Goal: Task Accomplishment & Management: Manage account settings

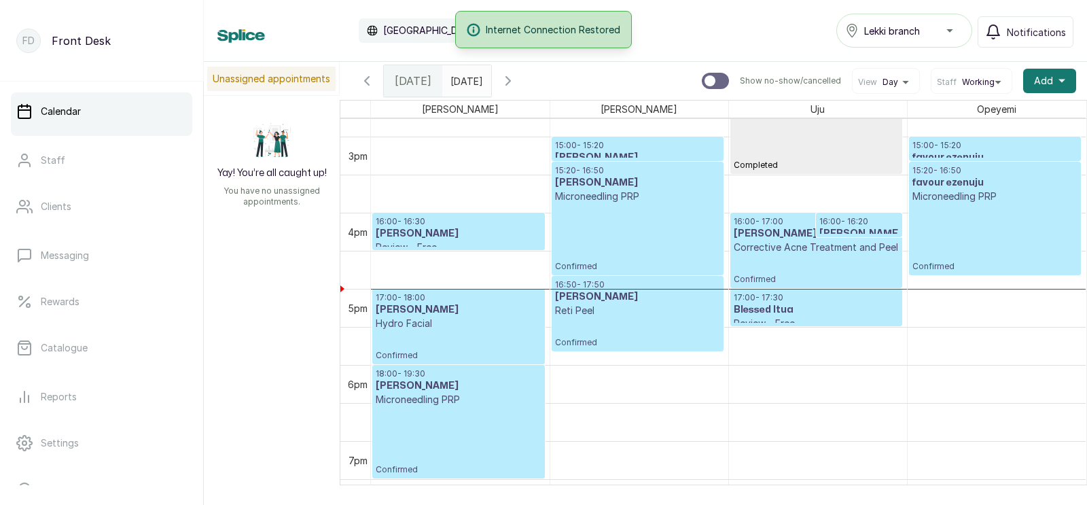
scroll to position [1118, 0]
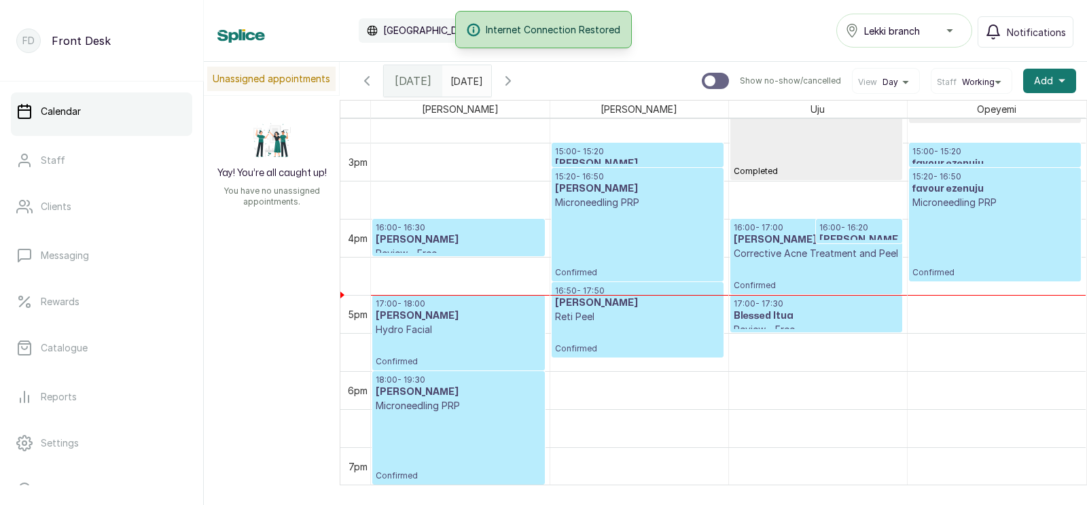
click at [823, 275] on p "Confirmed" at bounding box center [816, 275] width 165 height 31
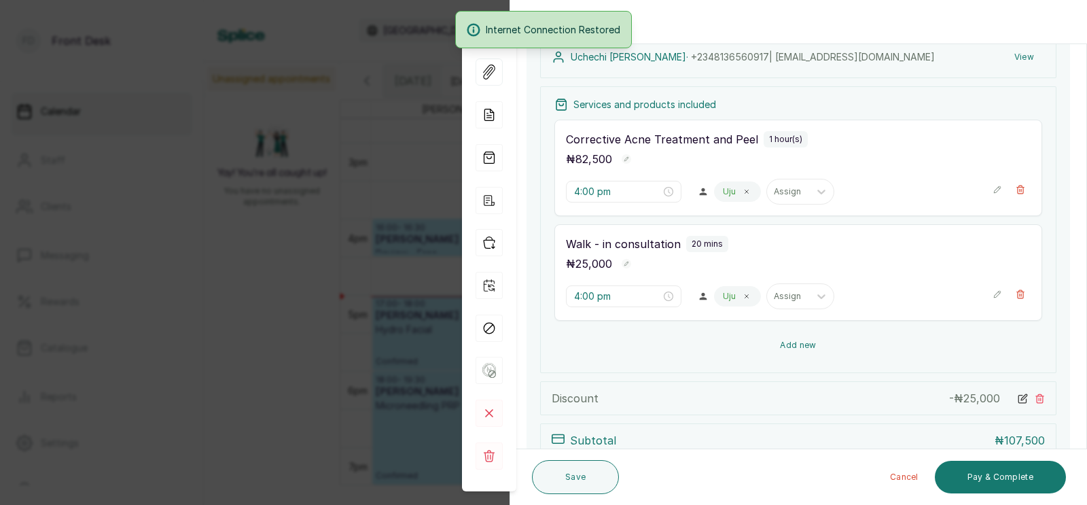
scroll to position [227, 0]
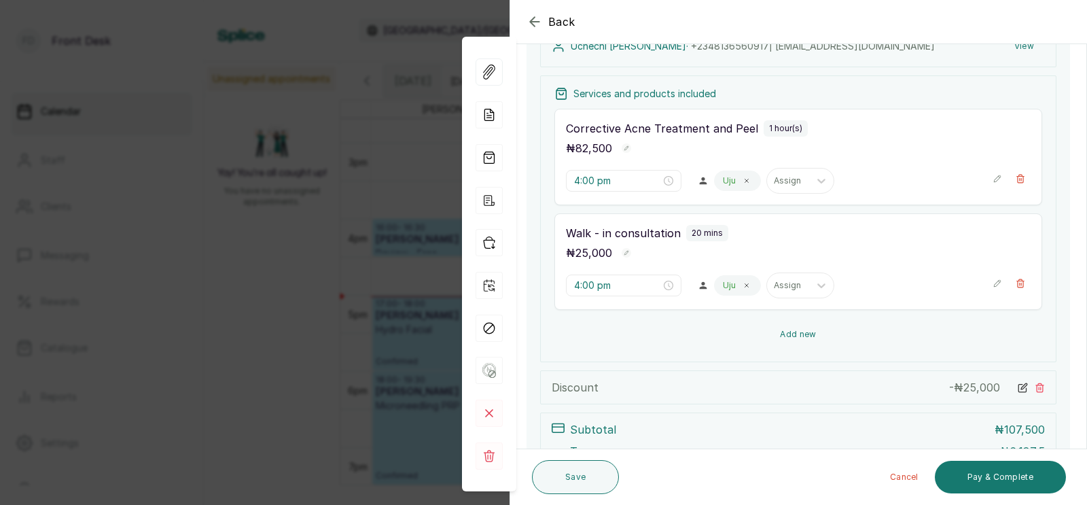
click at [790, 336] on button "Add new" at bounding box center [798, 334] width 488 height 33
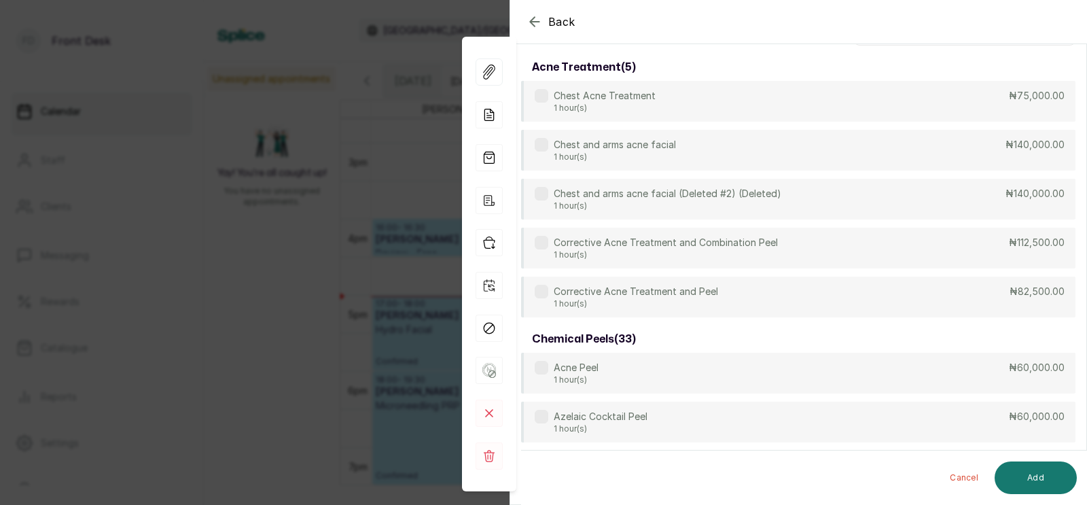
scroll to position [0, 0]
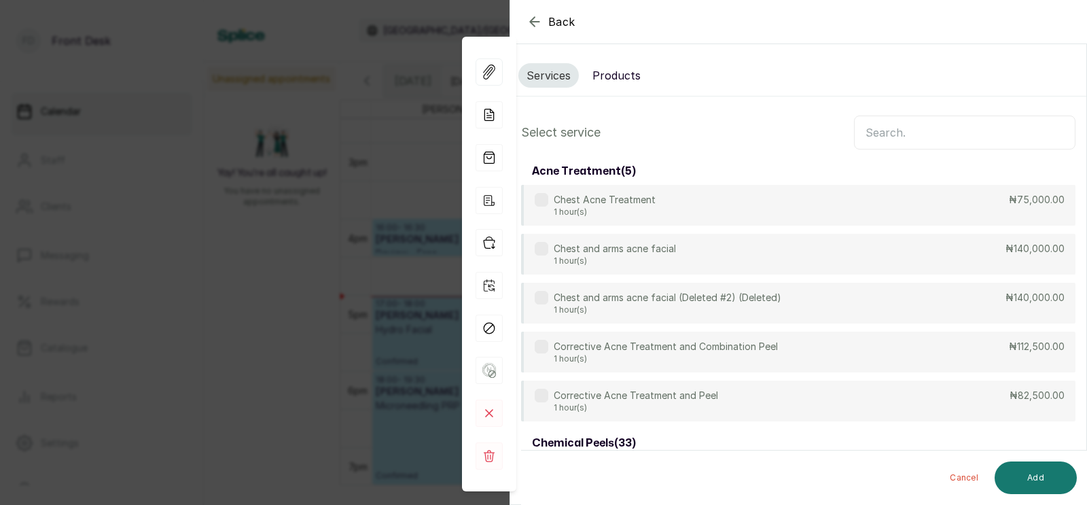
click at [616, 73] on button "Products" at bounding box center [616, 75] width 65 height 24
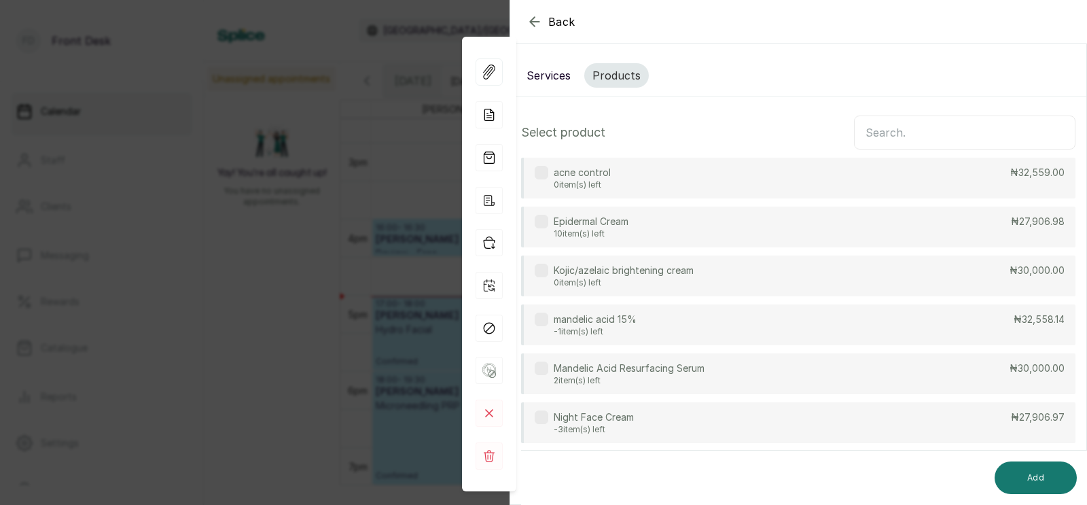
click at [605, 179] on p "0 item(s) left" at bounding box center [582, 184] width 57 height 11
click at [934, 137] on input "text" at bounding box center [965, 133] width 222 height 34
click at [355, 227] on div "Back Appointment Details Services Products Select product acne control 0 item(s…" at bounding box center [543, 252] width 1087 height 505
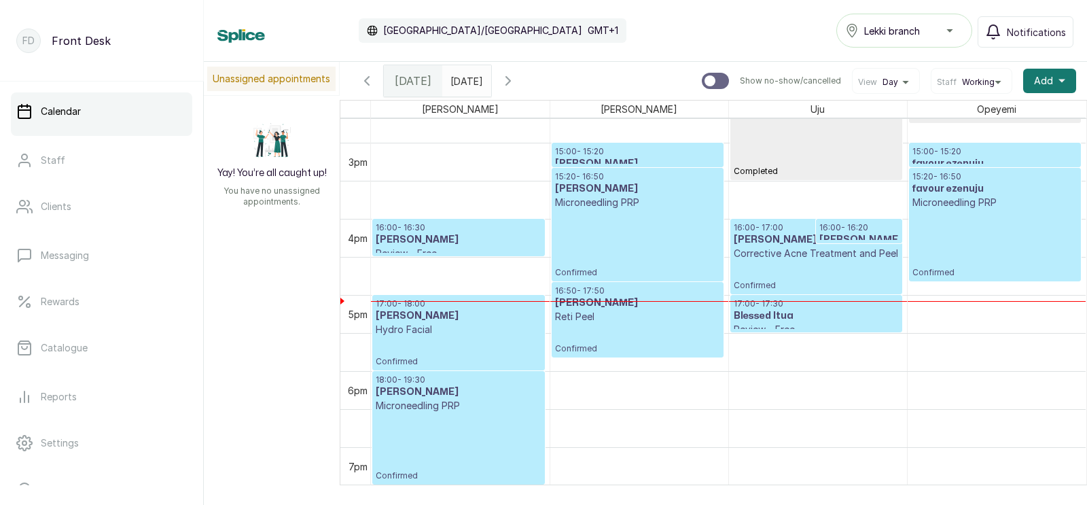
click at [646, 245] on p "Confirmed" at bounding box center [637, 243] width 165 height 69
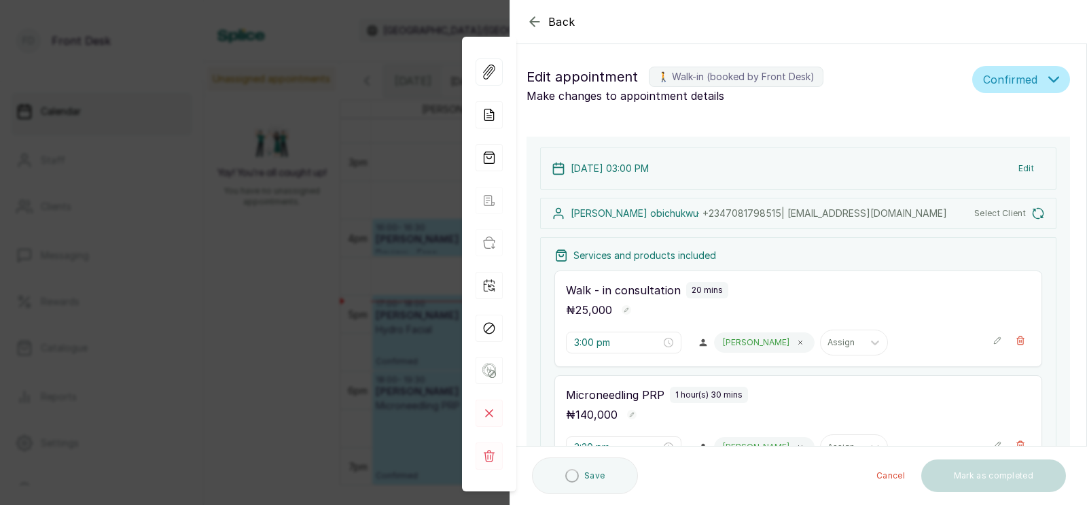
type input "3:00 pm"
type input "3:20 pm"
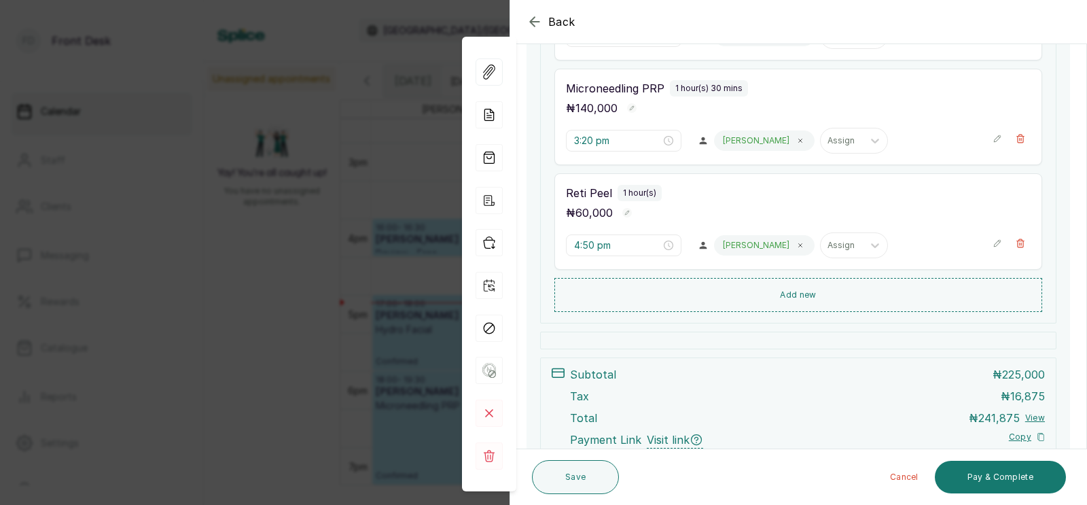
scroll to position [480, 0]
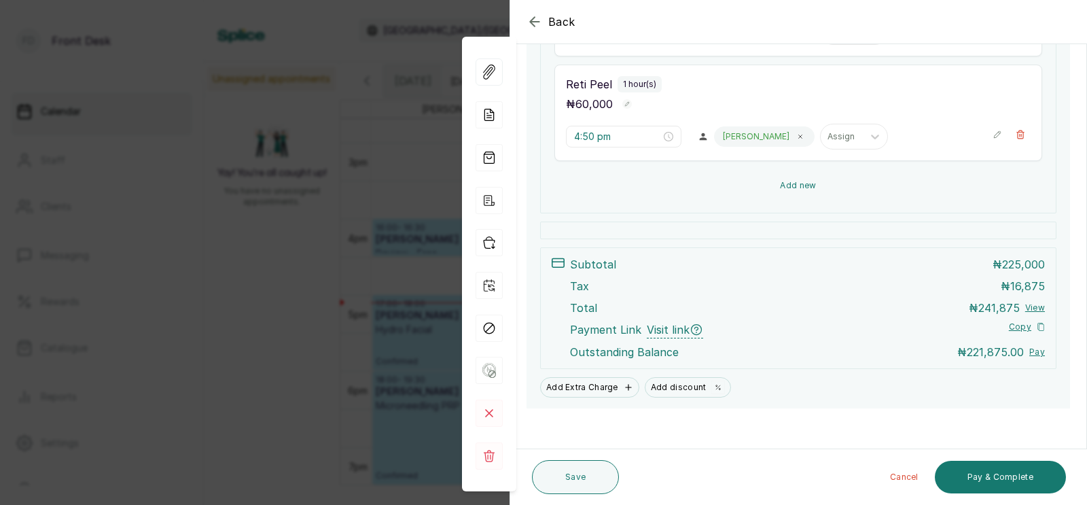
click at [790, 175] on button "Add new" at bounding box center [798, 185] width 488 height 33
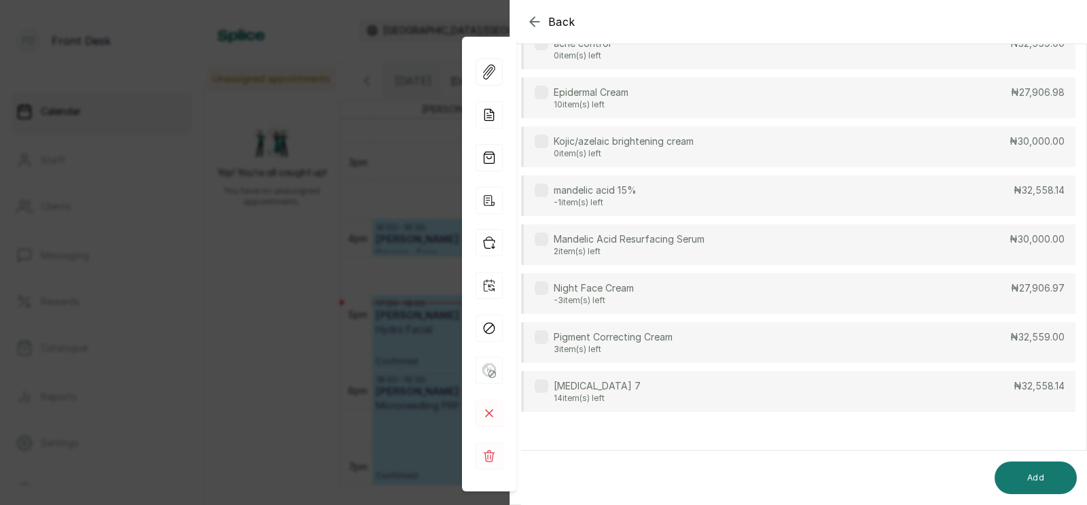
scroll to position [0, 0]
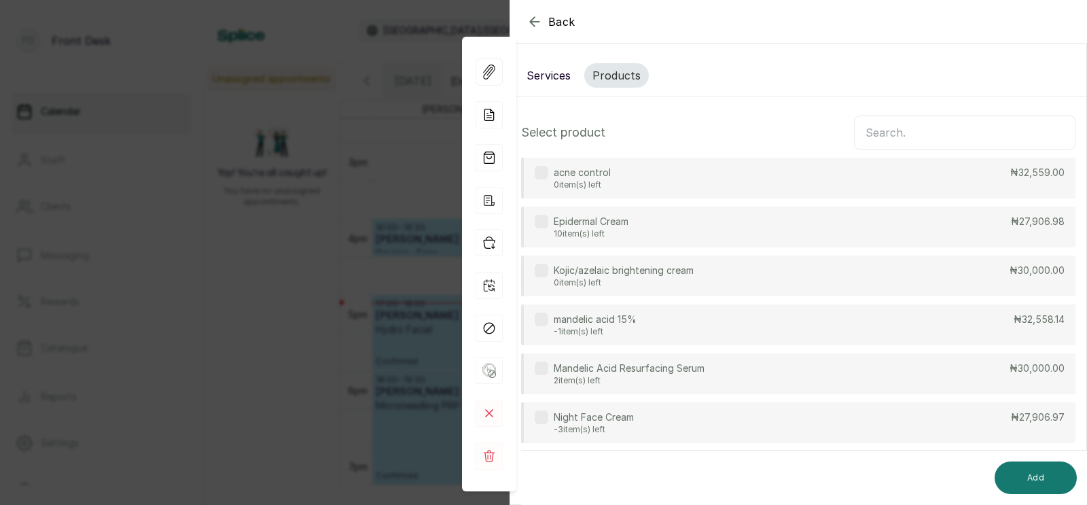
click at [900, 138] on input "text" at bounding box center [965, 133] width 222 height 34
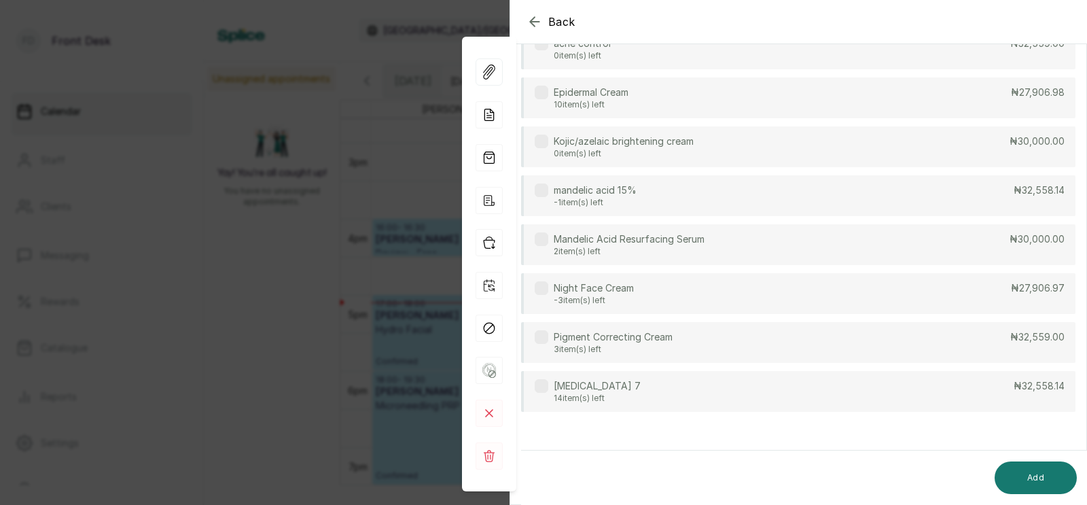
click at [612, 394] on div "[MEDICAL_DATA] 7 14 item(s) left ₦32,558.14" at bounding box center [798, 391] width 554 height 41
click at [1040, 472] on button "Add" at bounding box center [1036, 477] width 82 height 33
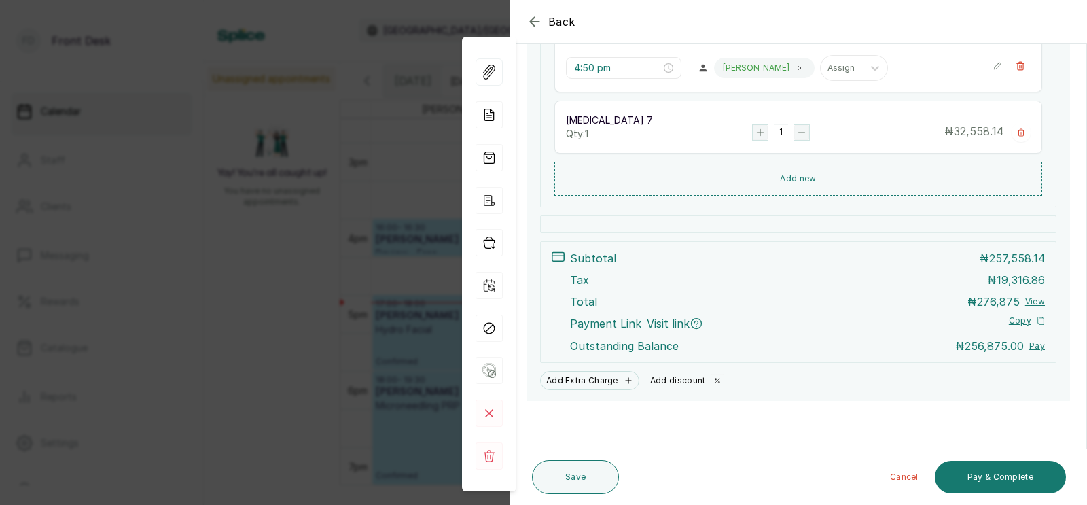
scroll to position [550, 0]
click at [677, 378] on button "Add discount" at bounding box center [688, 380] width 86 height 19
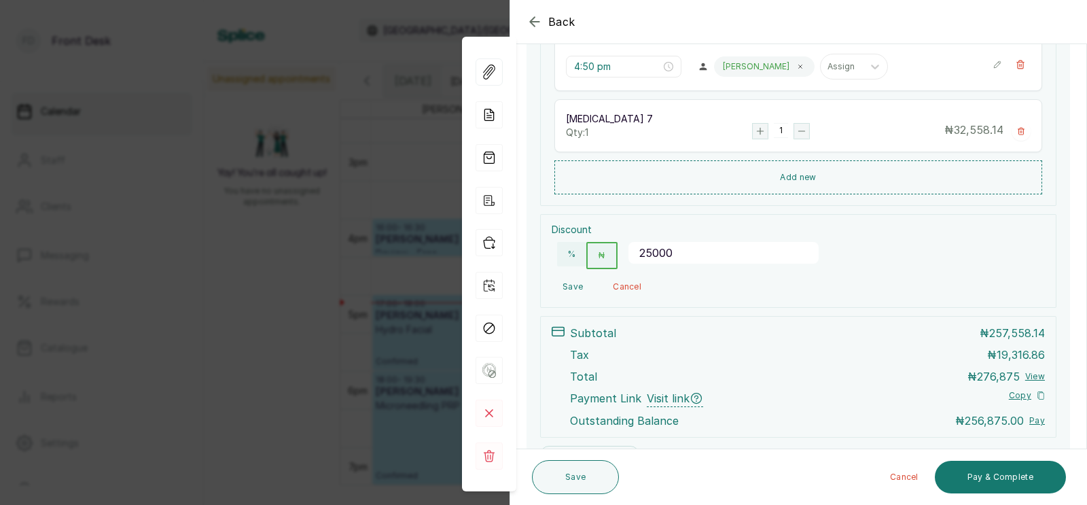
click at [571, 285] on button "Save" at bounding box center [573, 287] width 42 height 24
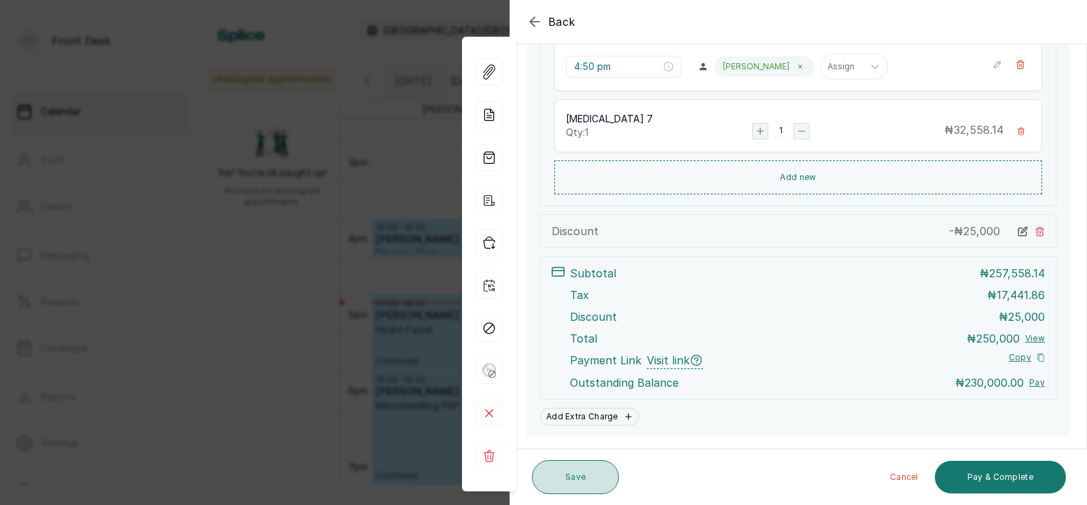
click at [576, 472] on button "Save" at bounding box center [575, 477] width 87 height 34
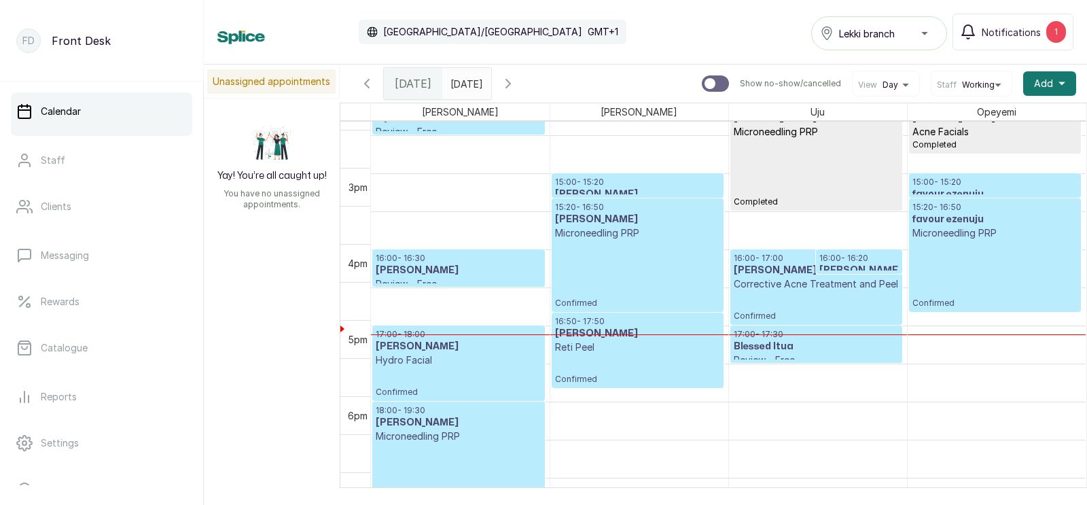
scroll to position [1090, 0]
click at [610, 292] on p "Confirmed" at bounding box center [637, 274] width 165 height 69
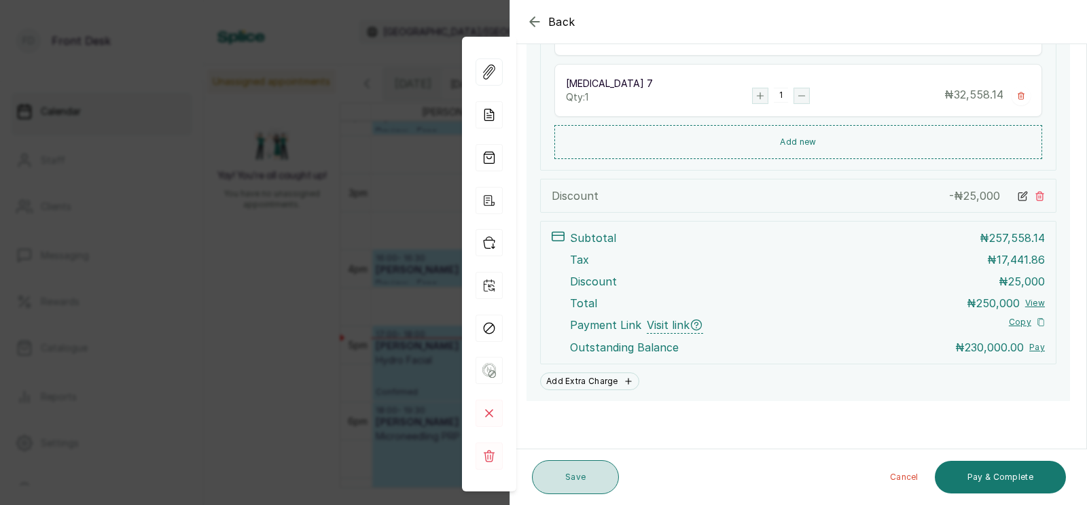
scroll to position [586, 0]
click at [580, 476] on button "Save" at bounding box center [575, 477] width 87 height 34
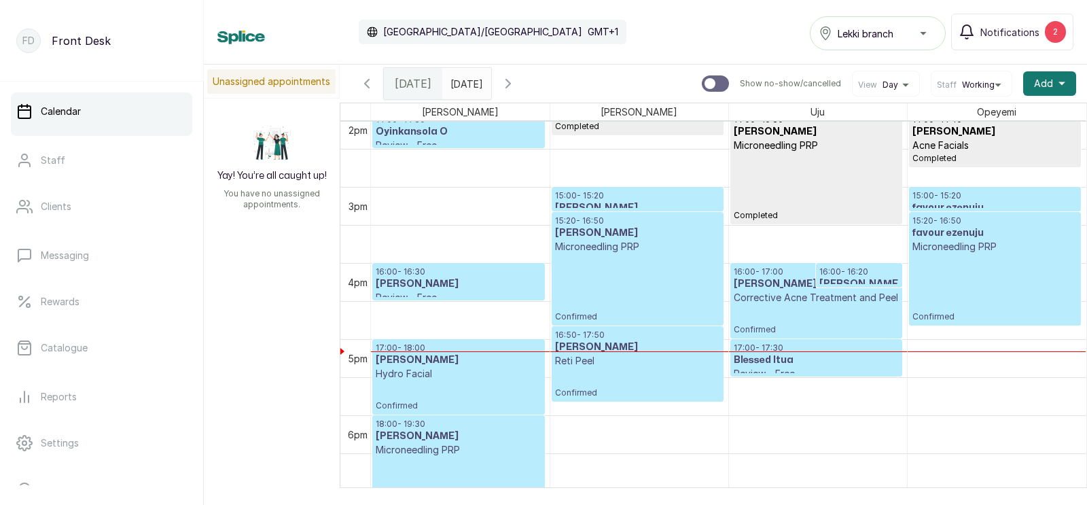
scroll to position [1092, 0]
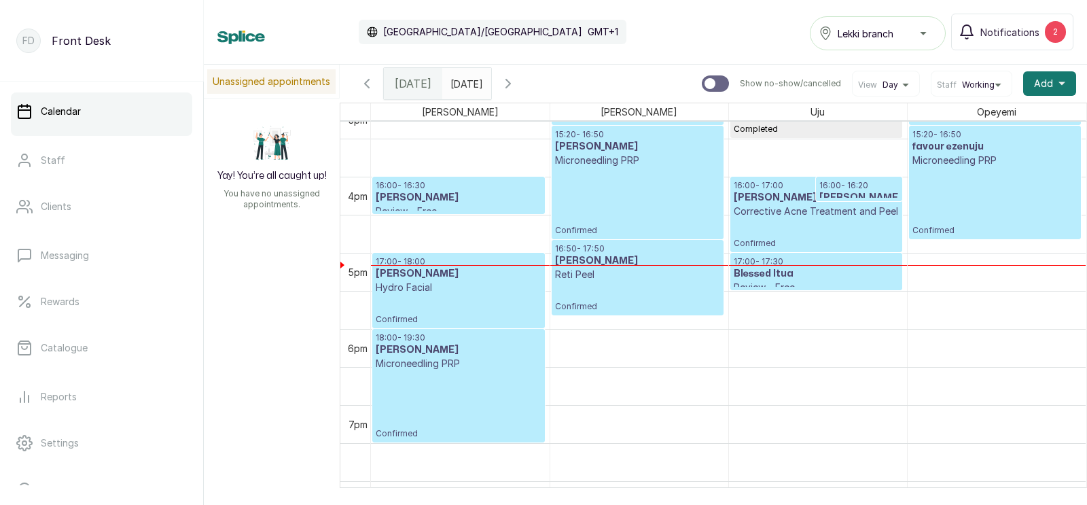
click at [824, 234] on p "Confirmed" at bounding box center [816, 233] width 165 height 31
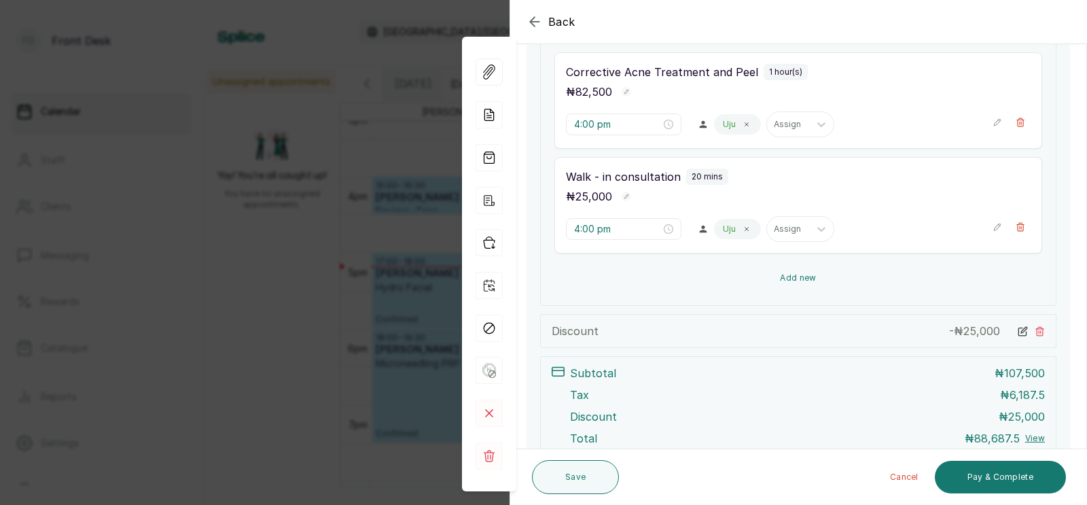
click at [794, 275] on button "Add new" at bounding box center [798, 278] width 488 height 33
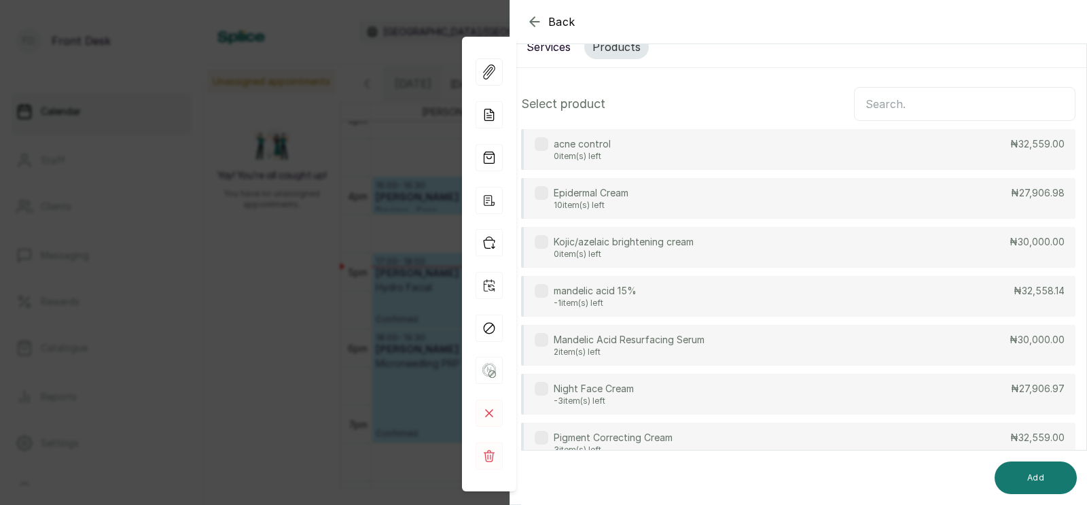
scroll to position [0, 0]
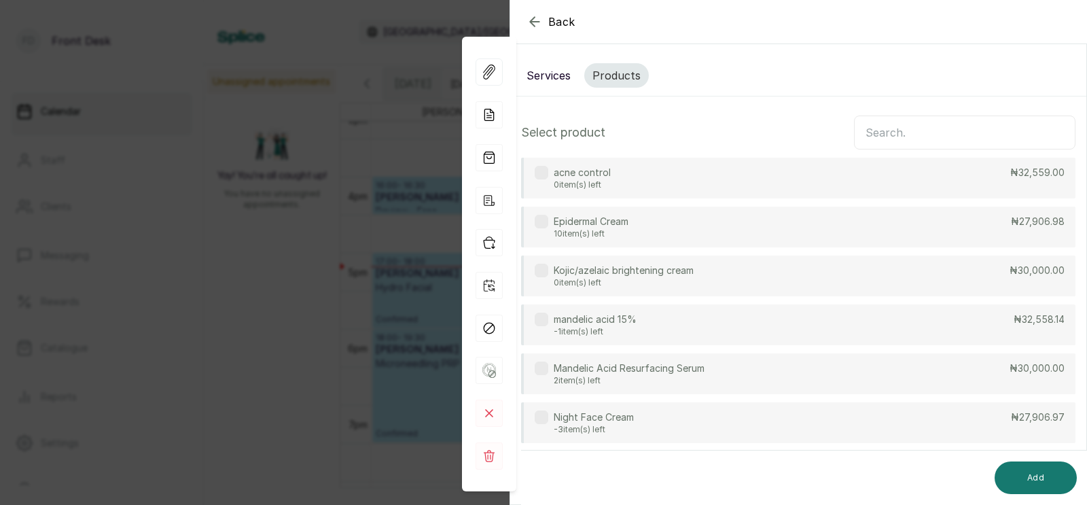
click at [752, 179] on div "acne control 0 item(s) left ₦32,559.00" at bounding box center [798, 178] width 554 height 41
click at [1036, 472] on button "Add" at bounding box center [1036, 477] width 82 height 33
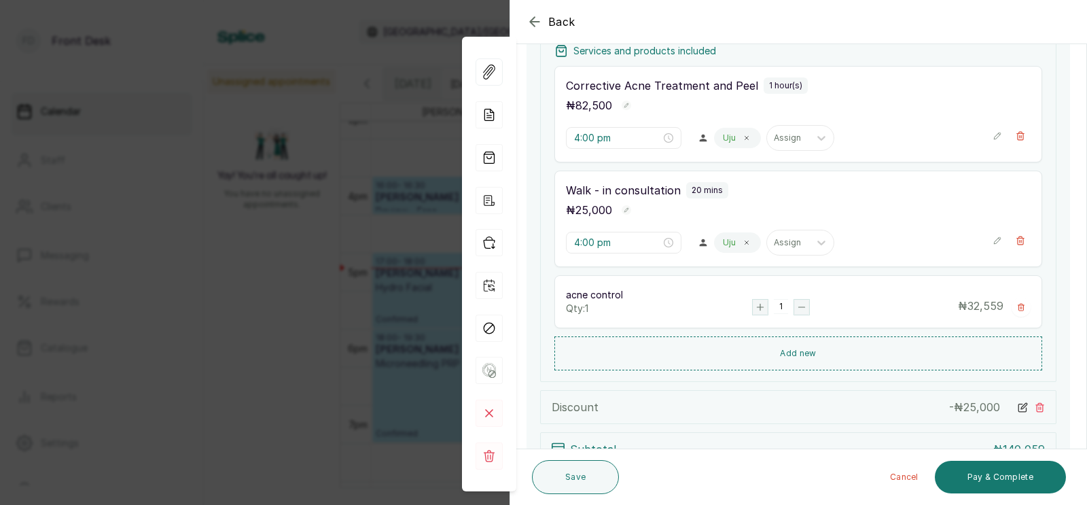
scroll to position [270, 0]
click at [788, 351] on button "Add new" at bounding box center [798, 352] width 488 height 33
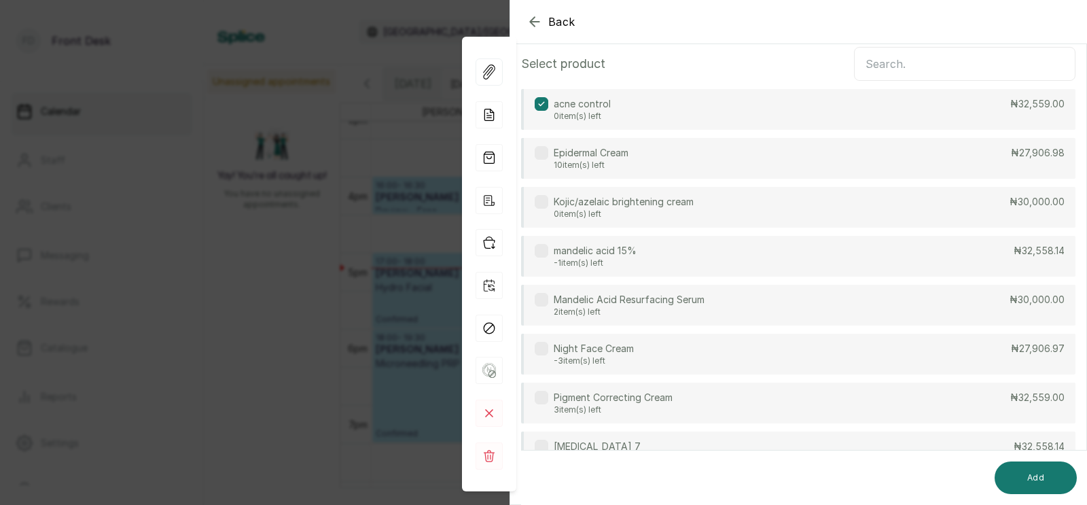
scroll to position [129, 0]
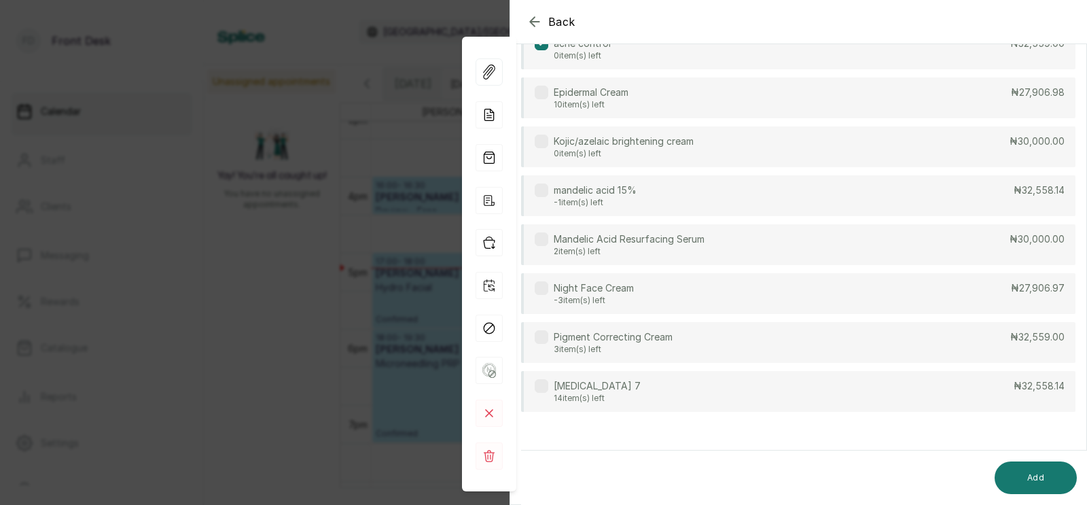
click at [588, 389] on p "[MEDICAL_DATA] 7" at bounding box center [597, 386] width 87 height 14
click at [1034, 473] on button "Add" at bounding box center [1036, 477] width 82 height 33
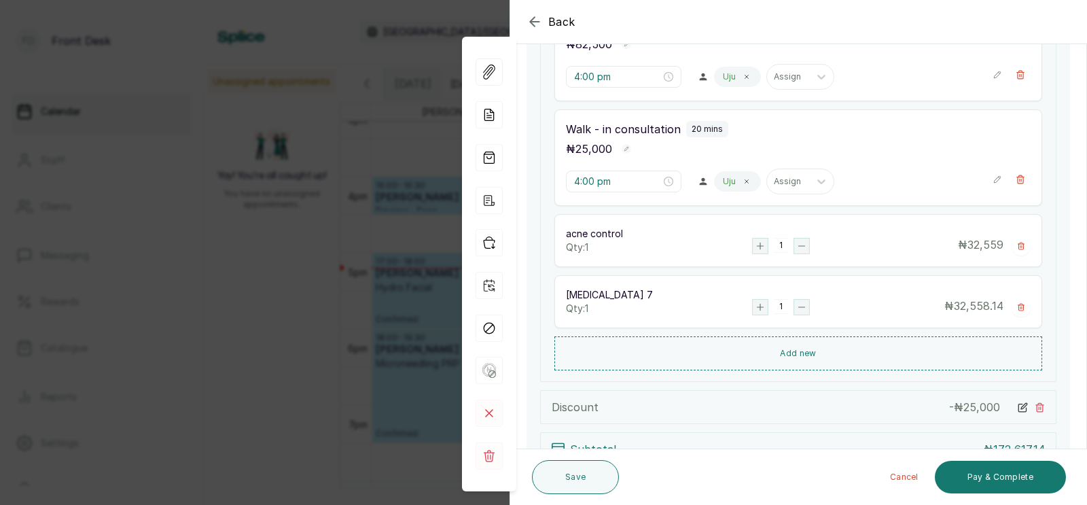
scroll to position [544, 0]
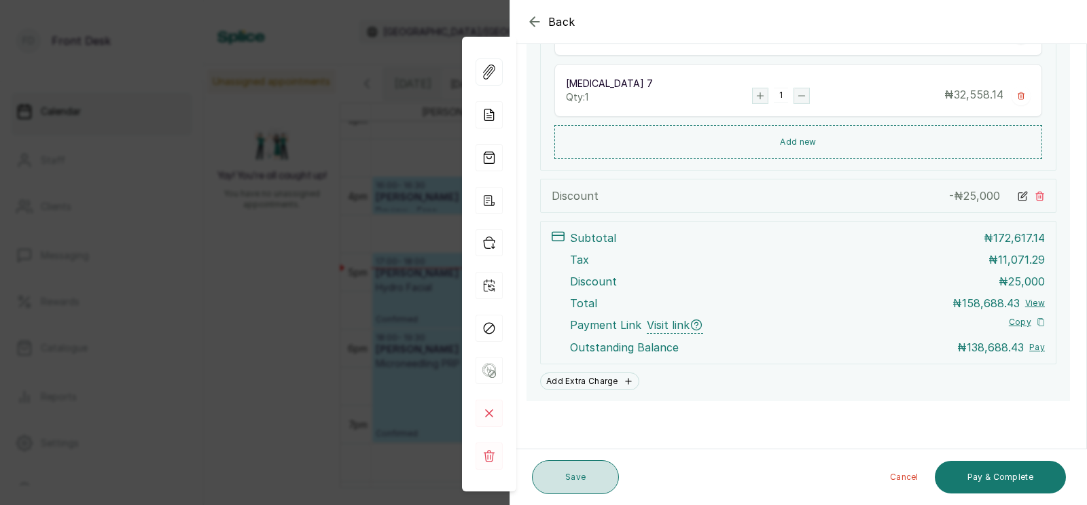
click at [573, 472] on button "Save" at bounding box center [575, 477] width 87 height 34
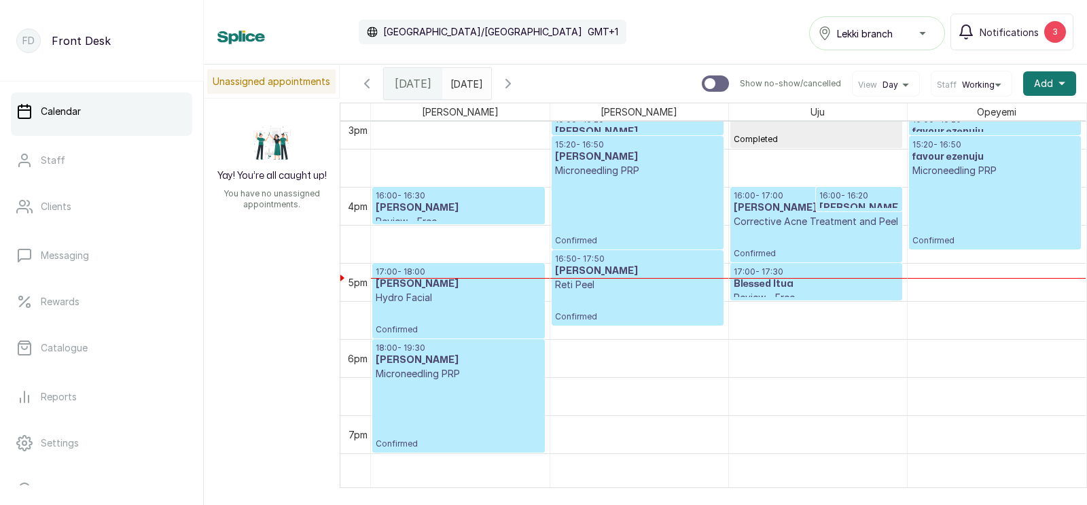
scroll to position [1135, 0]
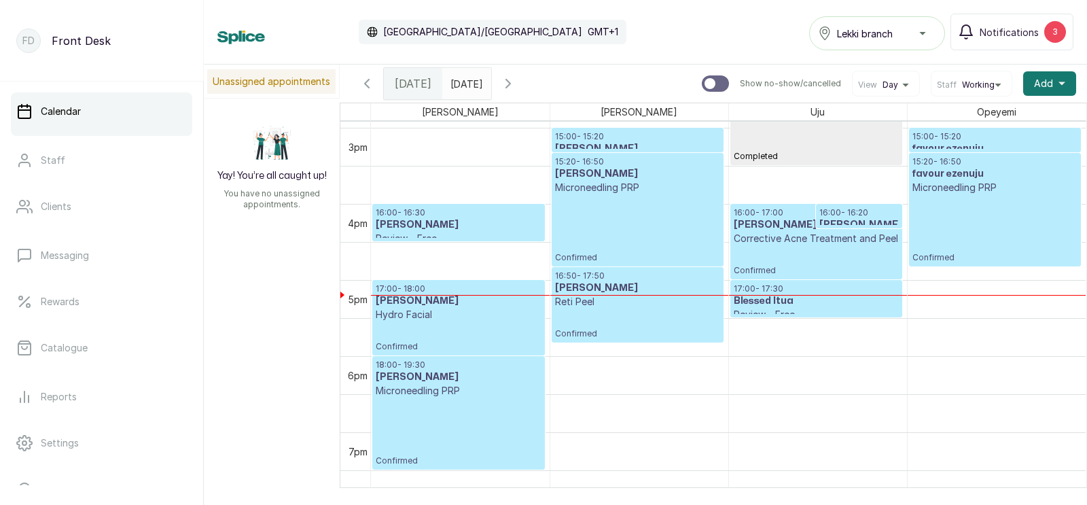
click at [796, 241] on p "Corrective Acne Treatment and Peel" at bounding box center [816, 239] width 165 height 14
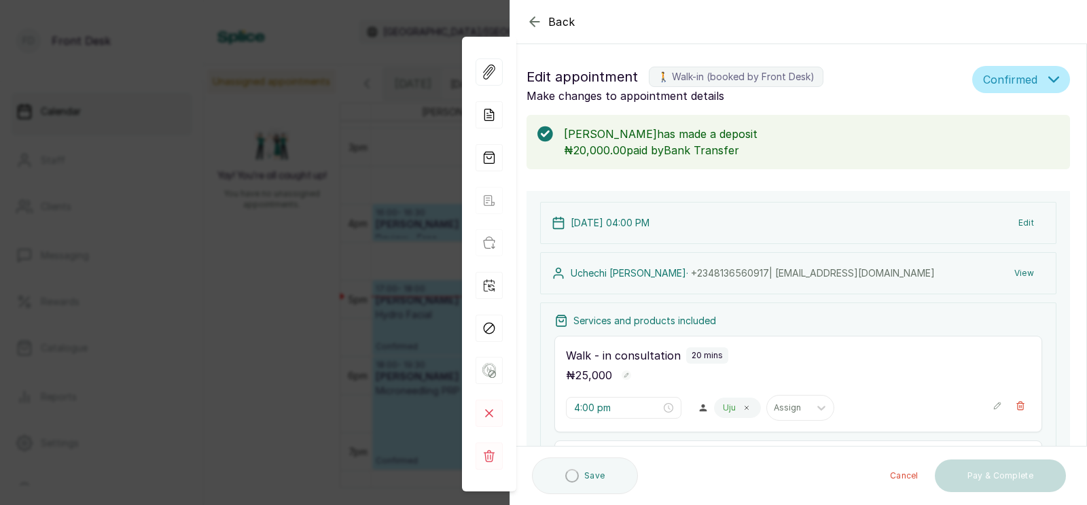
scroll to position [544, 0]
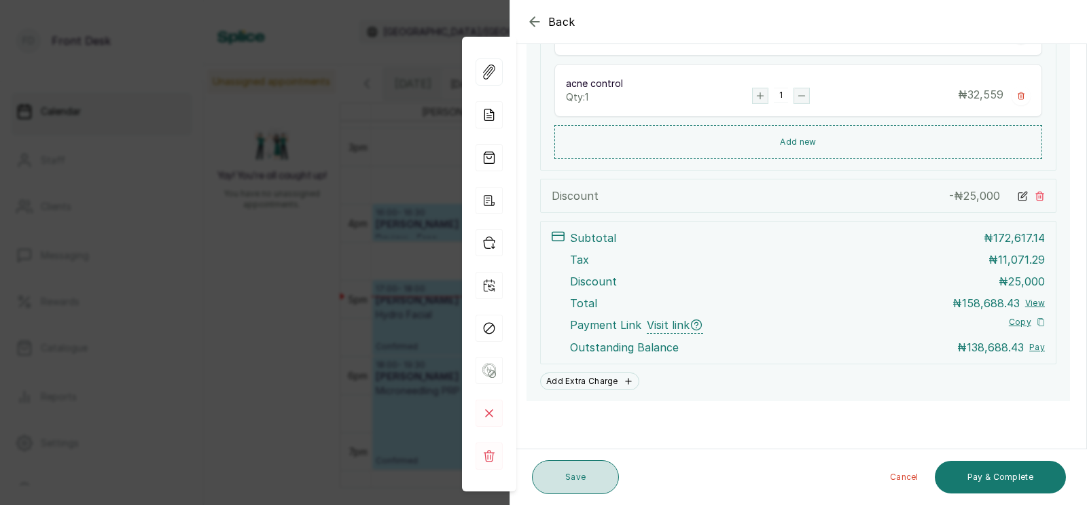
click at [563, 476] on button "Save" at bounding box center [575, 477] width 87 height 34
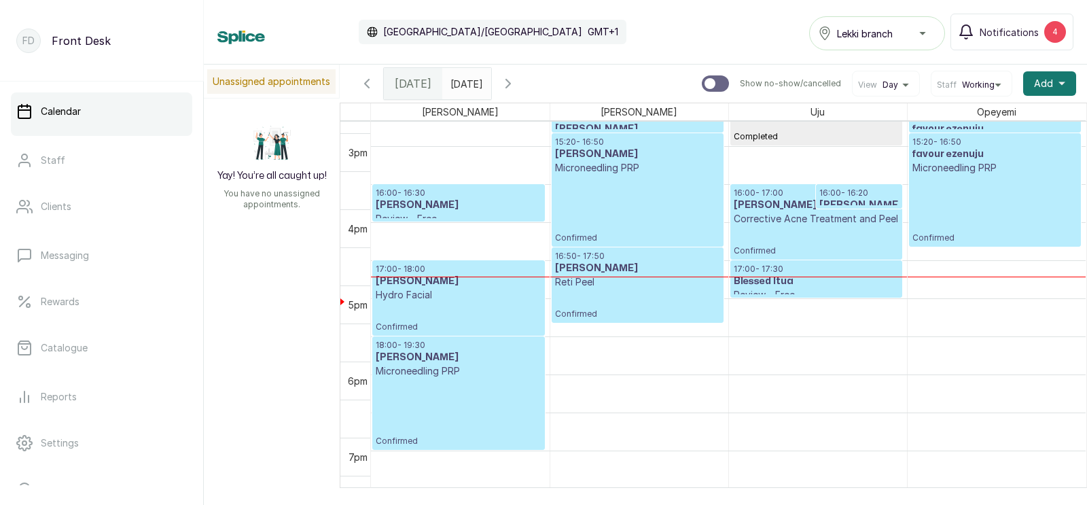
scroll to position [1155, 0]
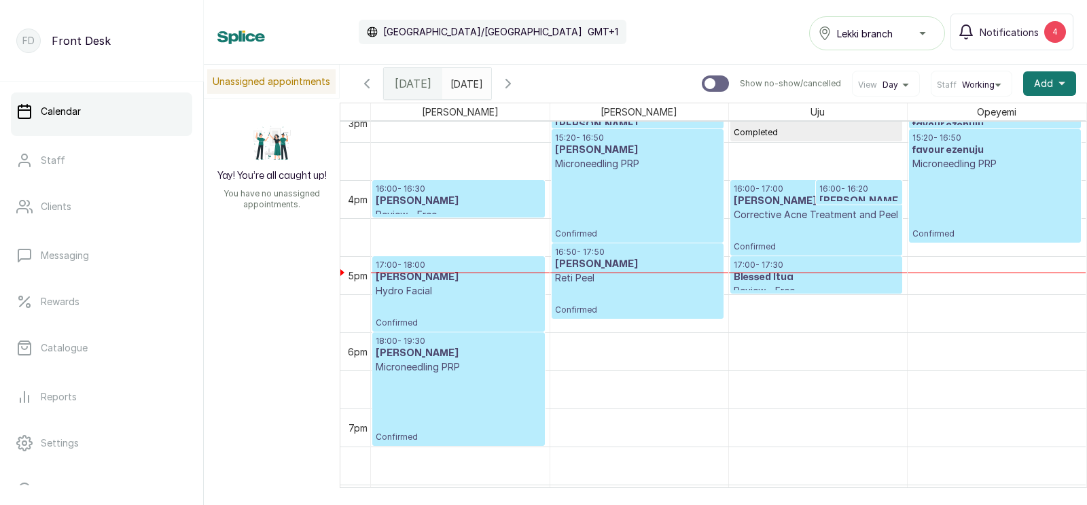
click at [817, 218] on p "Corrective Acne Treatment and Peel" at bounding box center [816, 215] width 165 height 14
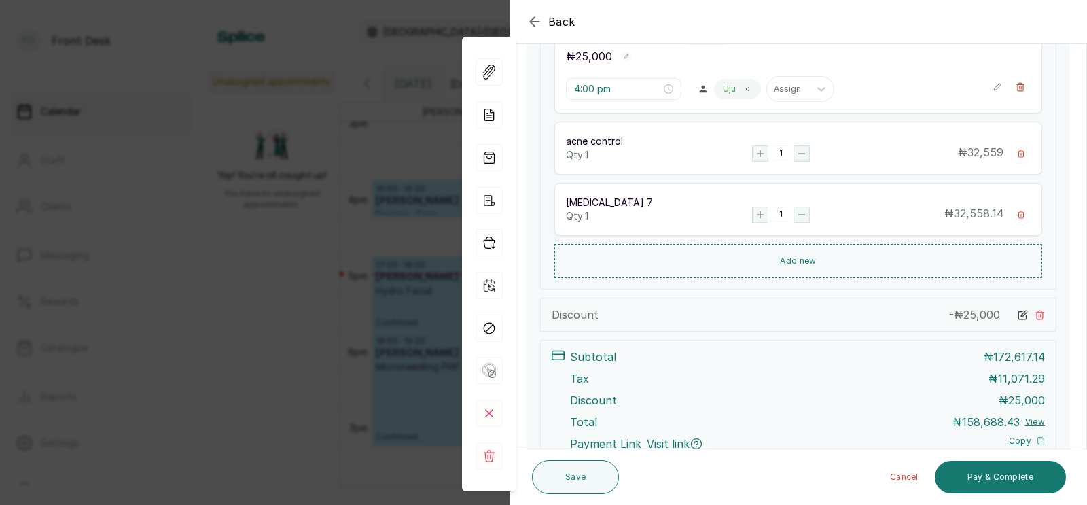
scroll to position [544, 0]
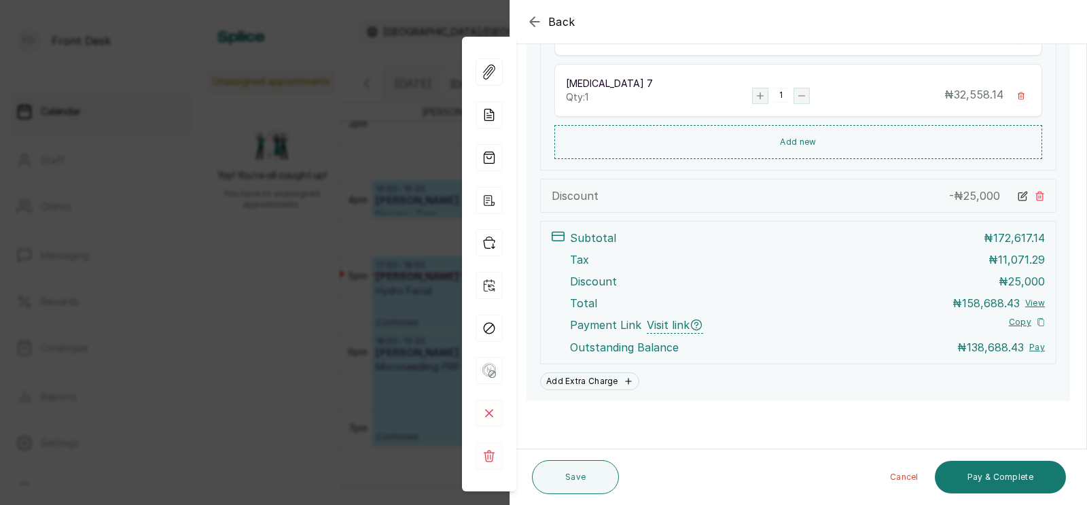
click at [313, 230] on div "Back Appointment Details Edit appointment 🚶 Walk-in (booked by Front Desk) Make…" at bounding box center [543, 252] width 1087 height 505
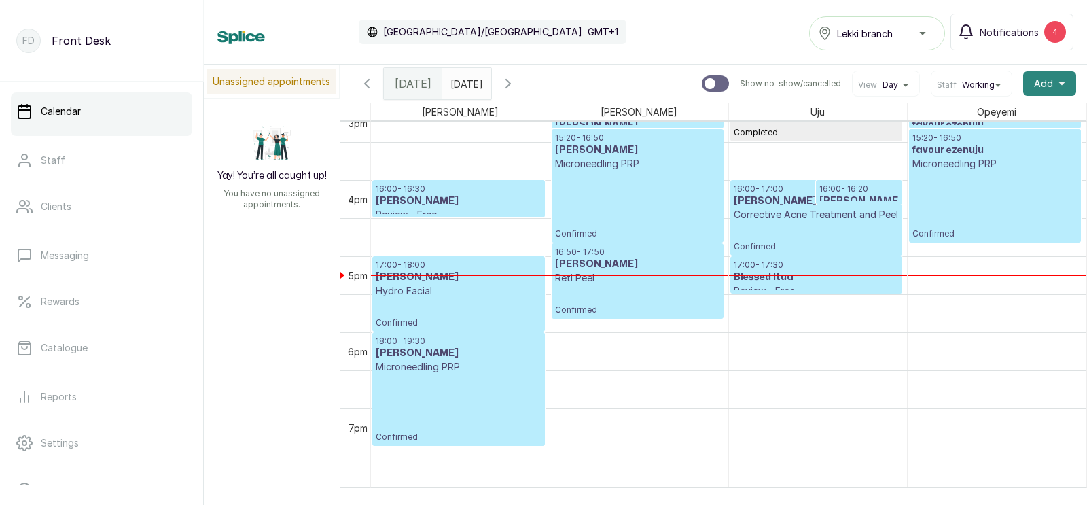
click at [1044, 82] on span "Add" at bounding box center [1043, 84] width 19 height 14
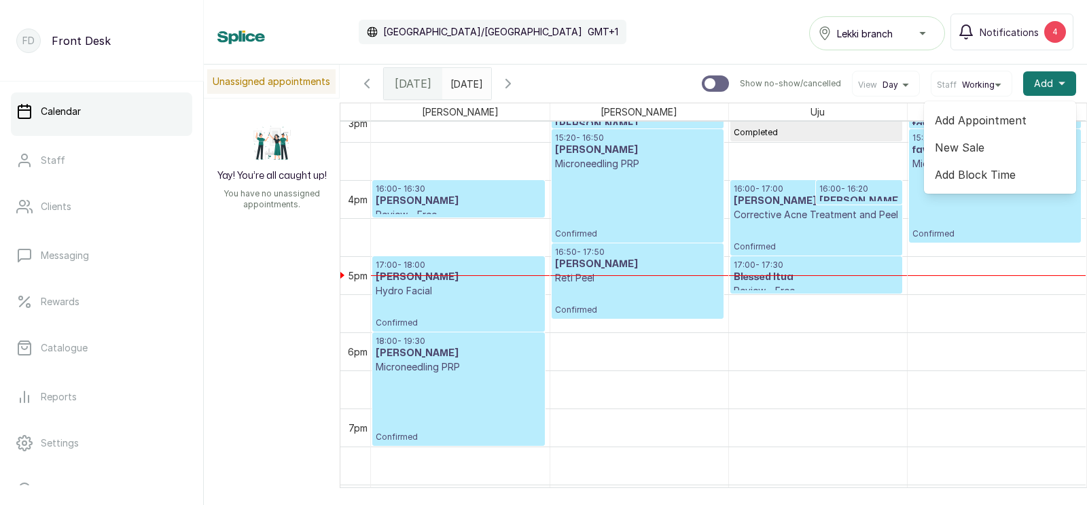
click at [981, 120] on span "Add Appointment" at bounding box center [1000, 120] width 130 height 16
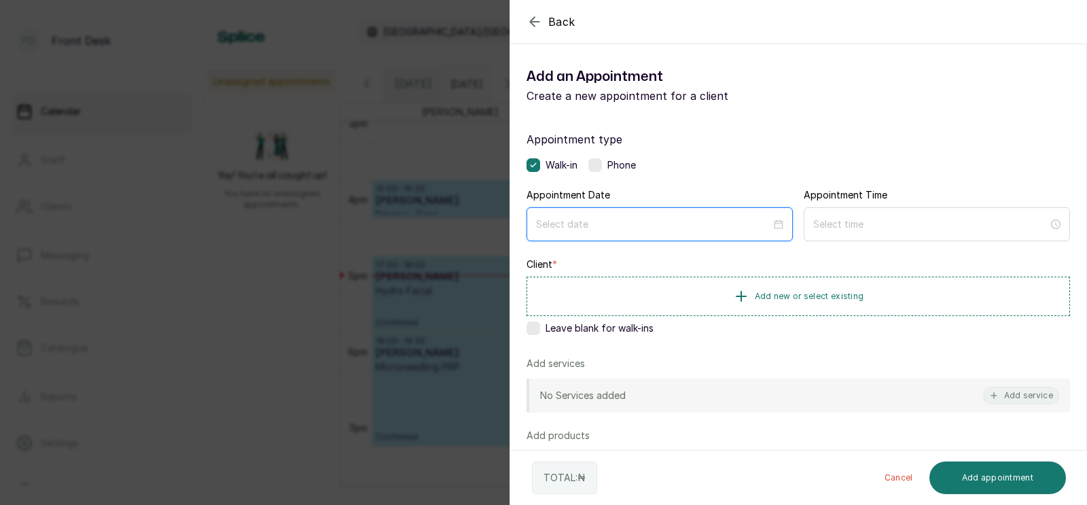
click at [612, 230] on input at bounding box center [653, 224] width 235 height 15
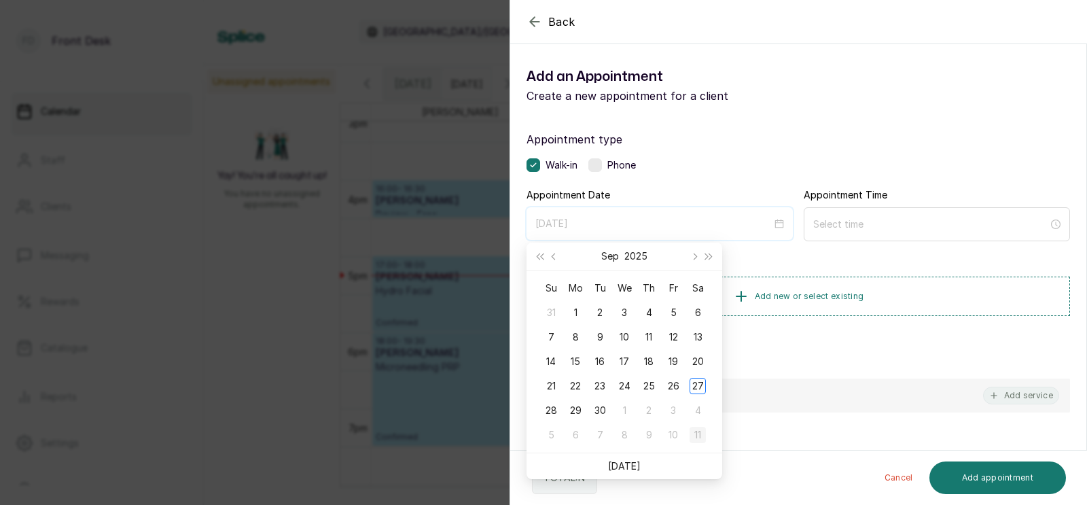
type input "[DATE]"
click at [699, 430] on div "11" at bounding box center [698, 435] width 16 height 16
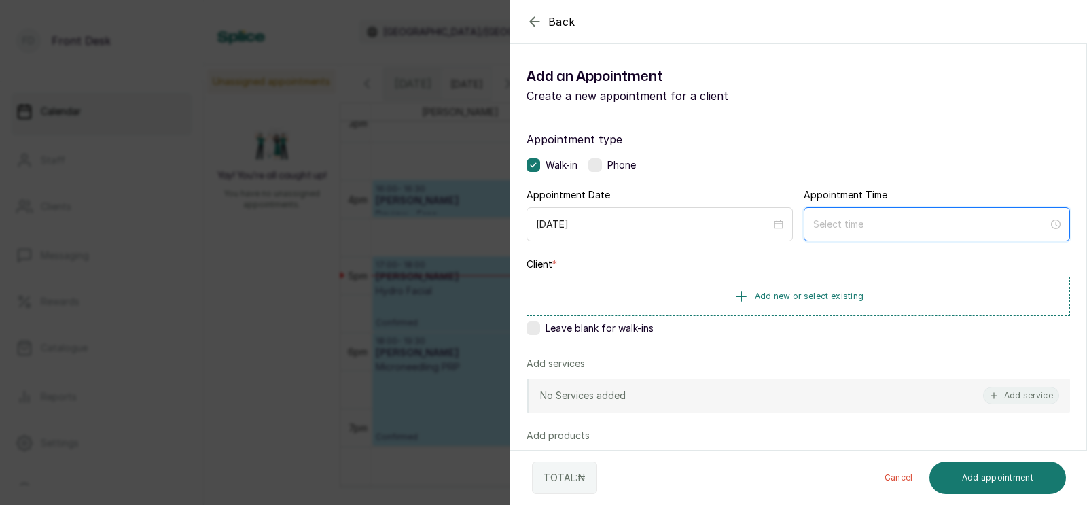
click at [894, 226] on input at bounding box center [930, 224] width 235 height 15
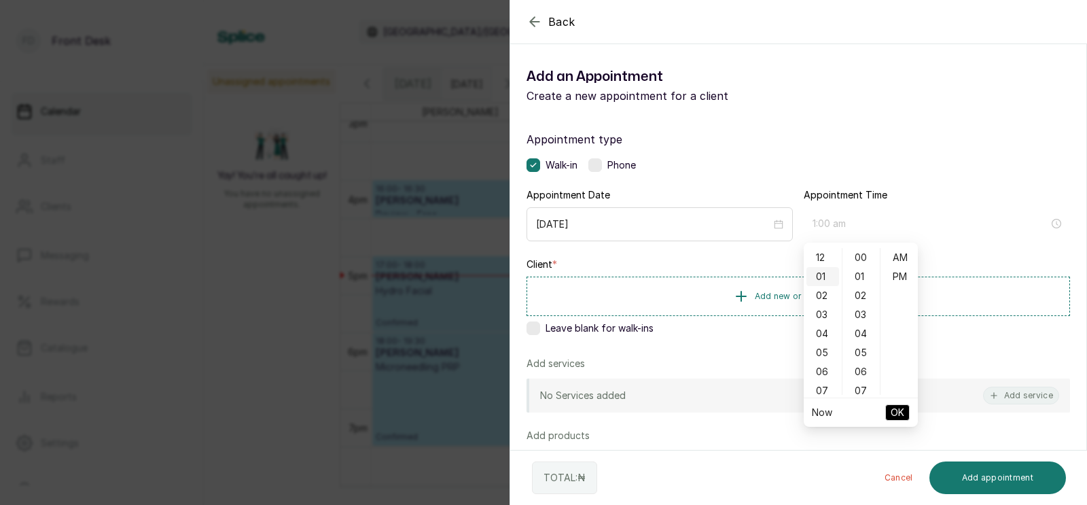
click at [819, 279] on div "01" at bounding box center [823, 276] width 33 height 19
type input "1:00 pm"
click at [896, 279] on div "PM" at bounding box center [899, 276] width 33 height 19
click at [894, 413] on span "OK" at bounding box center [898, 413] width 14 height 26
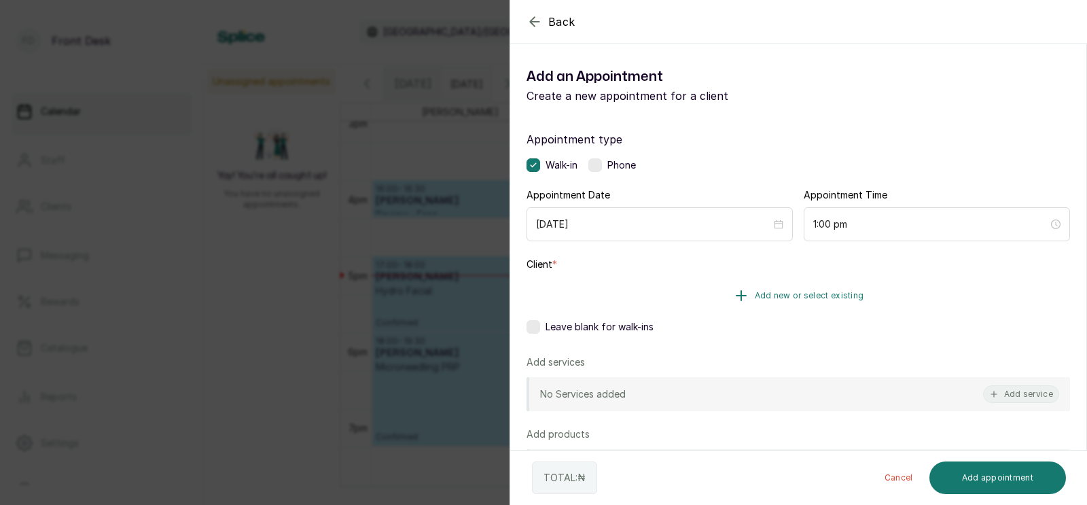
click at [788, 294] on span "Add new or select existing" at bounding box center [809, 295] width 109 height 11
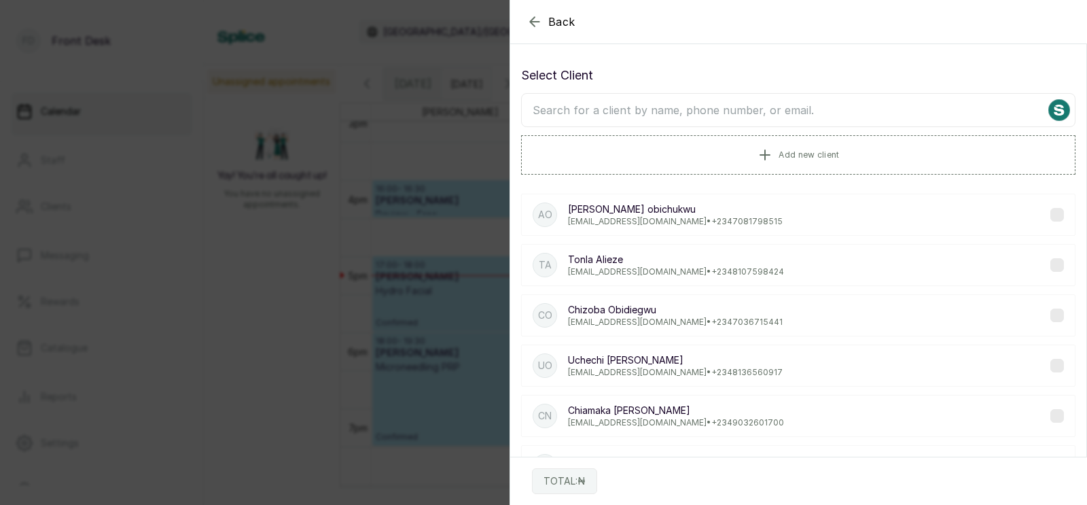
click at [758, 113] on input "text" at bounding box center [798, 110] width 554 height 34
type input "augu"
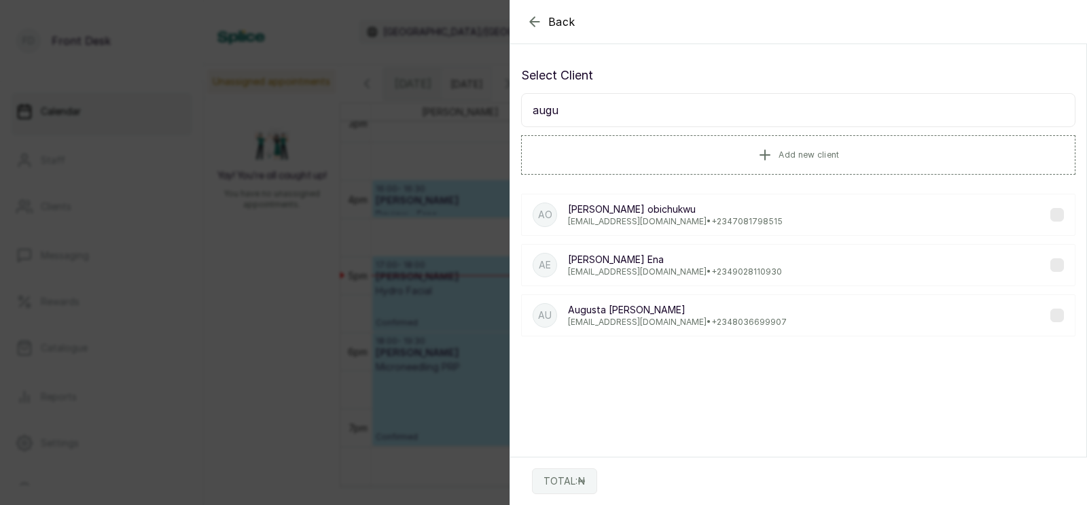
click at [647, 211] on p "[PERSON_NAME]" at bounding box center [675, 209] width 215 height 14
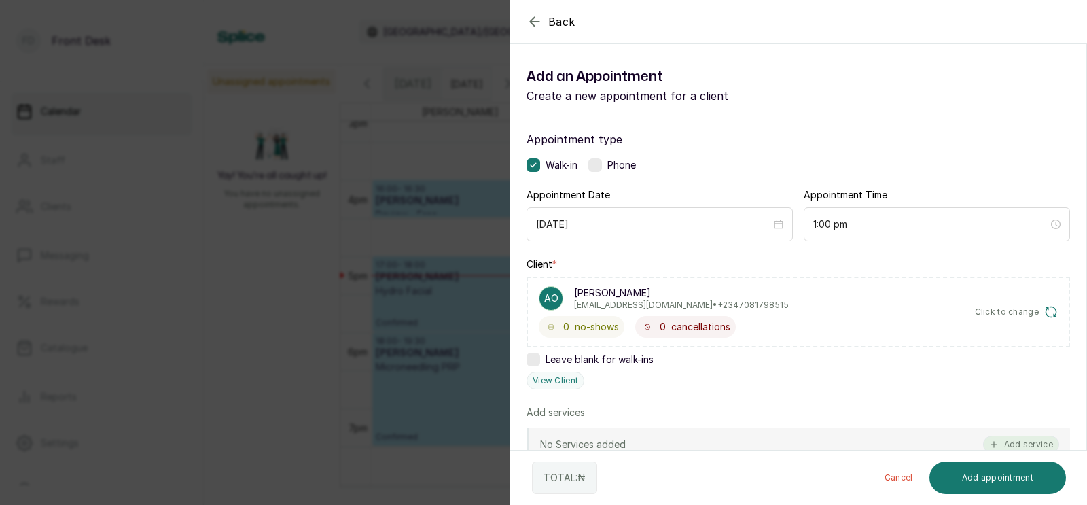
scroll to position [199, 0]
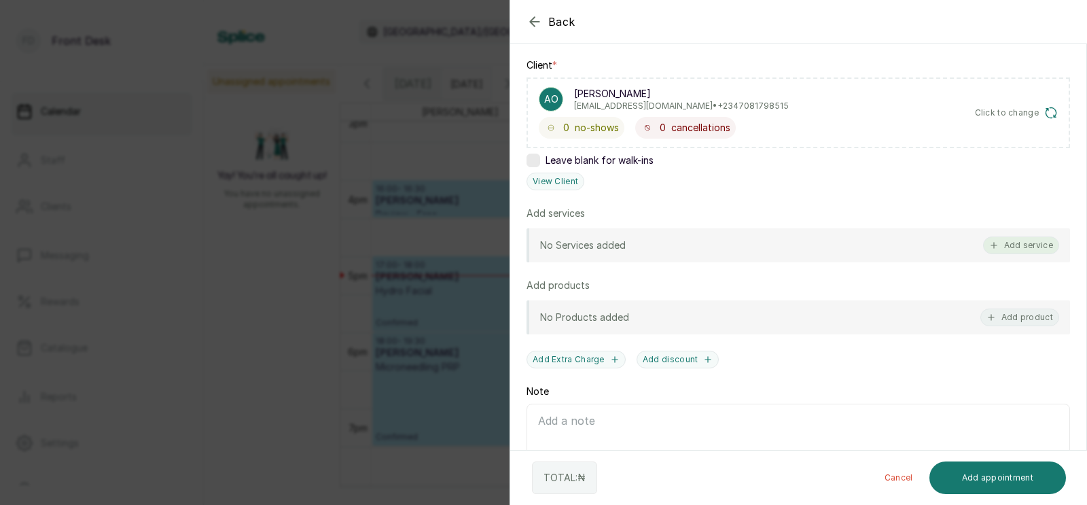
click at [1023, 240] on button "Add service" at bounding box center [1021, 245] width 76 height 18
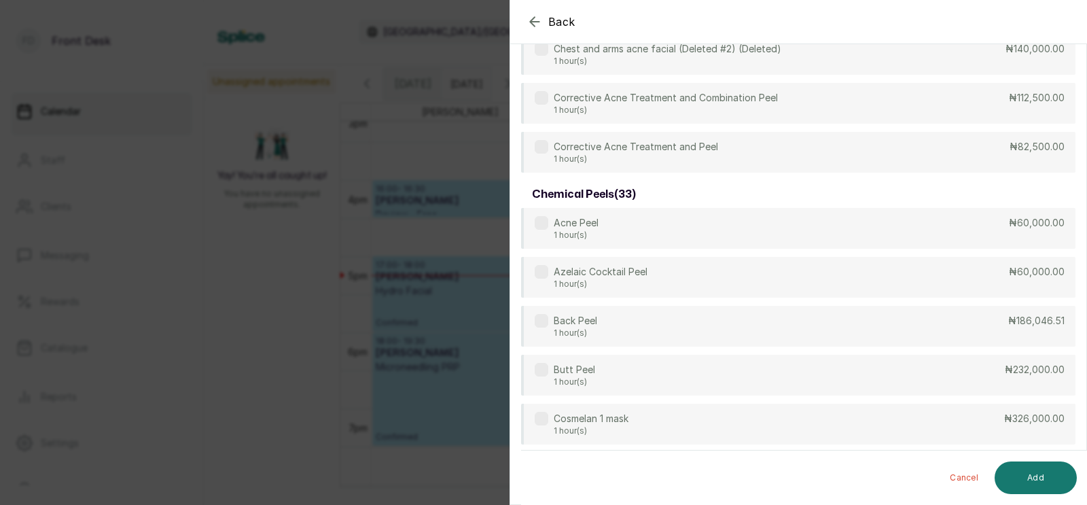
scroll to position [0, 0]
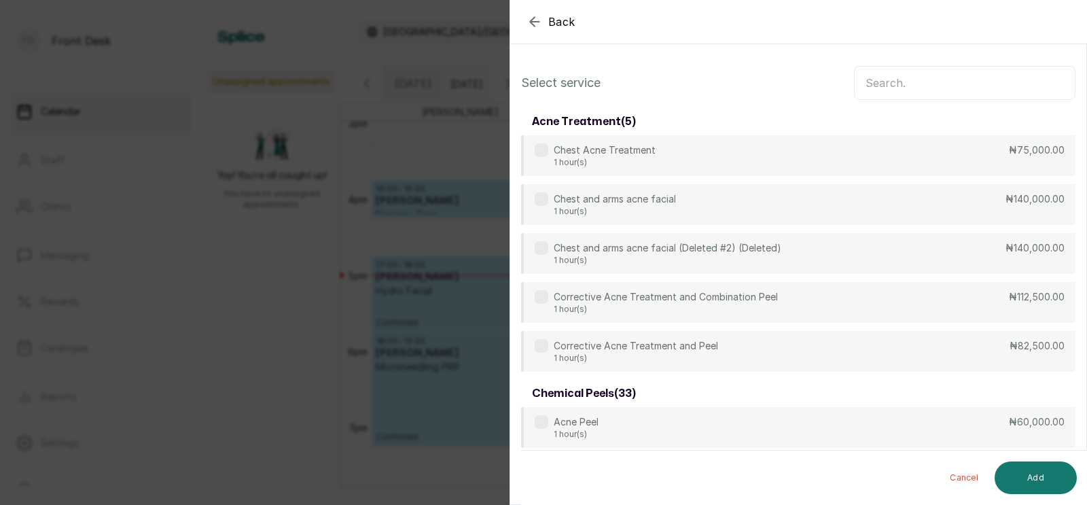
click at [917, 83] on input "text" at bounding box center [965, 83] width 222 height 34
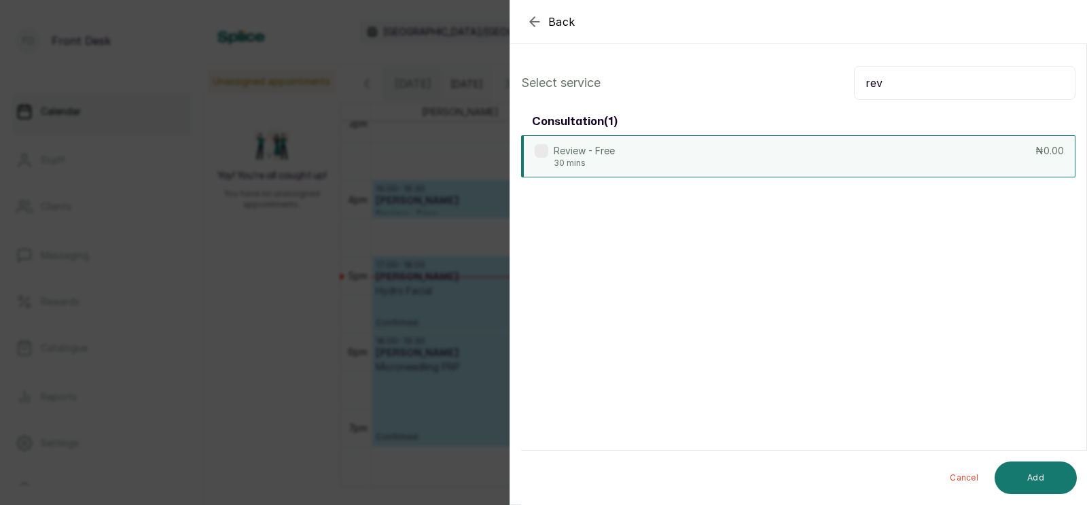
type input "rev"
click at [656, 154] on div "Review - Free 30 mins ₦0.00" at bounding box center [798, 156] width 554 height 42
click at [1033, 480] on button "Add" at bounding box center [1036, 477] width 82 height 33
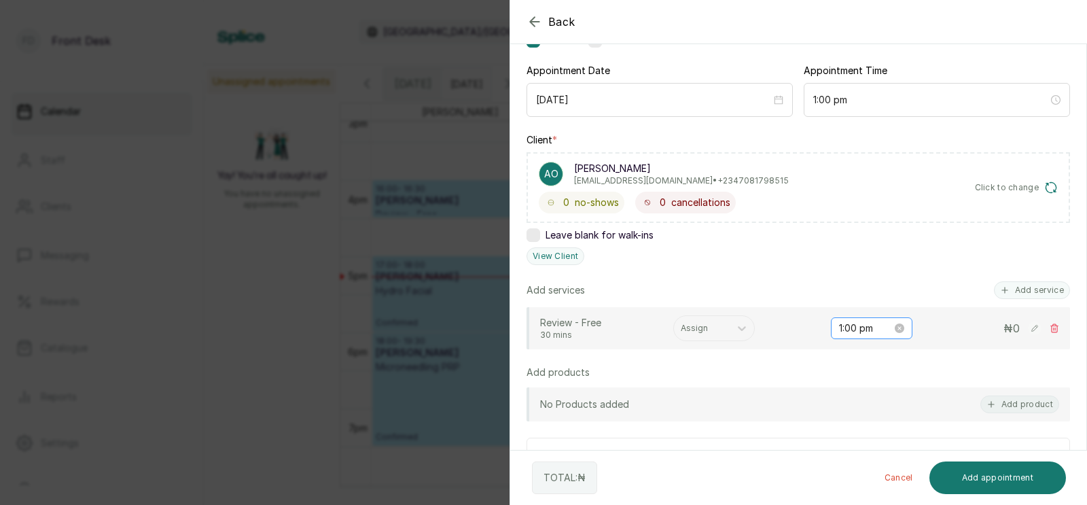
scroll to position [140, 0]
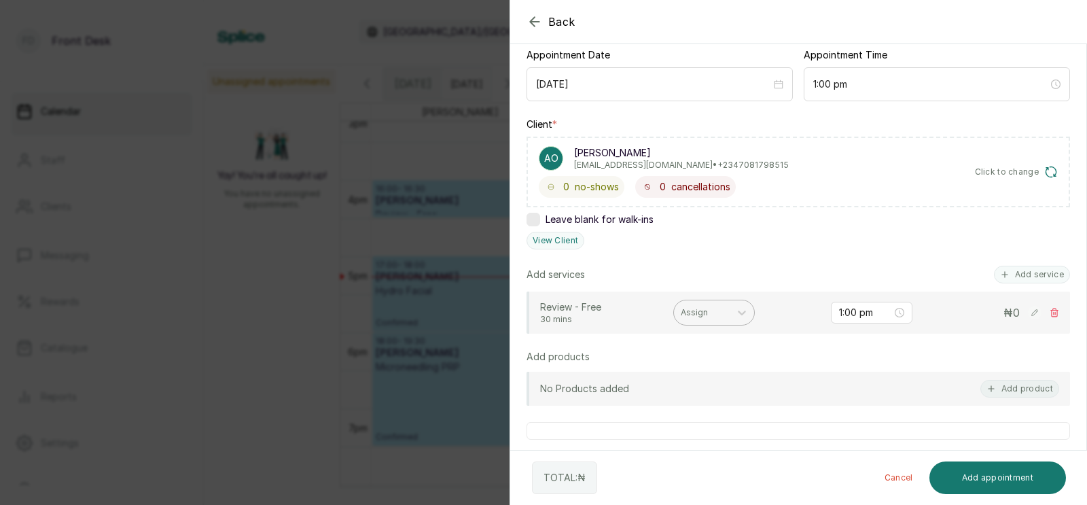
click at [694, 313] on div at bounding box center [702, 312] width 42 height 12
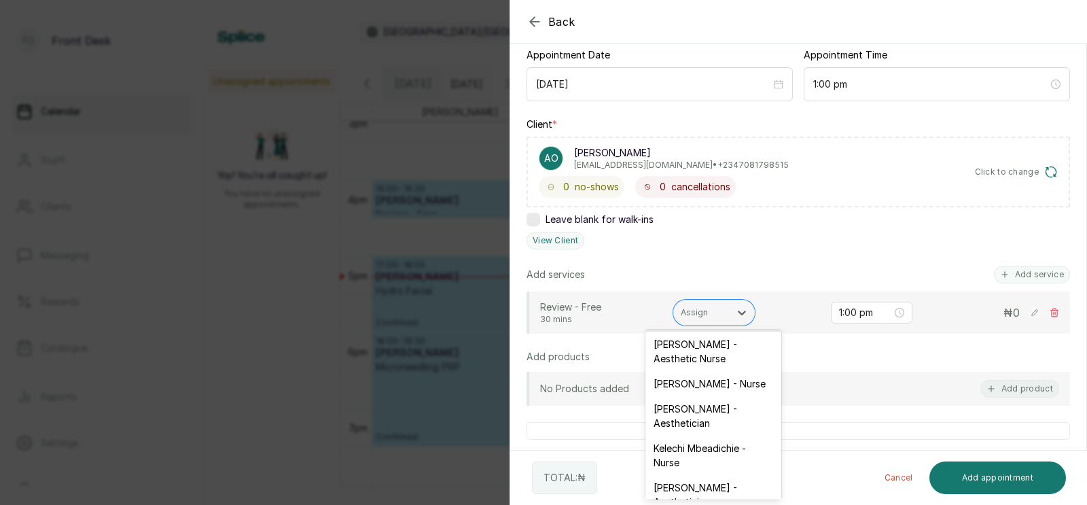
scroll to position [107, 0]
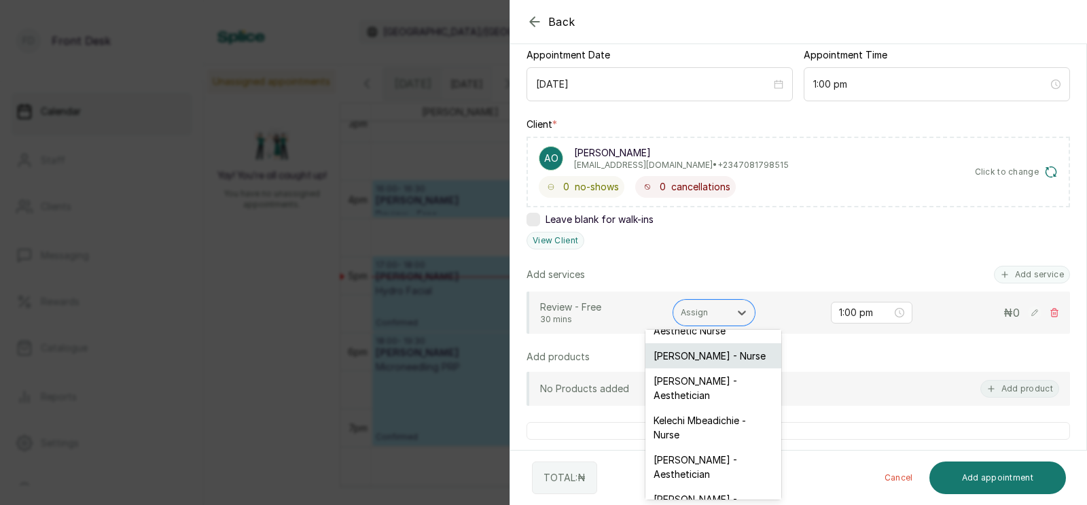
click at [707, 347] on div "[PERSON_NAME] - Nurse" at bounding box center [714, 355] width 136 height 25
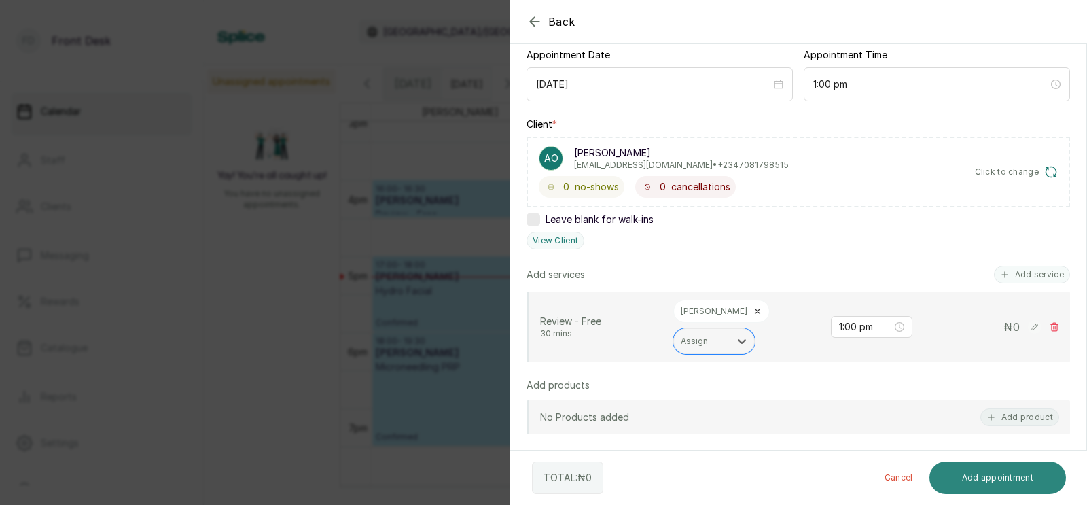
click at [987, 479] on button "Add appointment" at bounding box center [998, 477] width 137 height 33
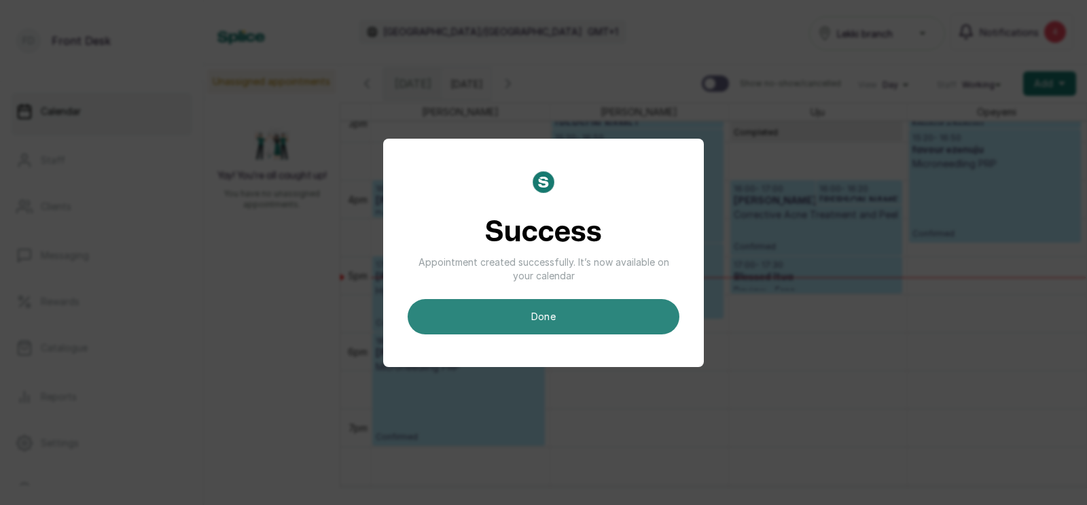
click at [590, 319] on button "done" at bounding box center [544, 316] width 272 height 35
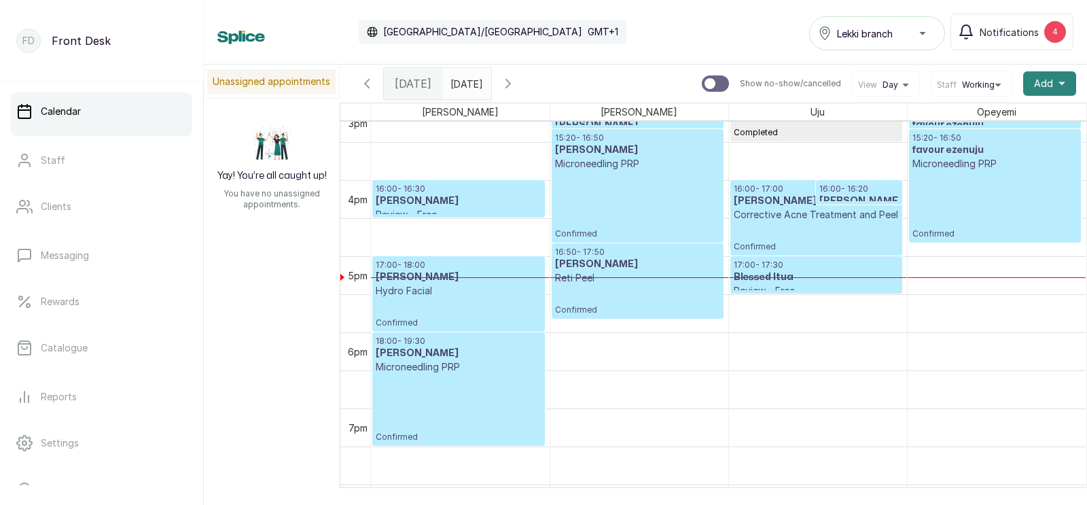
click at [1038, 81] on span "Add" at bounding box center [1043, 84] width 19 height 14
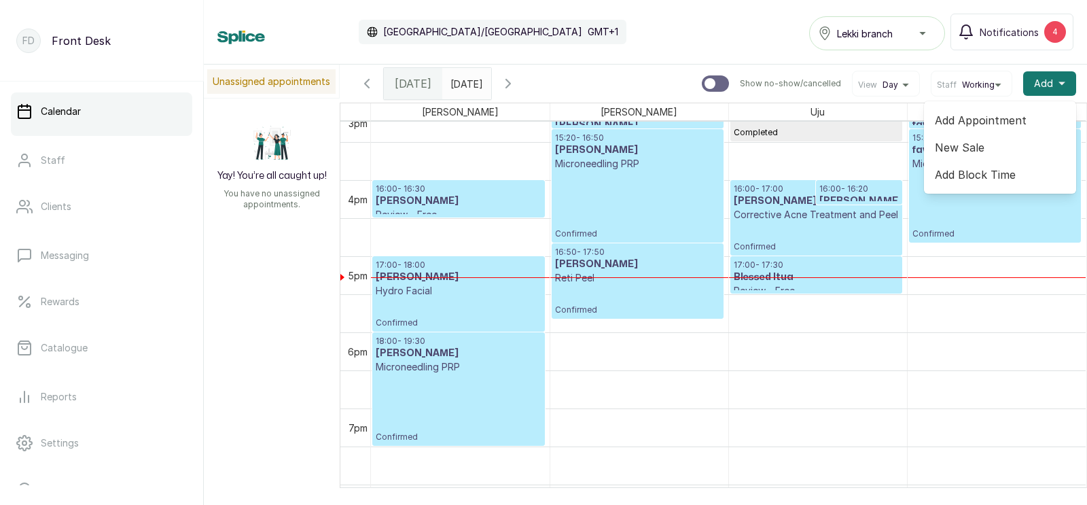
click at [979, 118] on span "Add Appointment" at bounding box center [1000, 120] width 130 height 16
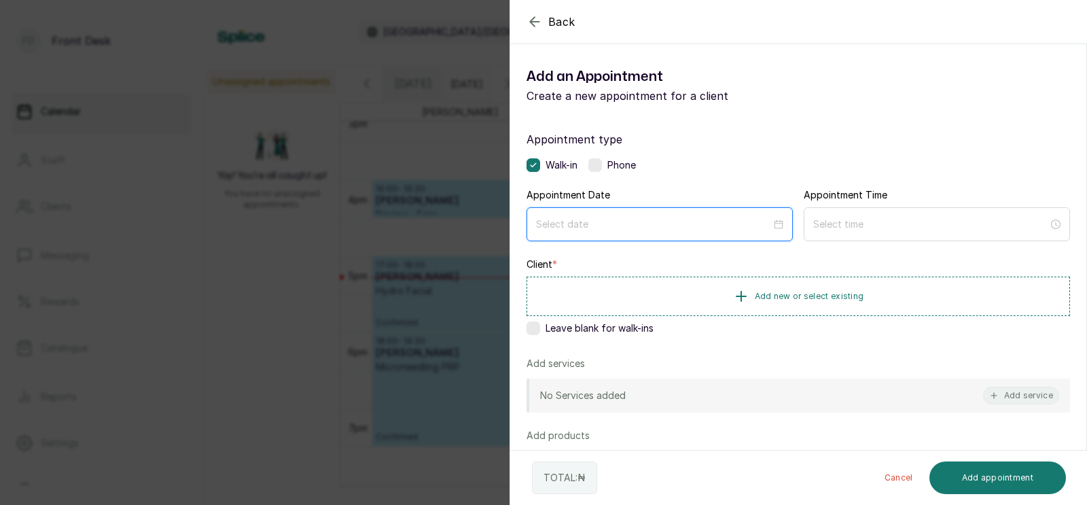
click at [613, 230] on input at bounding box center [653, 224] width 235 height 15
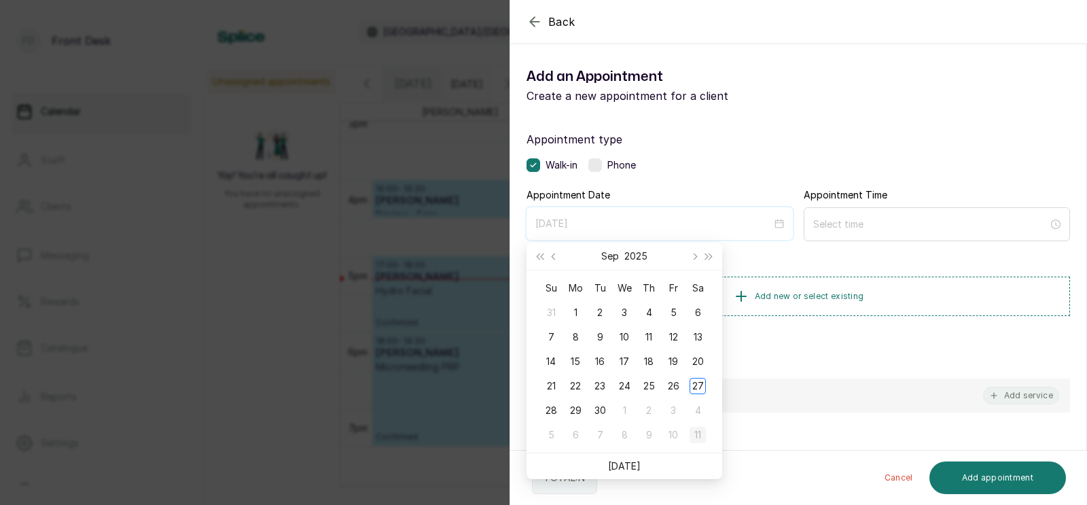
type input "[DATE]"
click at [699, 434] on div "11" at bounding box center [698, 435] width 16 height 16
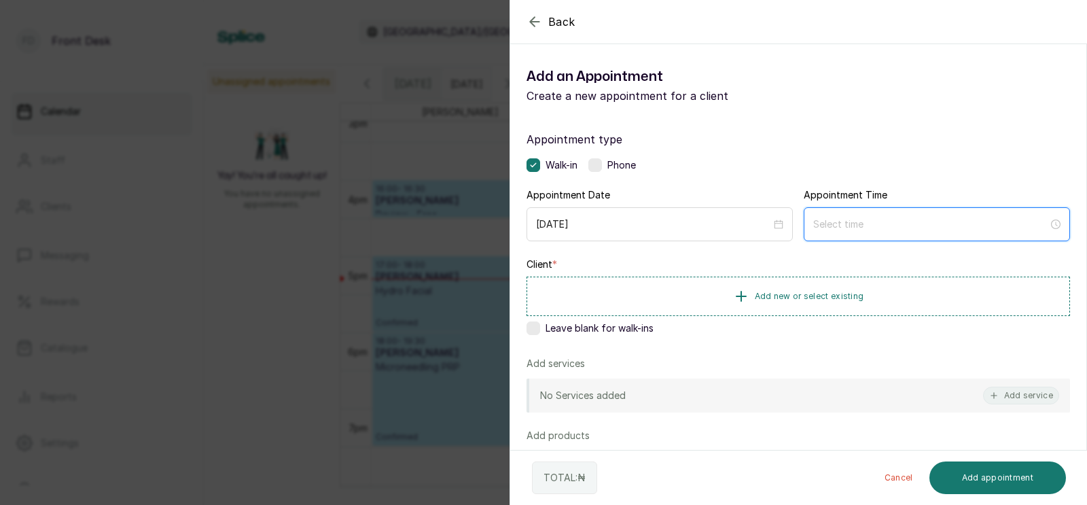
click at [851, 227] on input at bounding box center [930, 224] width 235 height 15
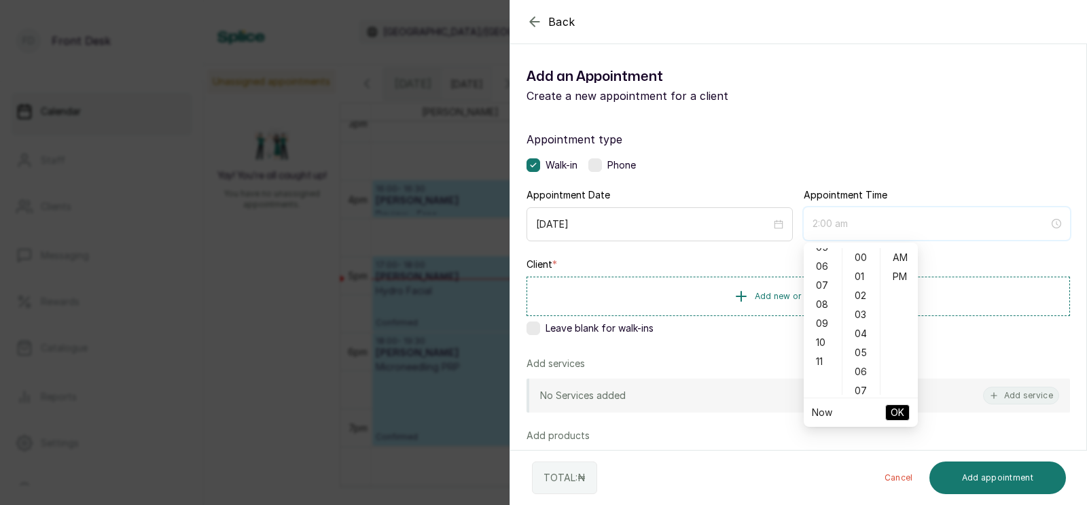
scroll to position [122, 0]
click at [817, 338] on div "11" at bounding box center [823, 344] width 33 height 19
type input "11:00 am"
click at [895, 410] on span "OK" at bounding box center [898, 413] width 14 height 26
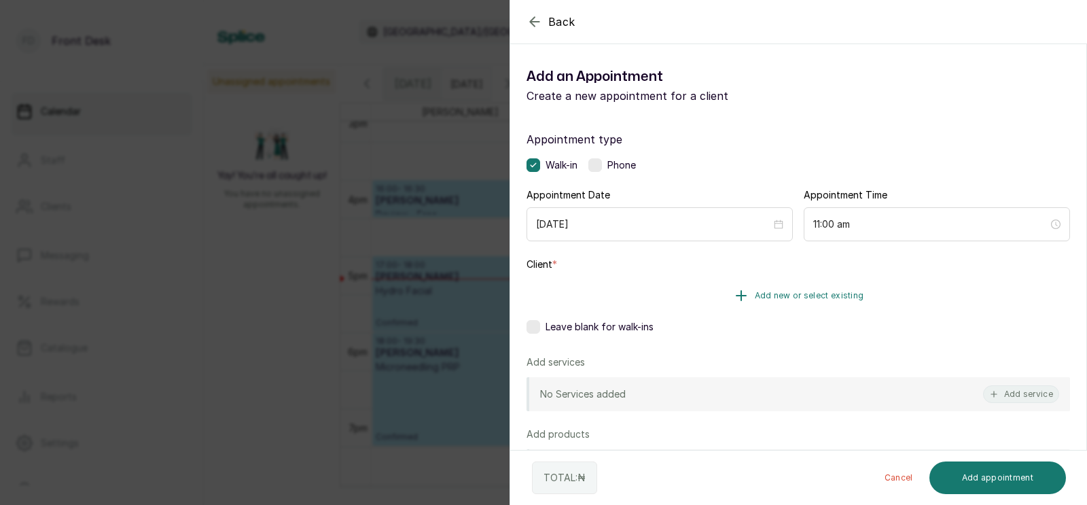
click at [822, 292] on span "Add new or select existing" at bounding box center [809, 295] width 109 height 11
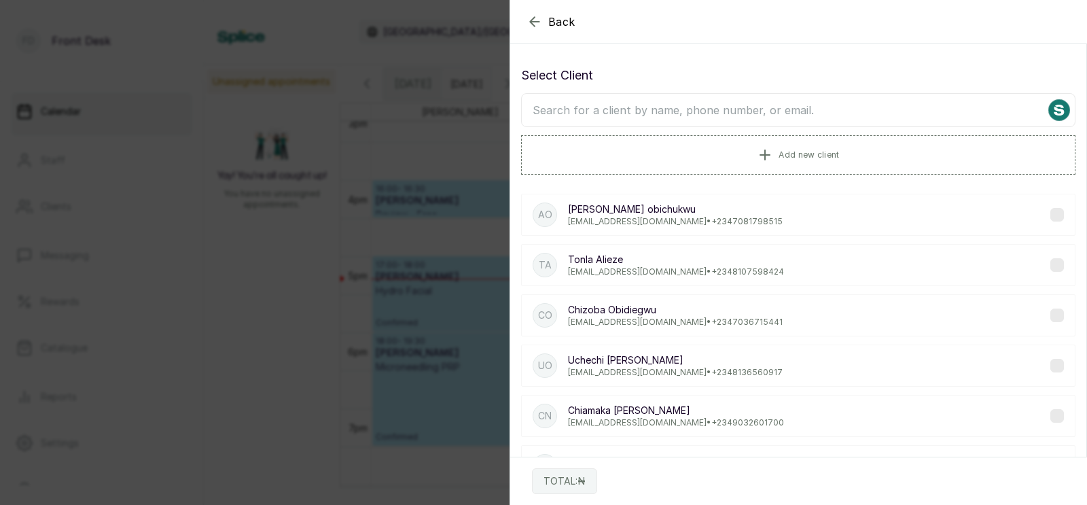
click at [723, 113] on input "text" at bounding box center [798, 110] width 554 height 34
type input "uche"
click at [722, 226] on p "[EMAIL_ADDRESS][DOMAIN_NAME] • [PHONE_NUMBER]" at bounding box center [675, 221] width 215 height 11
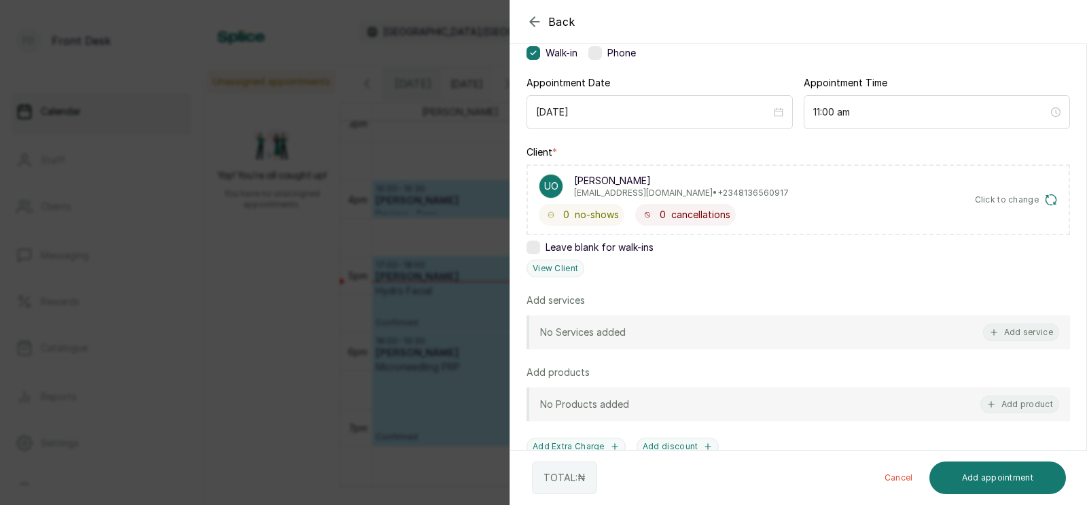
scroll to position [129, 0]
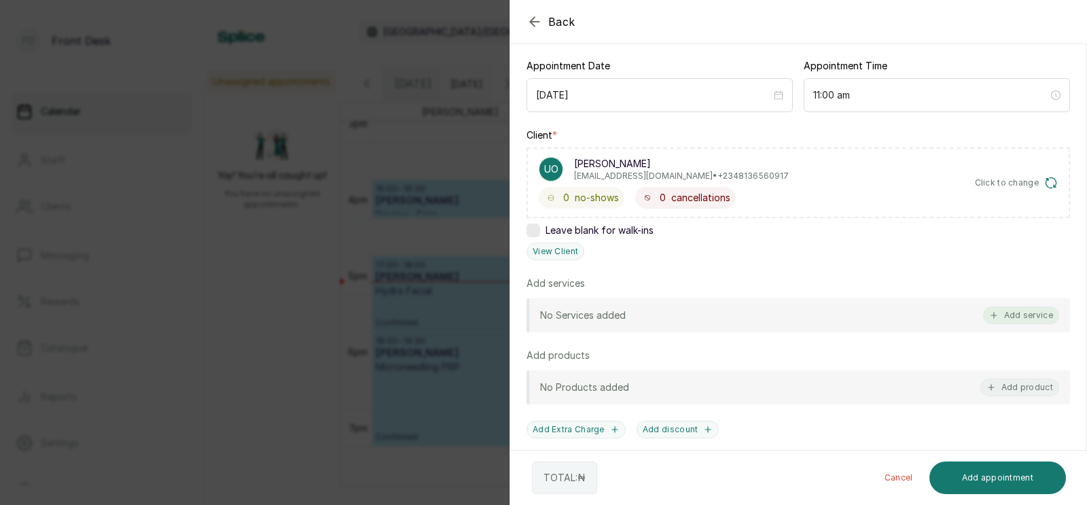
click at [1030, 310] on button "Add service" at bounding box center [1021, 315] width 76 height 18
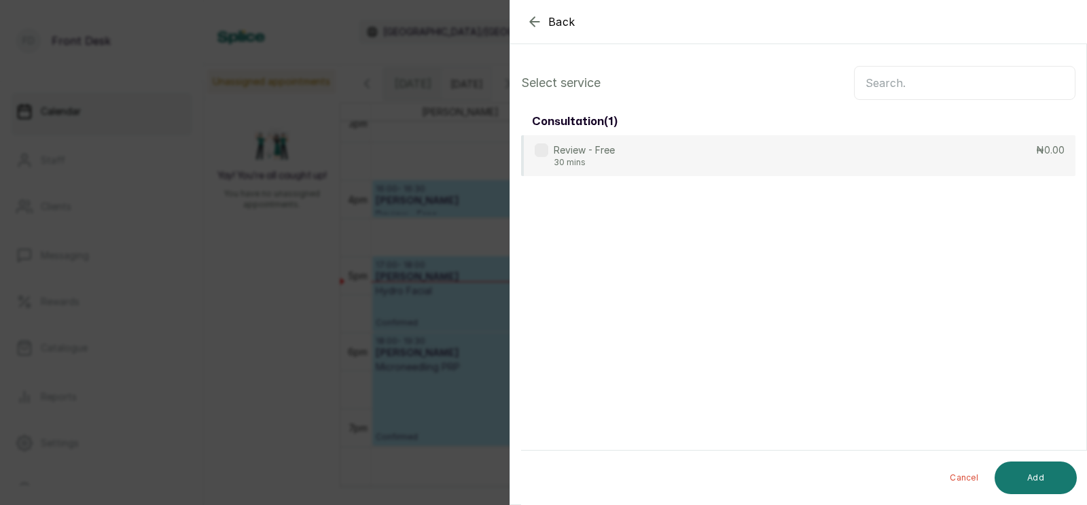
scroll to position [0, 0]
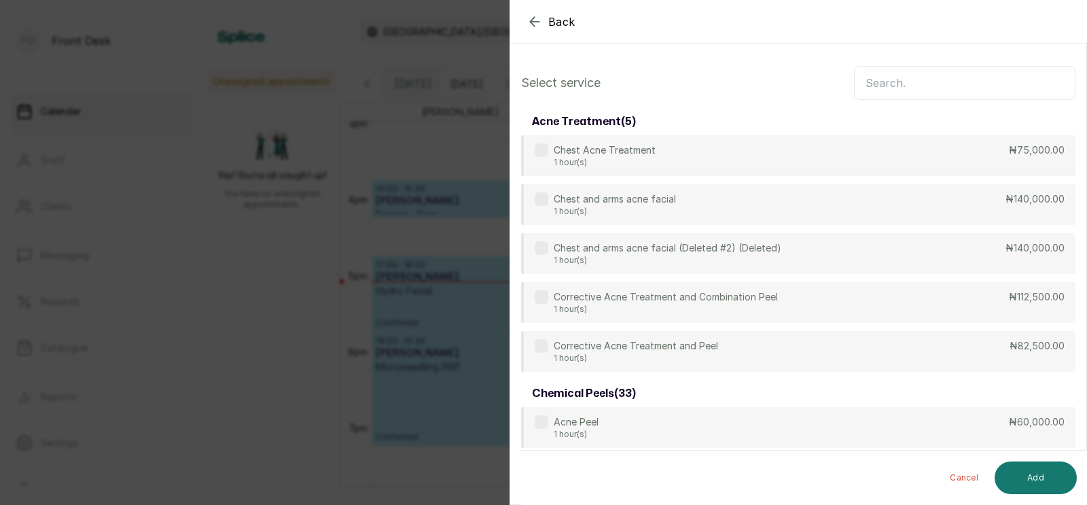
click at [881, 86] on input "text" at bounding box center [965, 83] width 222 height 34
click at [894, 87] on input "text" at bounding box center [965, 83] width 222 height 34
click at [533, 18] on icon "button" at bounding box center [534, 21] width 9 height 9
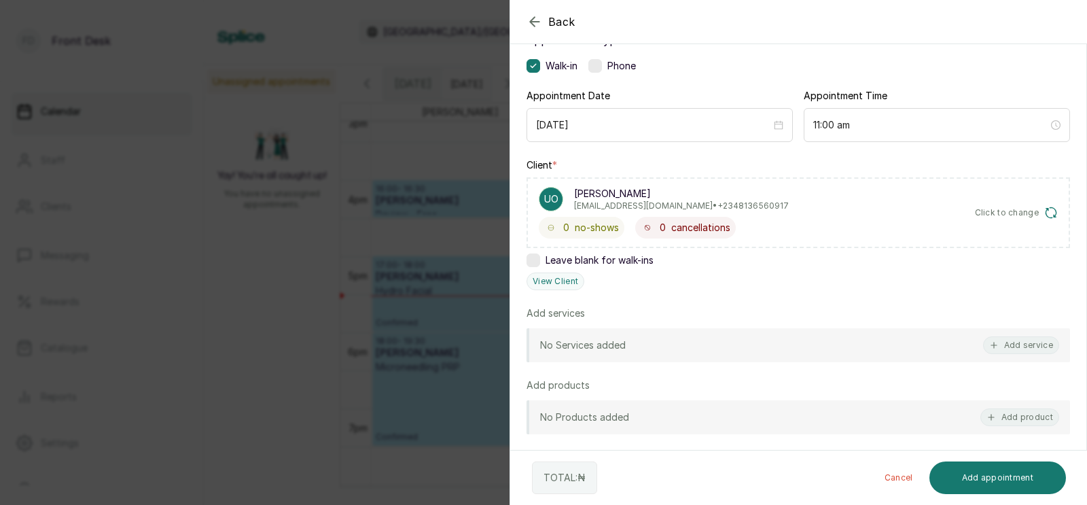
scroll to position [100, 0]
click at [1019, 345] on button "Add service" at bounding box center [1021, 345] width 76 height 18
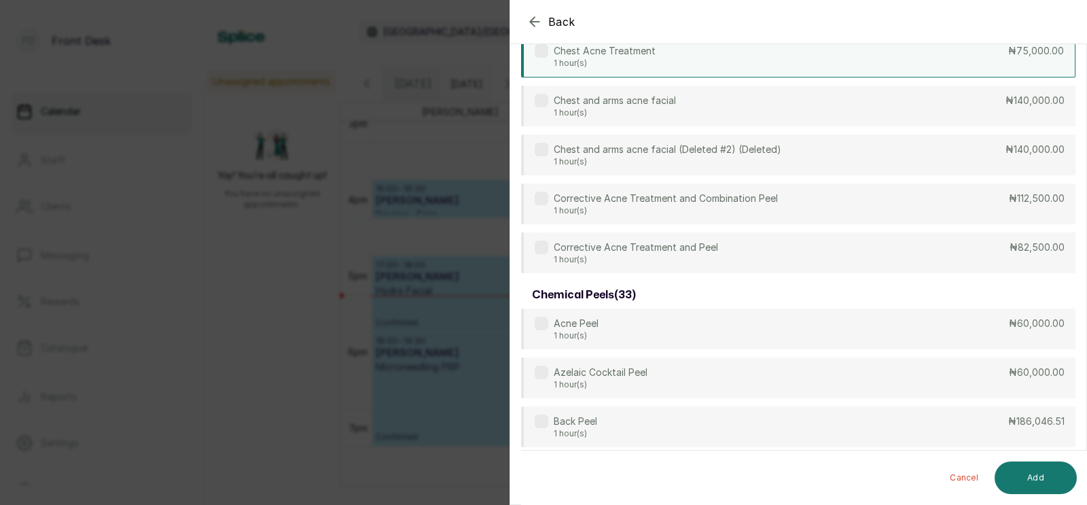
scroll to position [0, 0]
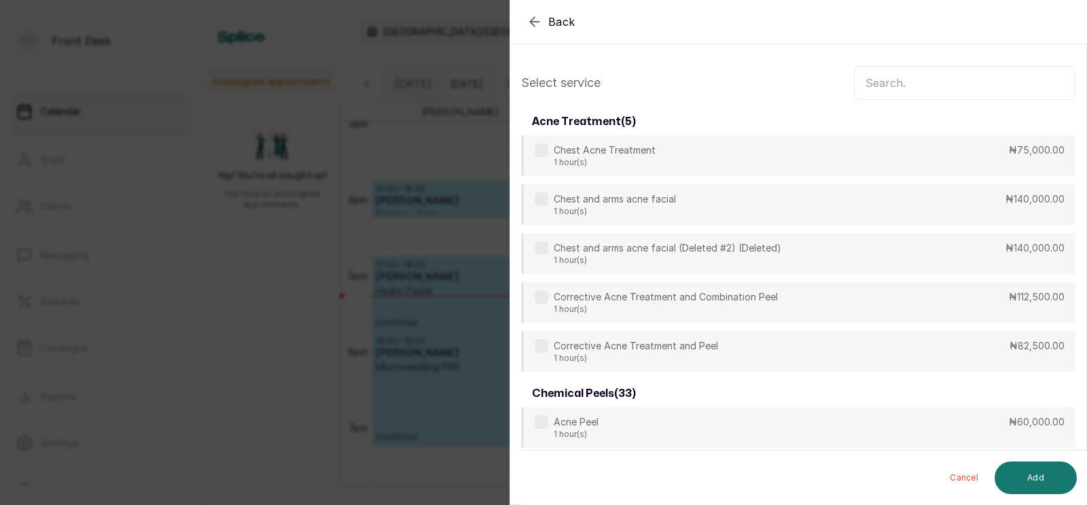
click at [925, 86] on input "text" at bounding box center [965, 83] width 222 height 34
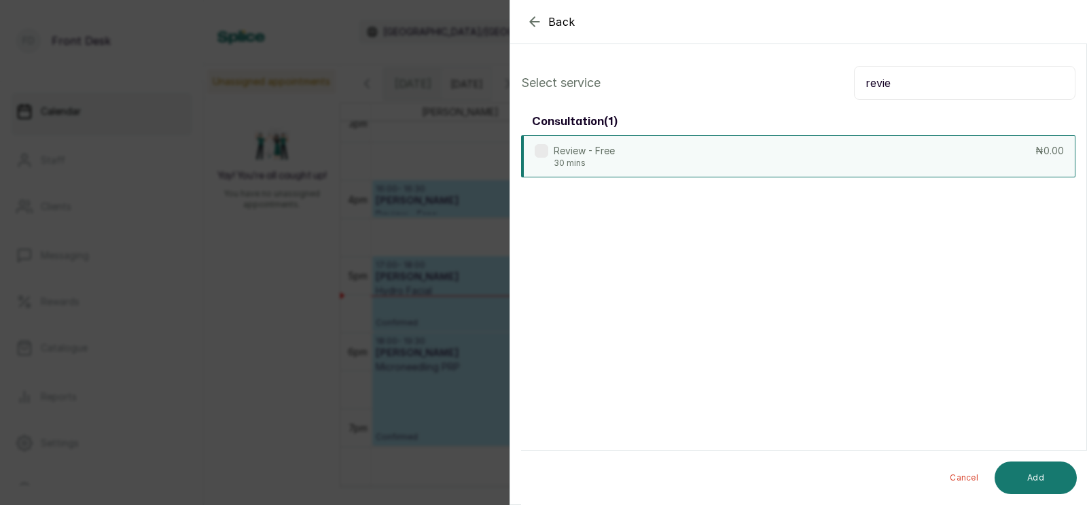
type input "revie"
click at [828, 156] on div "Review - Free 30 mins ₦0.00" at bounding box center [798, 156] width 554 height 42
click at [1036, 476] on button "Add" at bounding box center [1036, 477] width 82 height 33
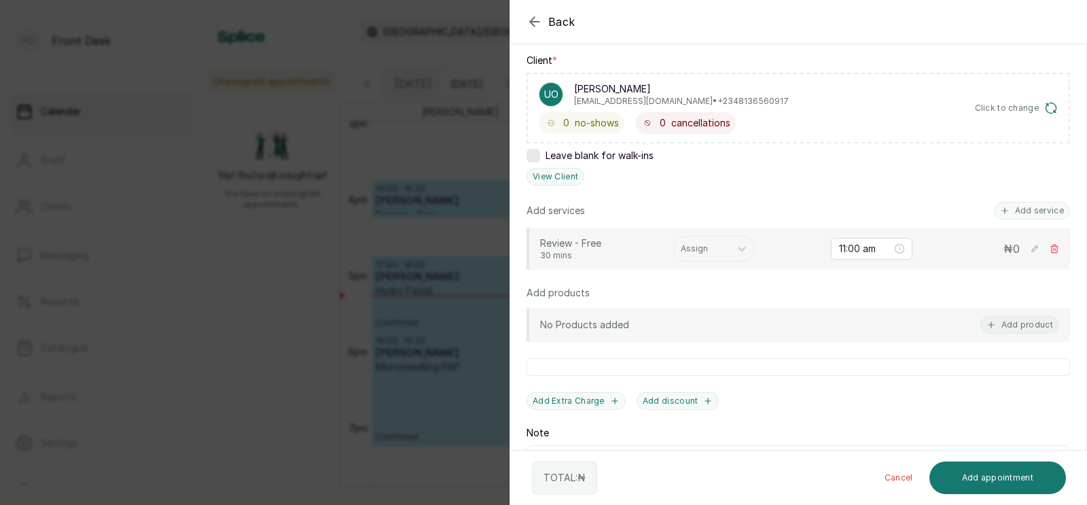
scroll to position [205, 0]
click at [703, 243] on div at bounding box center [702, 247] width 42 height 12
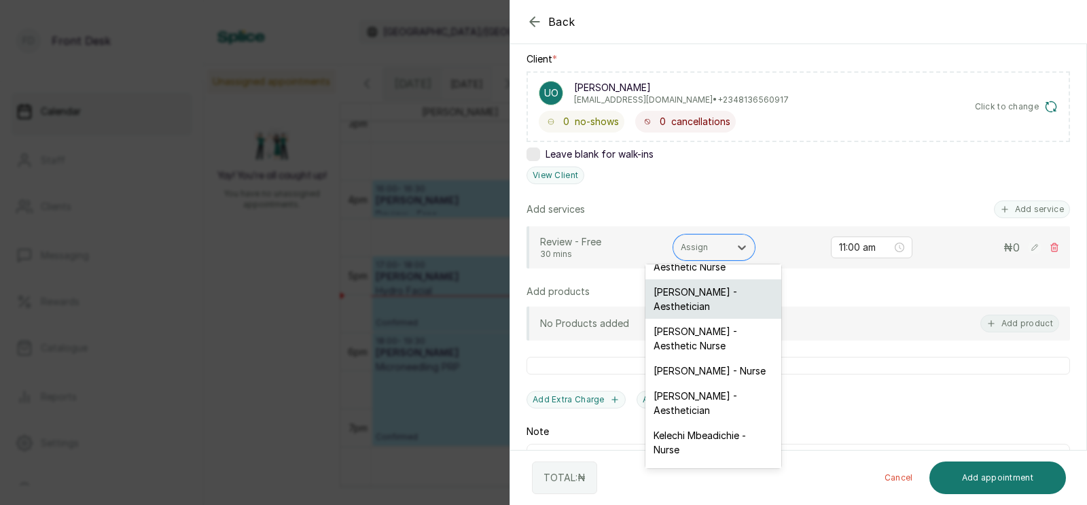
scroll to position [39, 0]
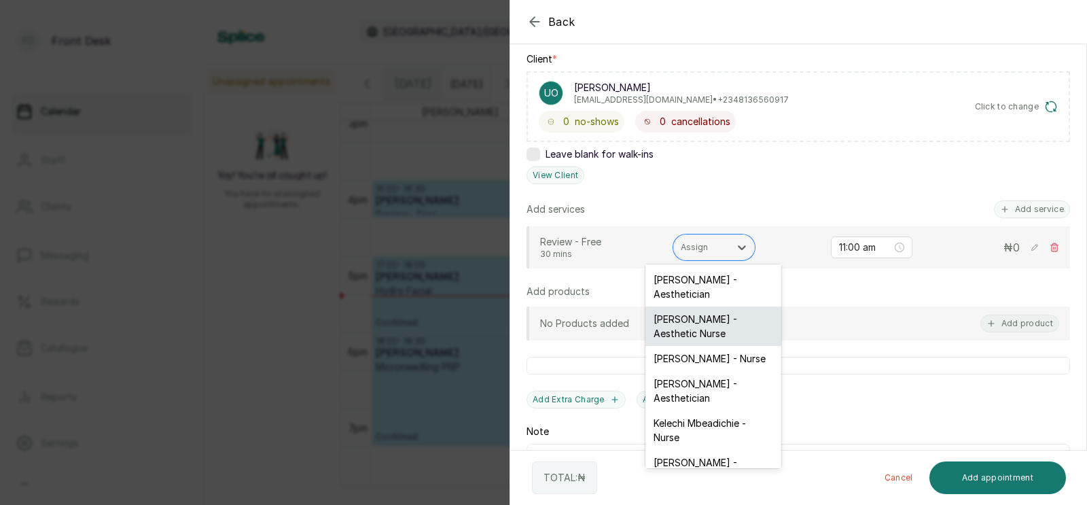
click at [689, 321] on div "[PERSON_NAME] - Aesthetic Nurse" at bounding box center [714, 325] width 136 height 39
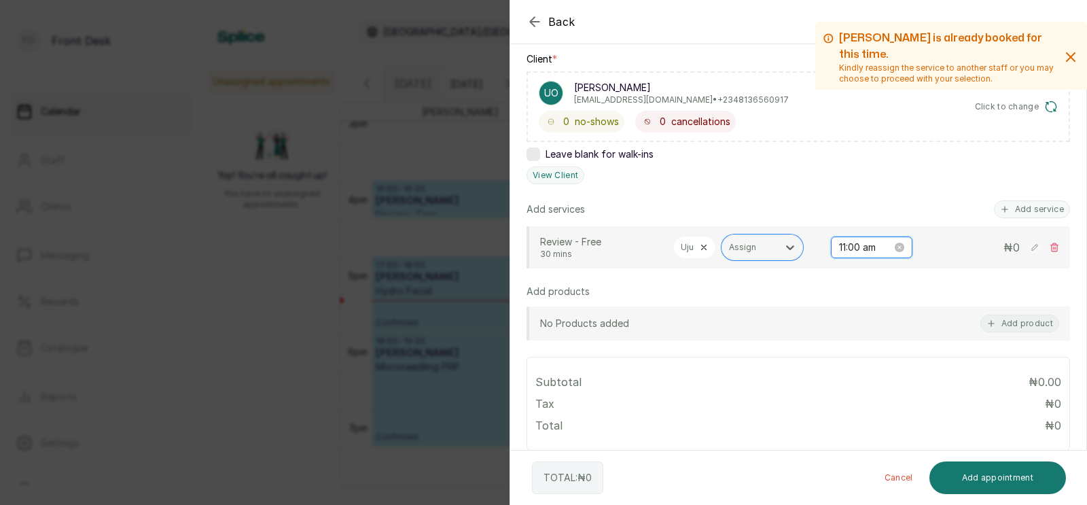
click at [863, 247] on input "11:00 am" at bounding box center [865, 247] width 53 height 15
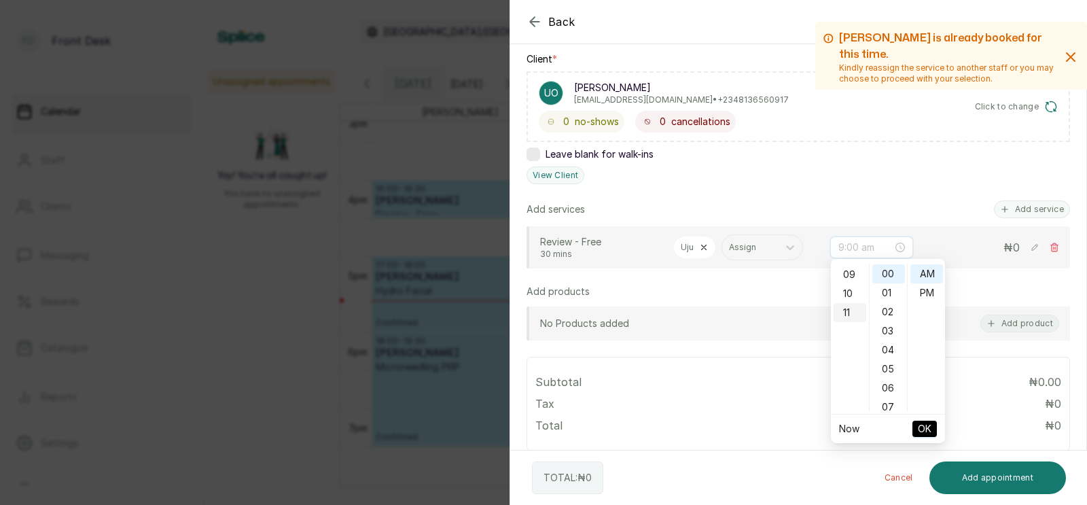
scroll to position [168, 0]
click at [850, 289] on div "10" at bounding box center [850, 296] width 33 height 19
type input "10:00 am"
click at [928, 425] on span "OK" at bounding box center [925, 429] width 14 height 26
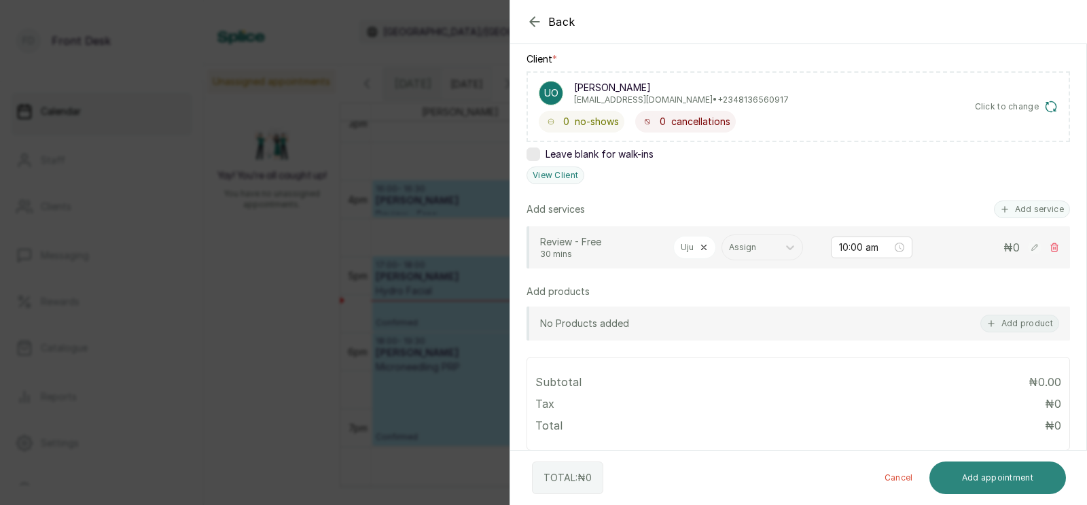
click at [1000, 474] on button "Add appointment" at bounding box center [998, 477] width 137 height 33
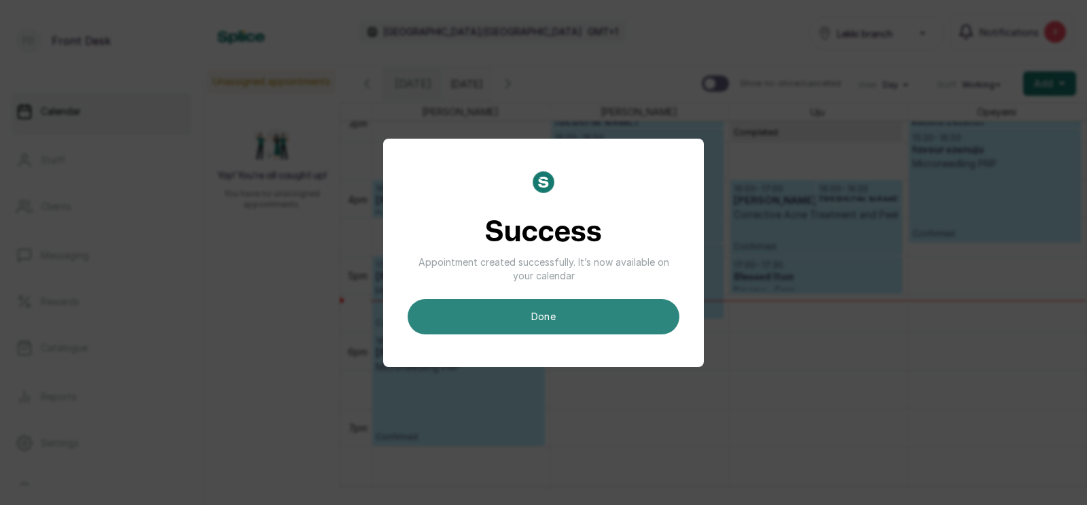
click at [536, 318] on button "done" at bounding box center [544, 316] width 272 height 35
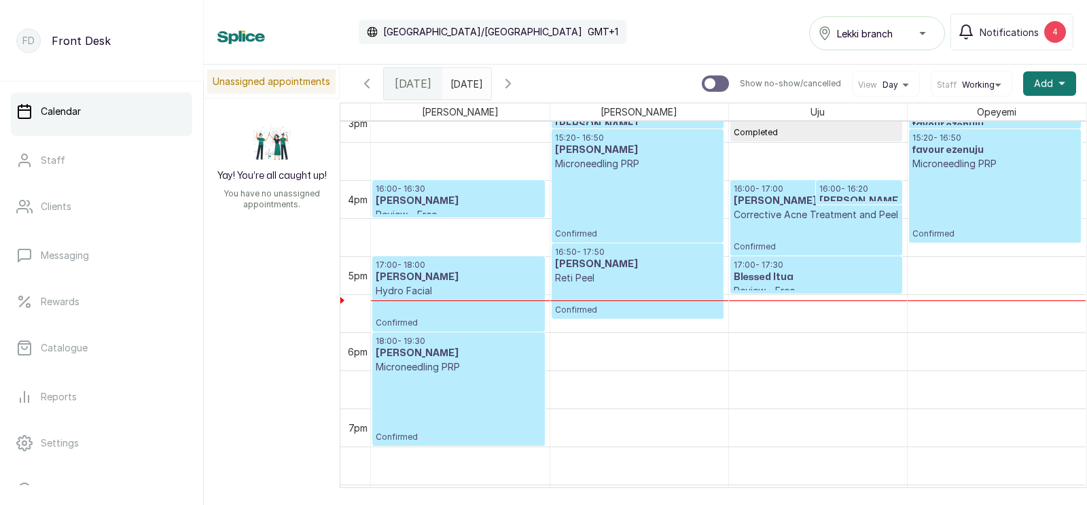
click at [465, 85] on input "text" at bounding box center [454, 80] width 22 height 23
type input "dd/MM/yyyy"
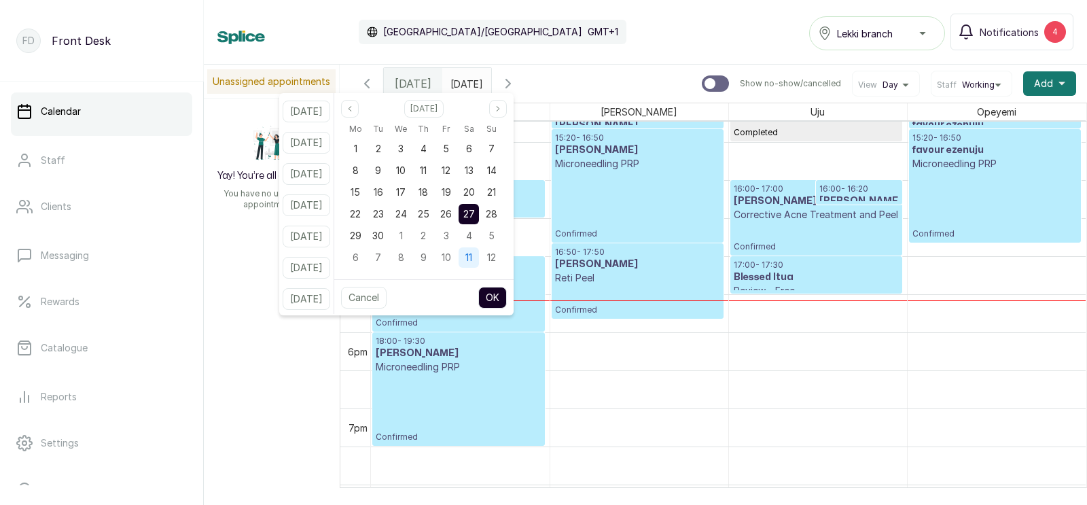
click at [472, 261] on span "11" at bounding box center [468, 257] width 7 height 12
click at [507, 298] on button "OK" at bounding box center [492, 298] width 29 height 22
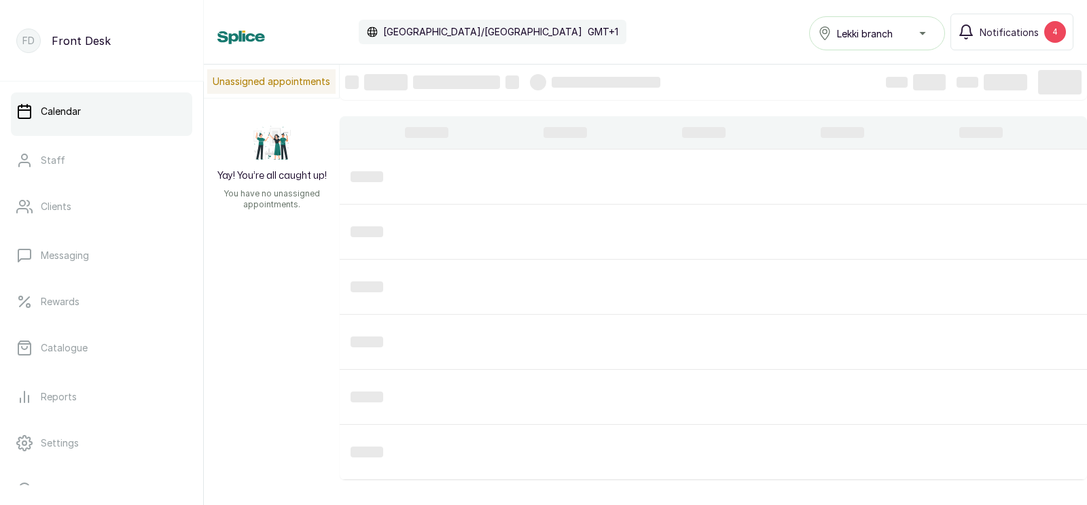
type input "[DATE]"
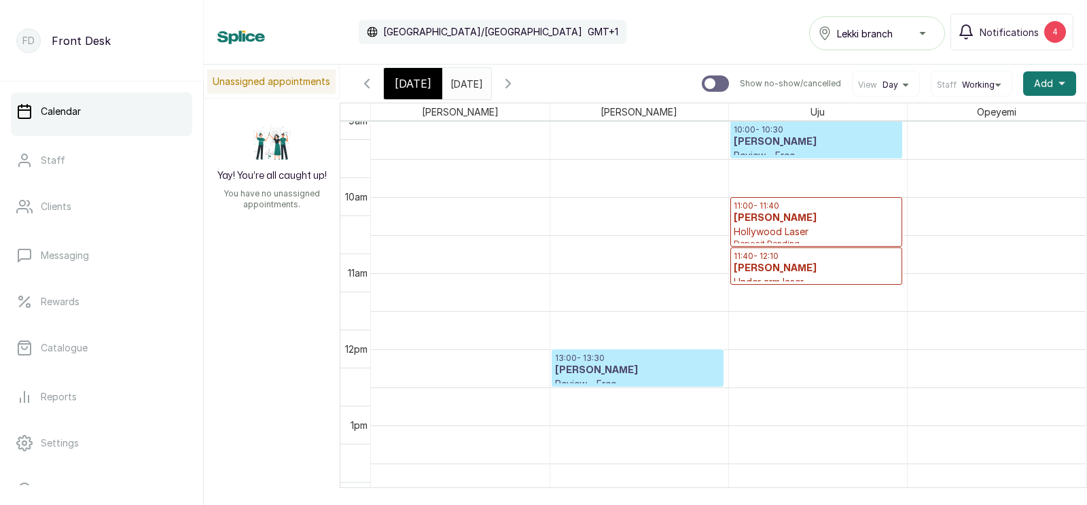
scroll to position [763, 0]
click at [366, 81] on icon "button" at bounding box center [367, 83] width 16 height 16
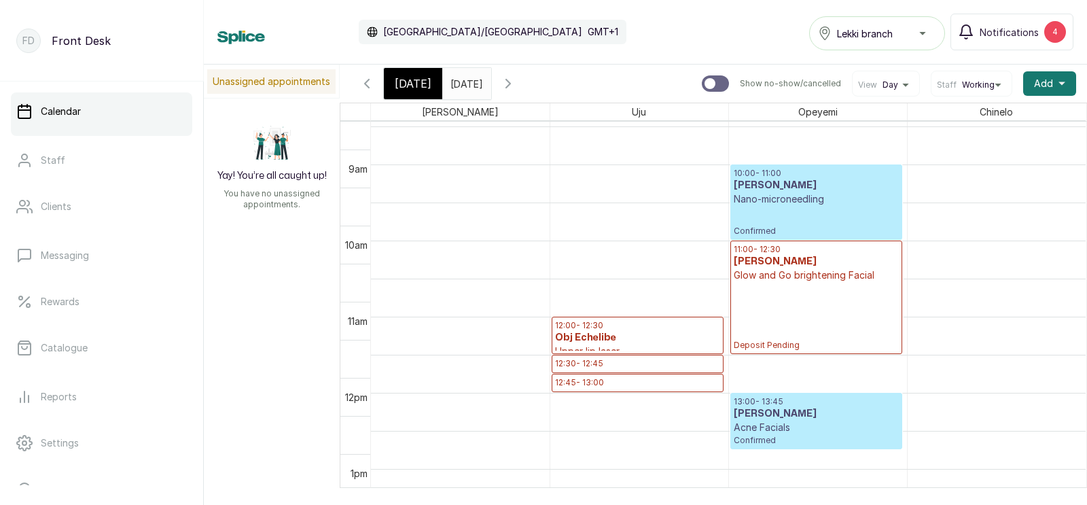
scroll to position [718, 0]
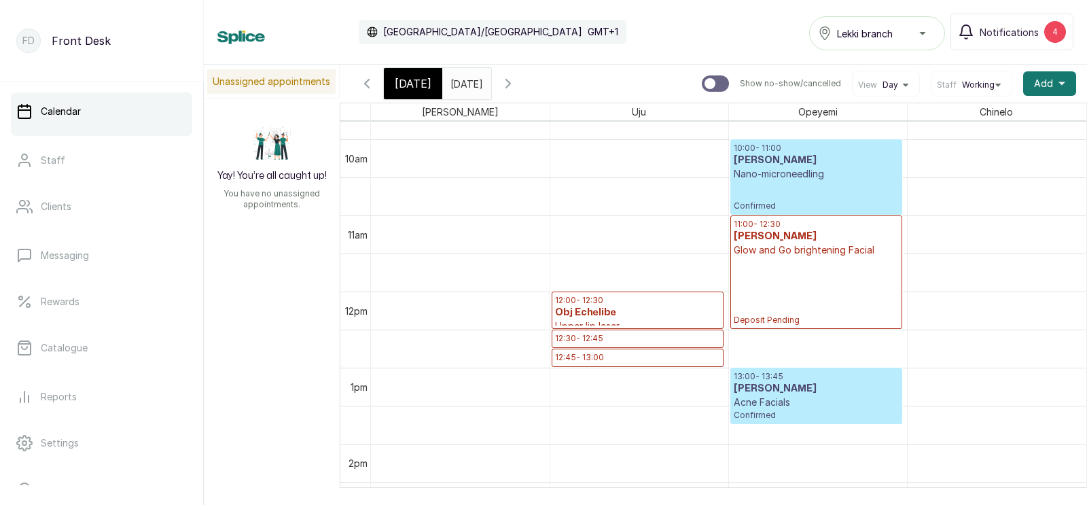
click at [402, 77] on span "[DATE]" at bounding box center [413, 83] width 37 height 16
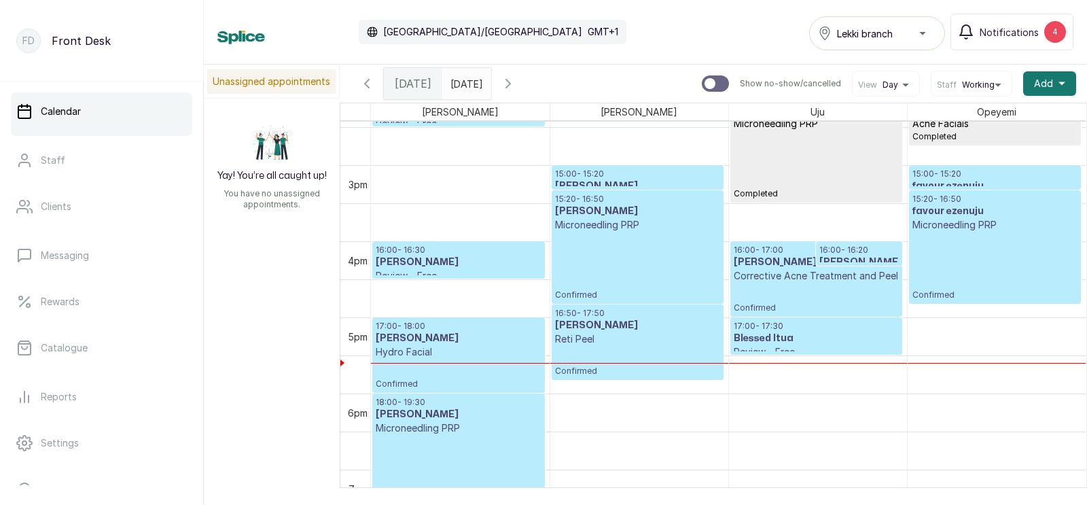
click at [985, 249] on p "Confirmed" at bounding box center [996, 266] width 166 height 69
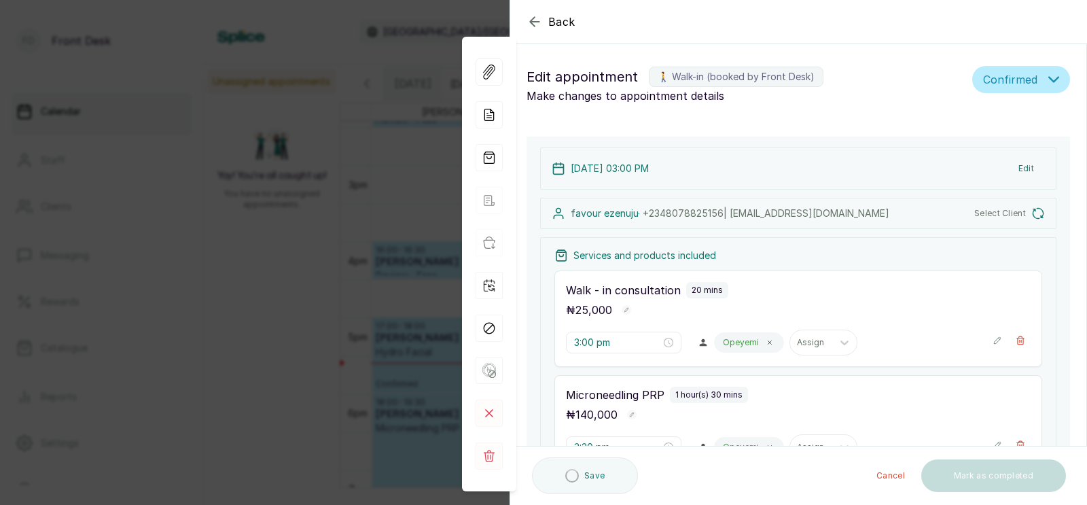
type input "3:00 pm"
type input "3:20 pm"
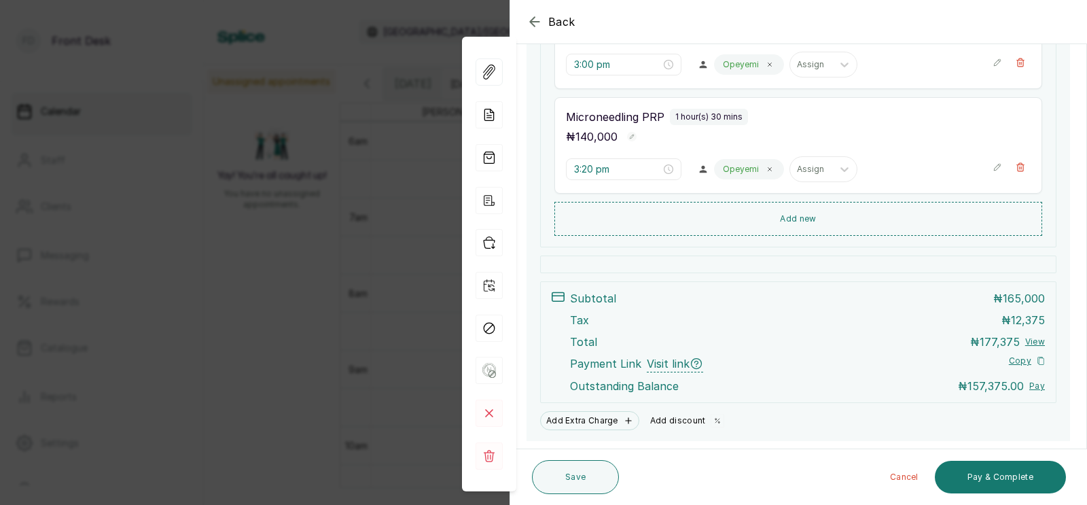
click at [680, 419] on button "Add discount" at bounding box center [688, 420] width 86 height 19
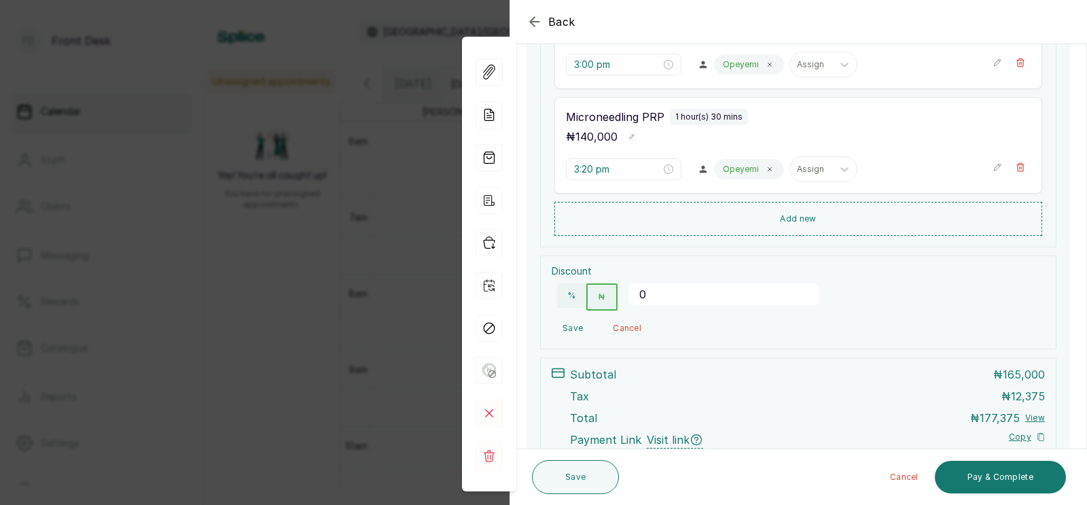
click at [667, 298] on input "0" at bounding box center [724, 294] width 190 height 22
type input "25000"
click at [570, 325] on button "Save" at bounding box center [573, 328] width 42 height 24
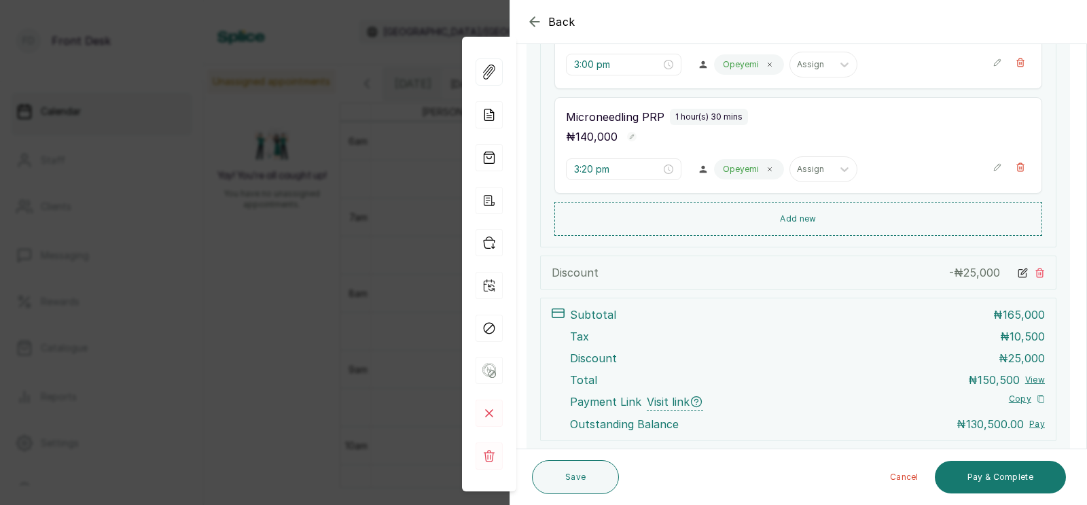
scroll to position [421, 0]
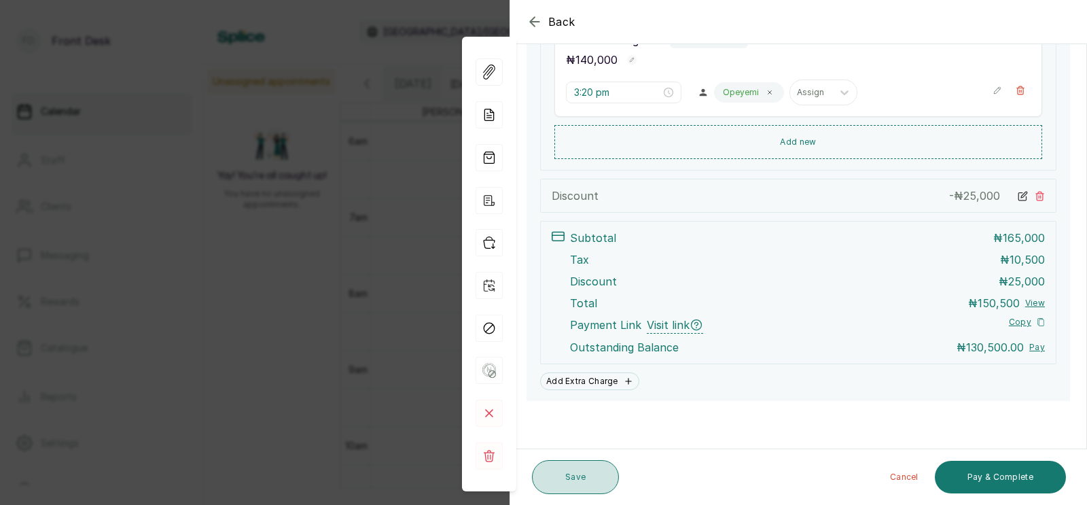
click at [572, 477] on button "Save" at bounding box center [575, 477] width 87 height 34
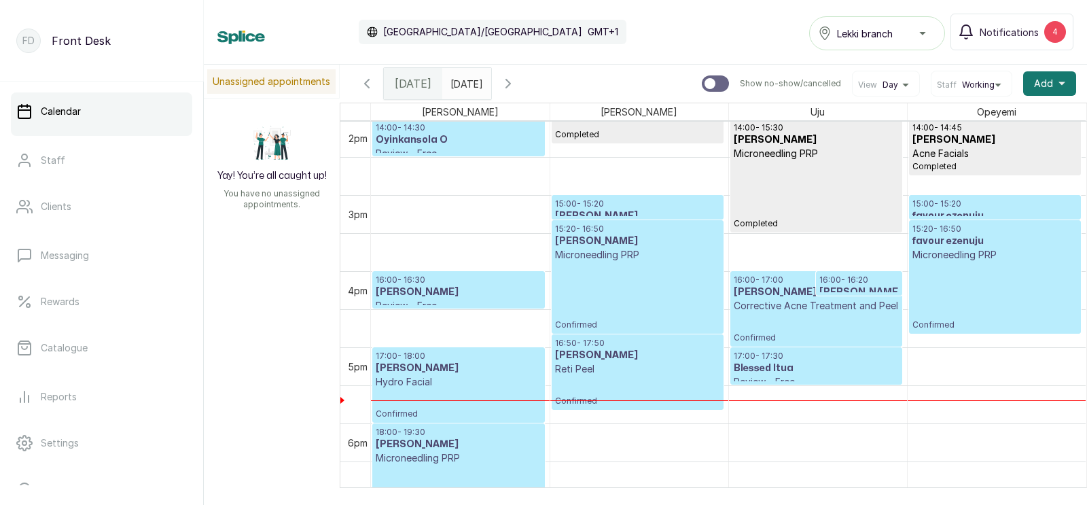
scroll to position [1069, 0]
click at [641, 260] on p "Microneedling PRP" at bounding box center [637, 254] width 165 height 14
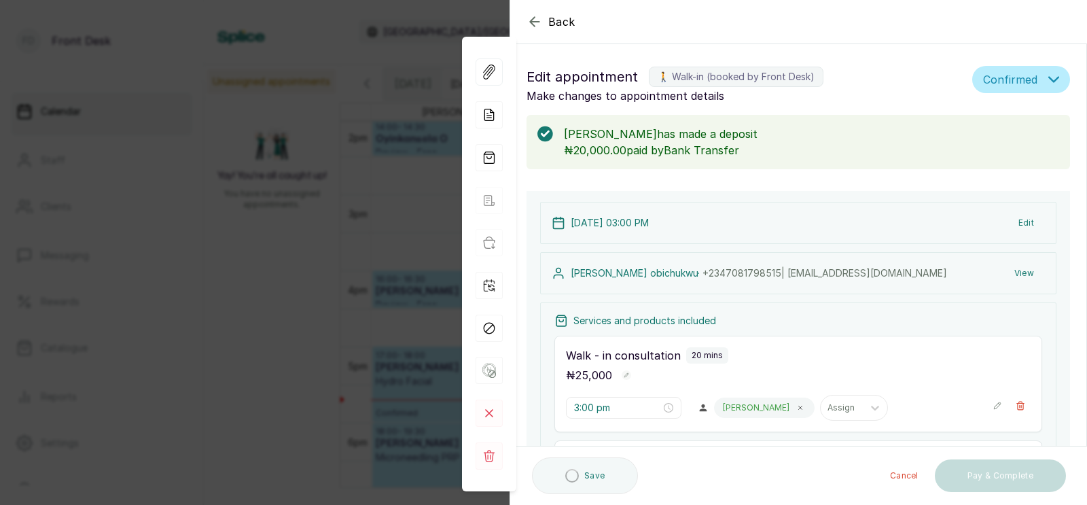
click at [375, 270] on div "Back Appointment Details Edit appointment 🚶 Walk-in (booked by Front Desk) Make…" at bounding box center [543, 252] width 1087 height 505
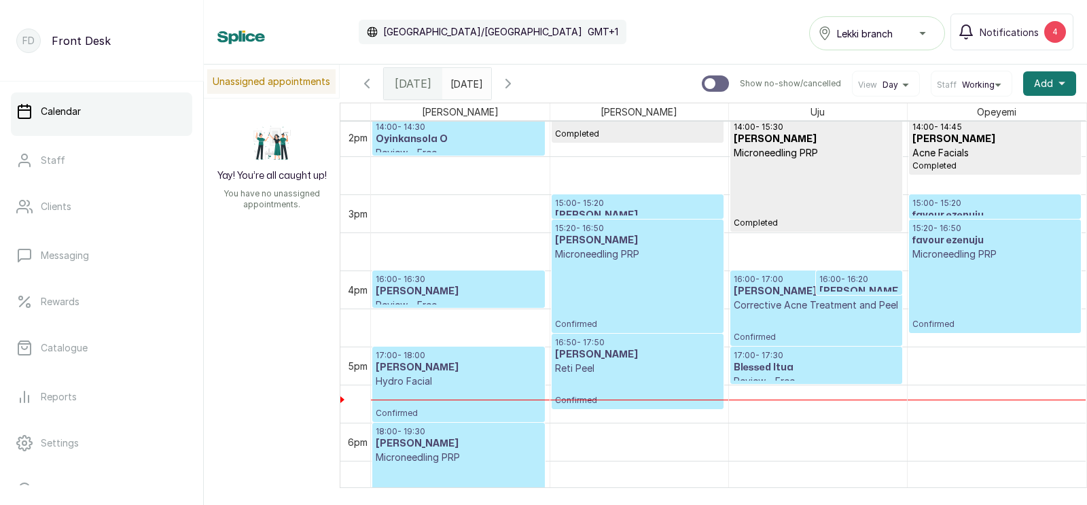
scroll to position [1135, 0]
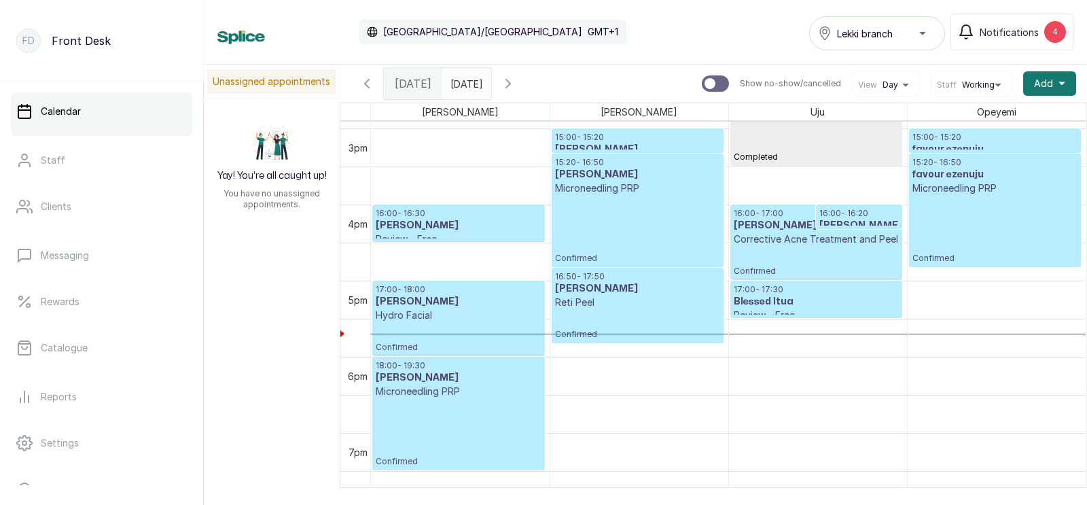
click at [956, 190] on p "Microneedling PRP" at bounding box center [996, 188] width 166 height 14
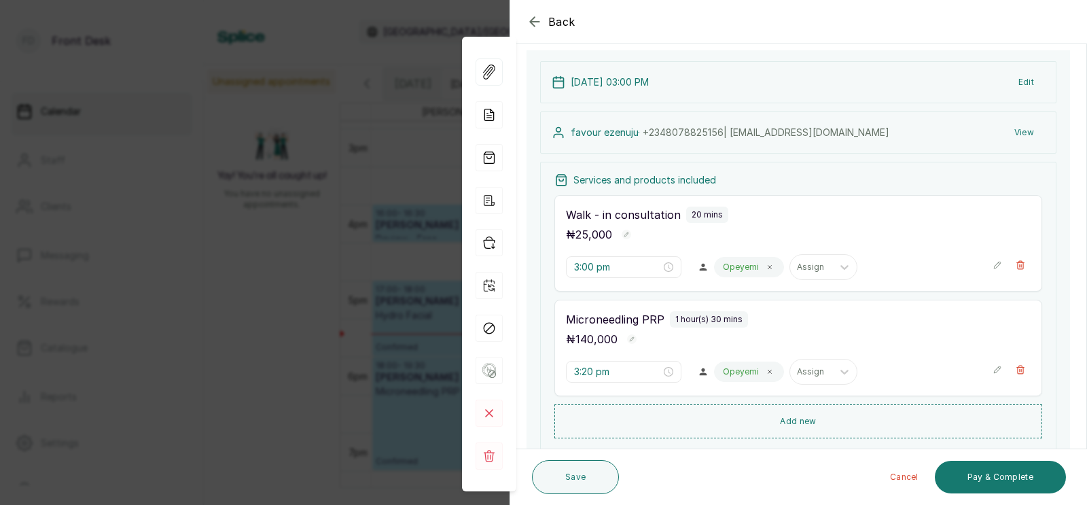
scroll to position [197, 0]
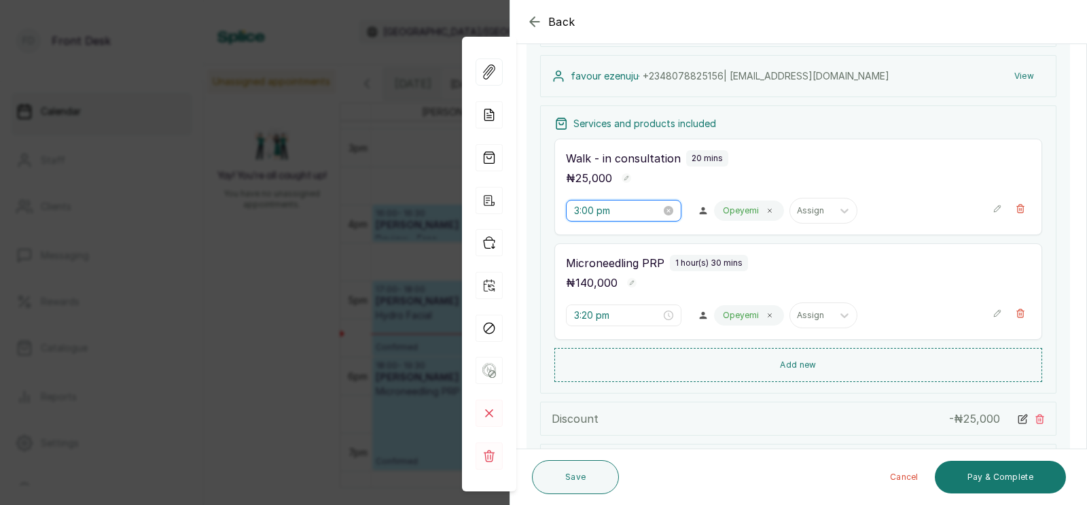
click at [614, 211] on input "3:00 pm" at bounding box center [617, 210] width 87 height 15
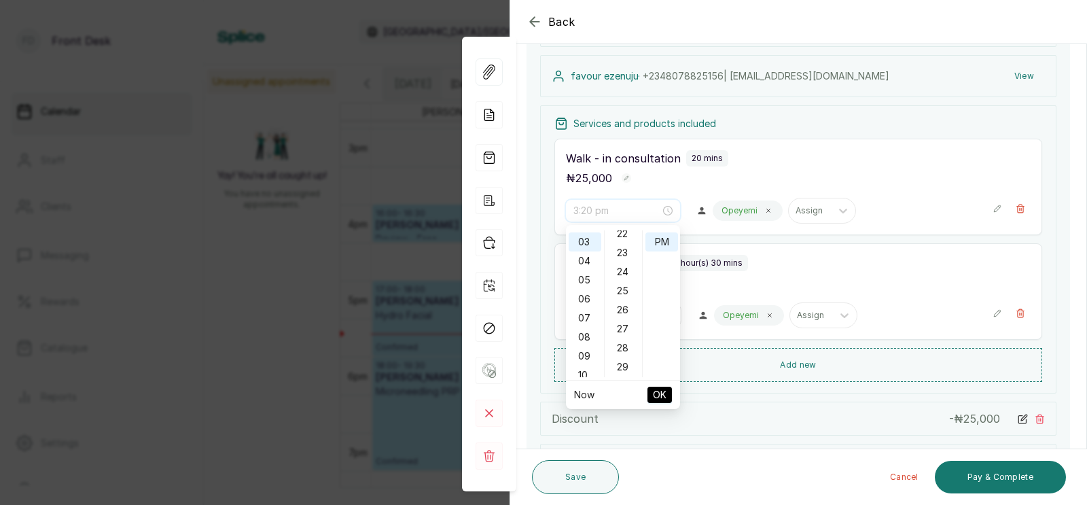
scroll to position [443, 0]
click at [619, 364] on div "30" at bounding box center [623, 367] width 33 height 19
click at [658, 392] on span "OK" at bounding box center [660, 395] width 14 height 26
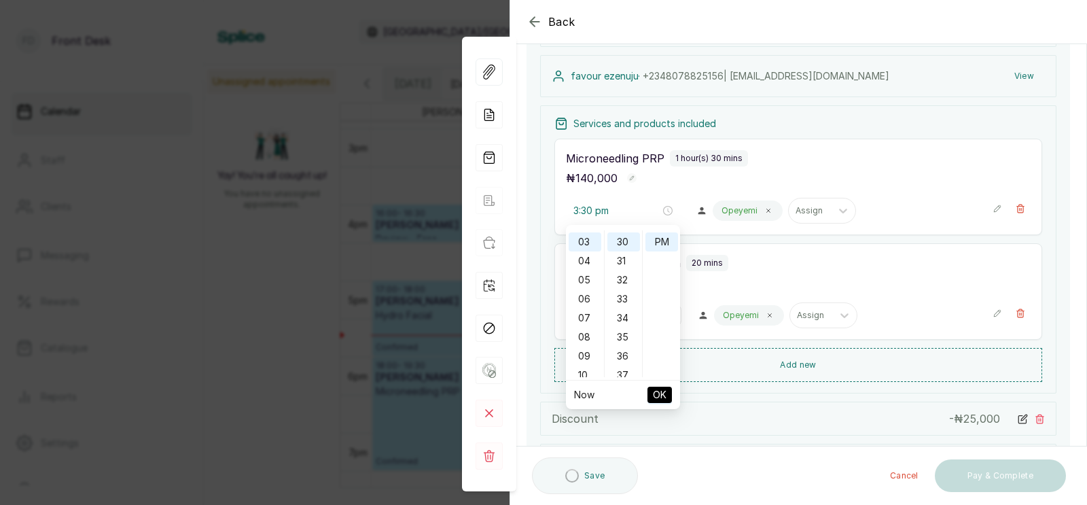
type input "3:20 pm"
type input "3:30 pm"
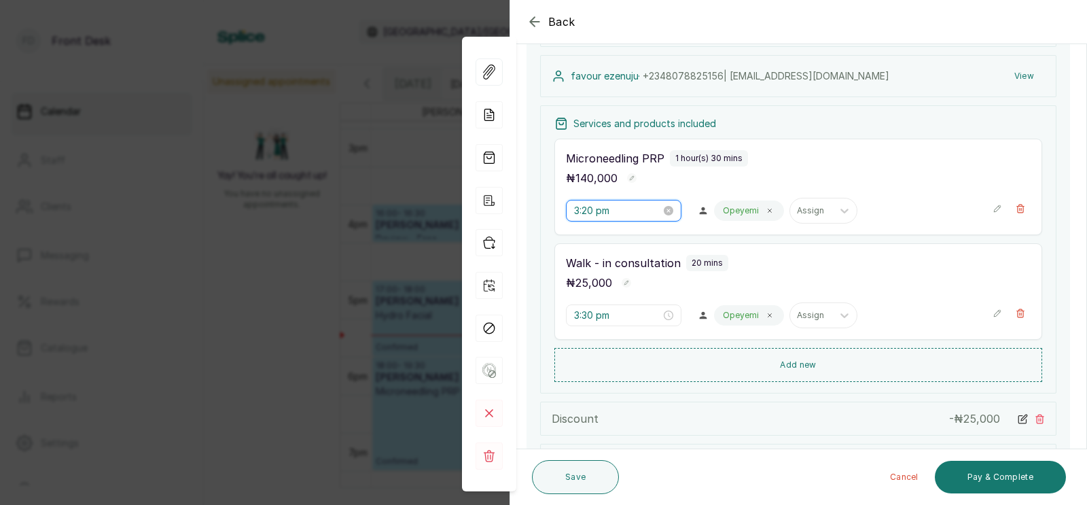
click at [620, 212] on input "3:20 pm" at bounding box center [617, 210] width 87 height 15
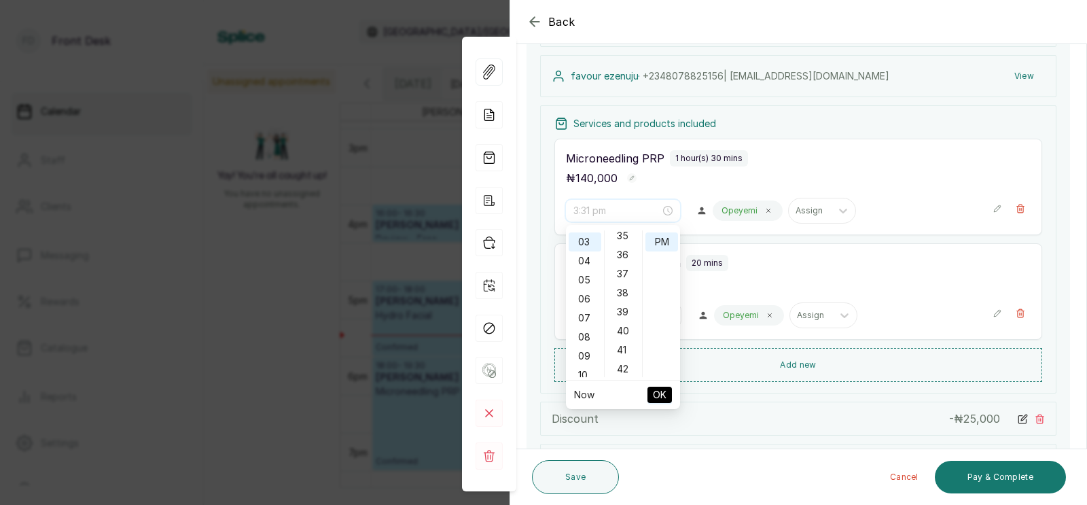
scroll to position [673, 0]
click at [622, 324] on div "40" at bounding box center [623, 328] width 33 height 19
click at [623, 341] on div "50" at bounding box center [623, 343] width 33 height 19
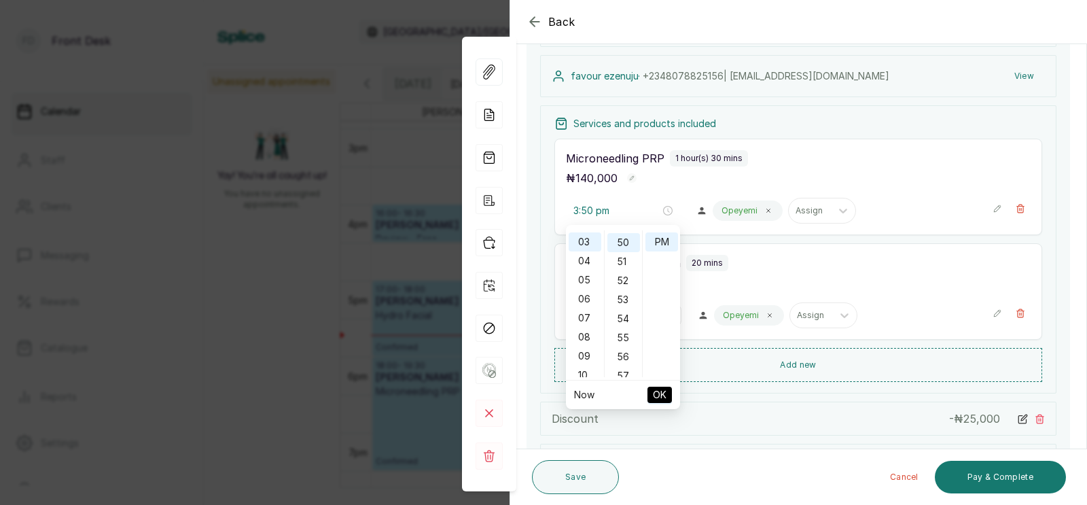
click at [657, 393] on span "OK" at bounding box center [660, 395] width 14 height 26
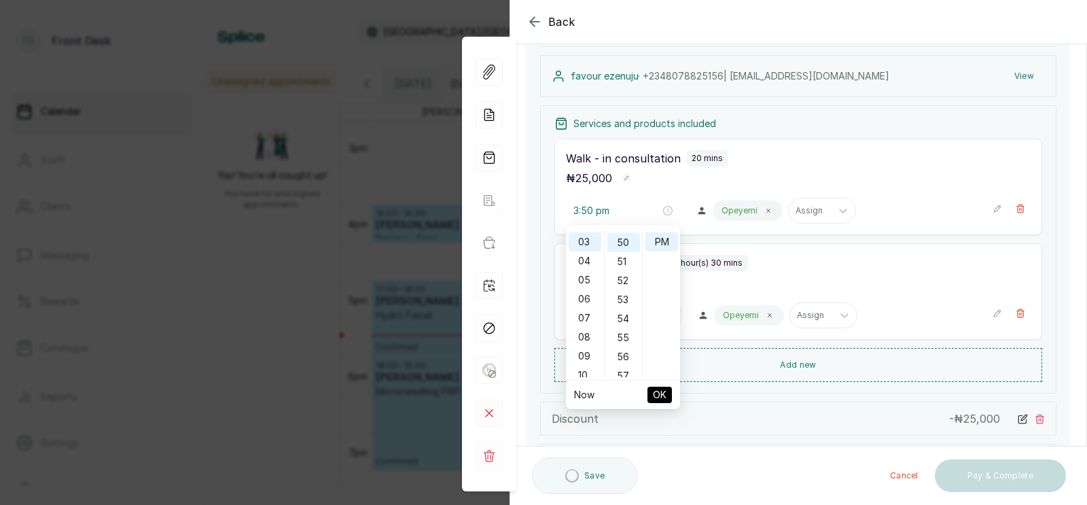
type input "3:30 pm"
type input "3:50 pm"
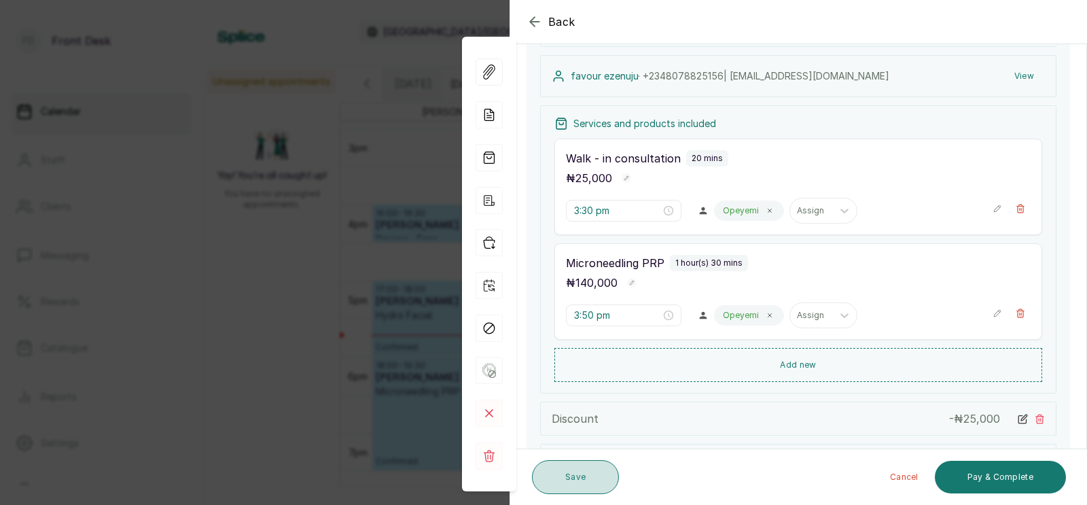
click at [567, 478] on button "Save" at bounding box center [575, 477] width 87 height 34
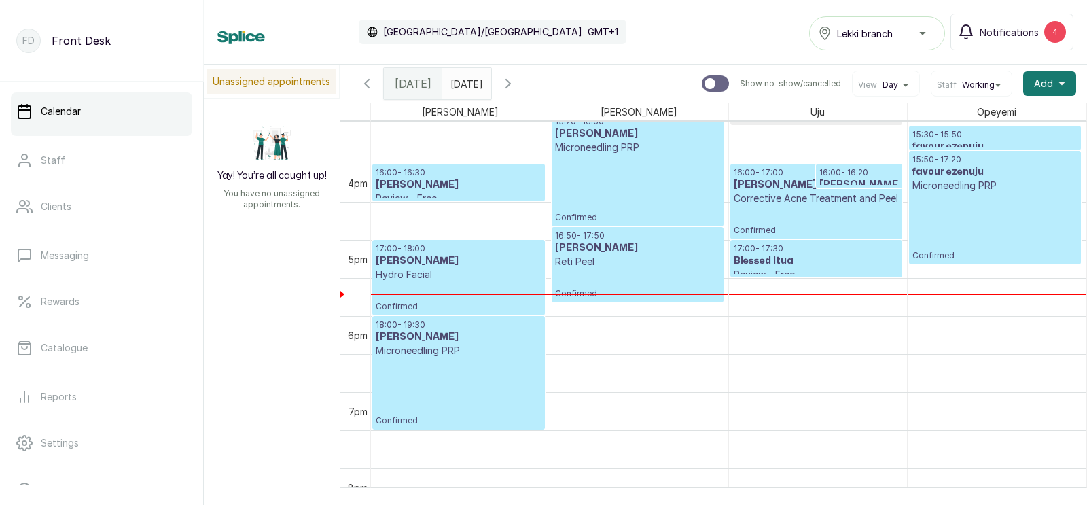
scroll to position [1146, 0]
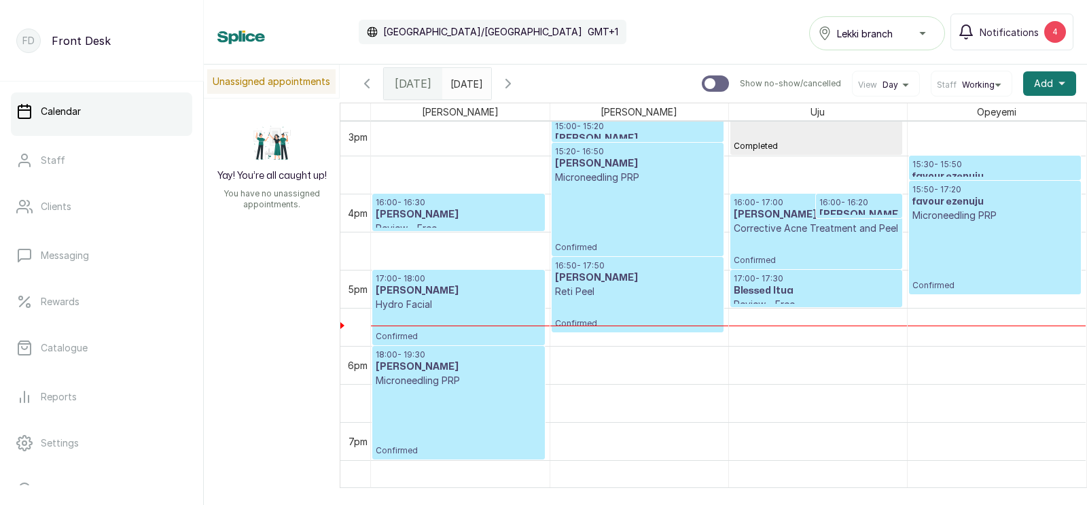
click at [989, 215] on p "Microneedling PRP" at bounding box center [996, 216] width 166 height 14
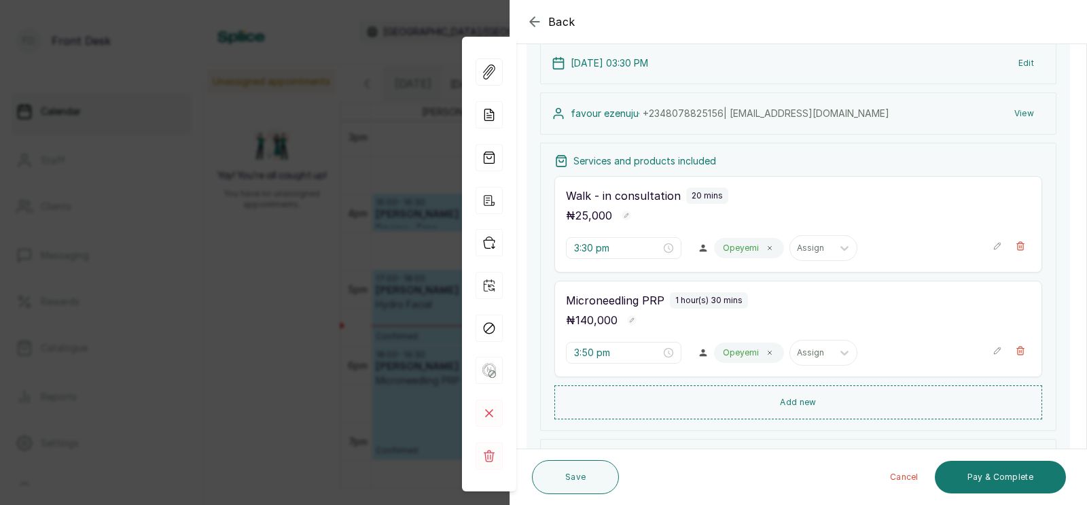
scroll to position [421, 0]
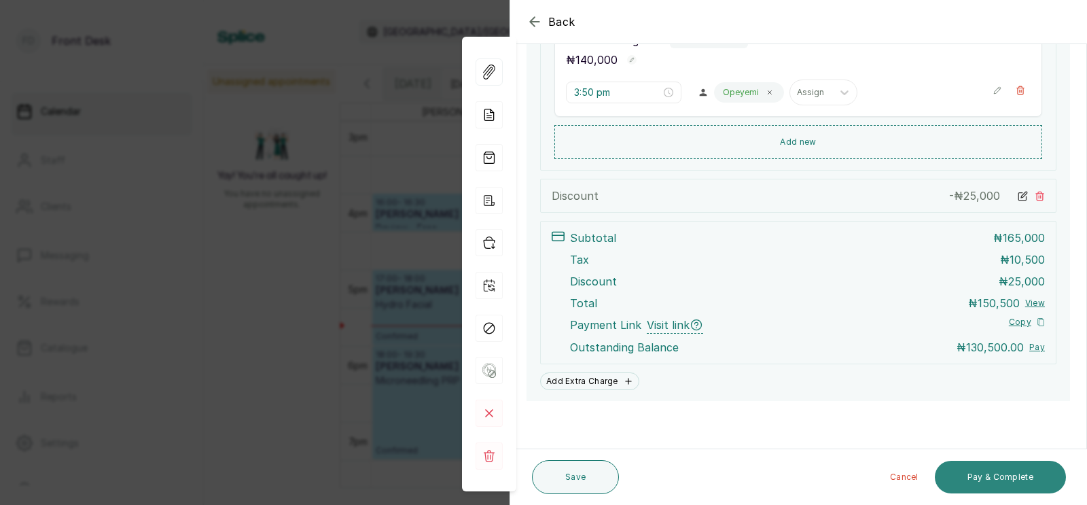
click at [983, 480] on button "Pay & Complete" at bounding box center [1000, 477] width 131 height 33
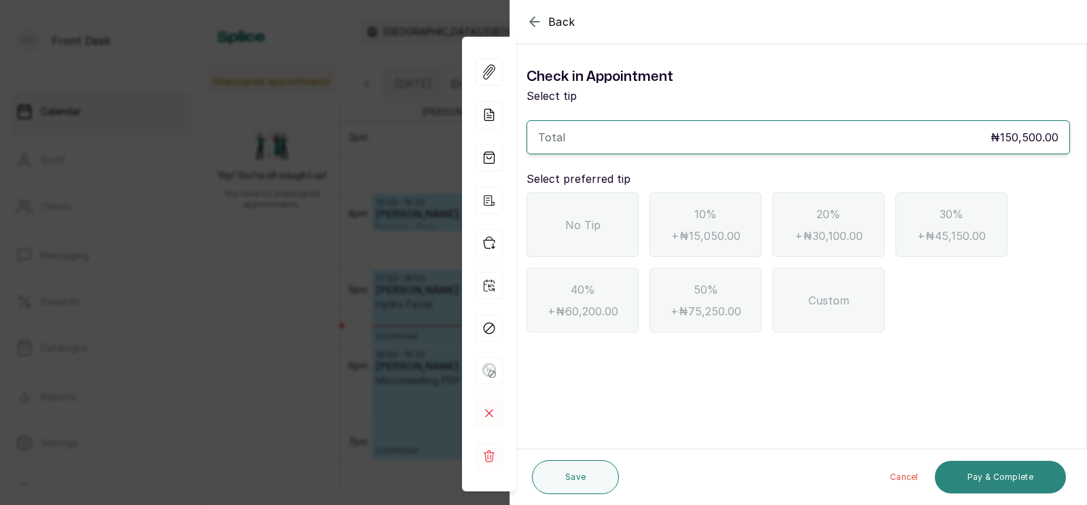
scroll to position [0, 0]
click at [549, 212] on div "No Tip" at bounding box center [583, 224] width 112 height 65
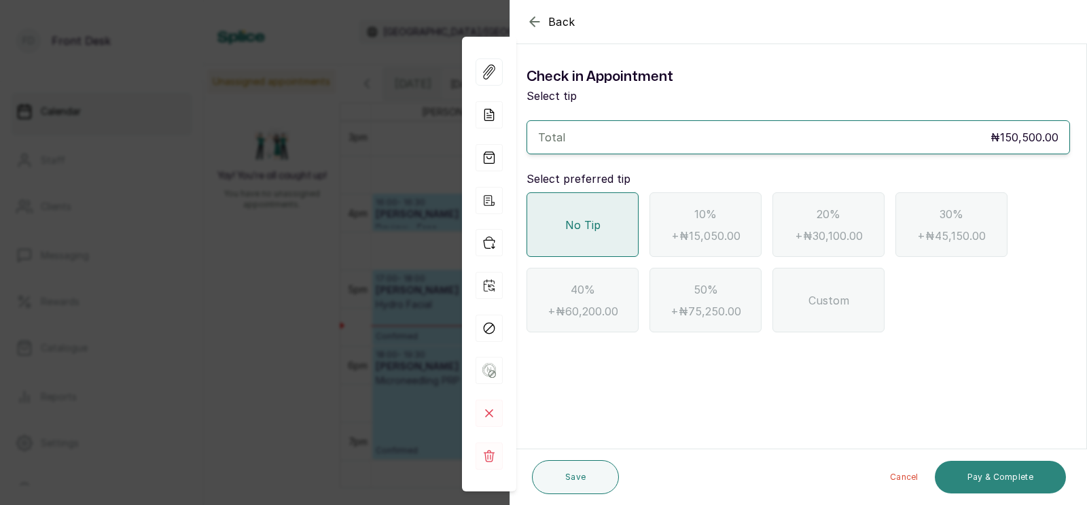
click at [988, 474] on button "Pay & Complete" at bounding box center [1000, 477] width 131 height 33
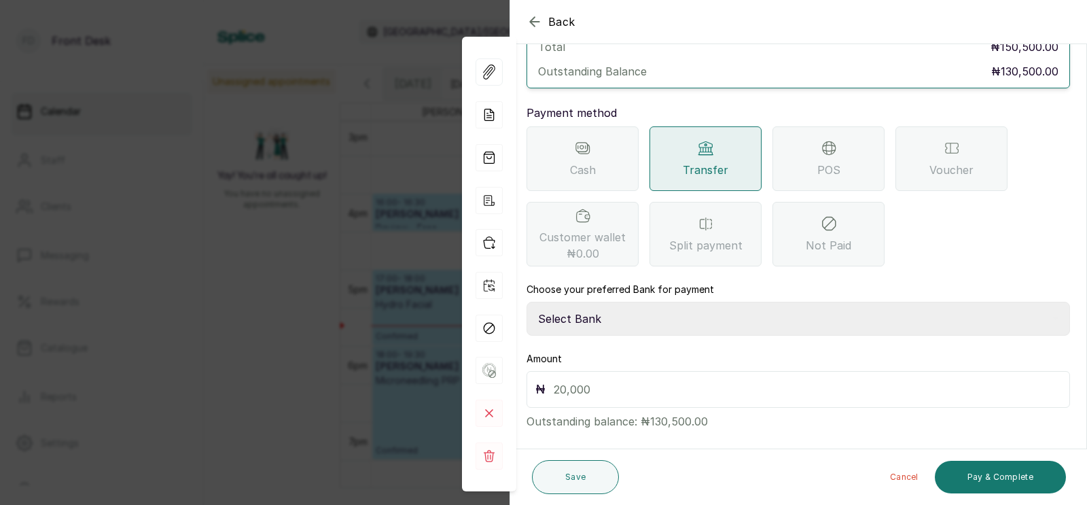
scroll to position [107, 0]
click at [596, 302] on select "Select Bank [PERSON_NAME] Fairmoney Microfinance Bank SKN ANALYTICS MED AESTH. …" at bounding box center [799, 318] width 544 height 34
select select "43272bc0-21c6-4b19-b9fb-c2093b8603c2"
click at [578, 379] on input "text" at bounding box center [808, 388] width 508 height 19
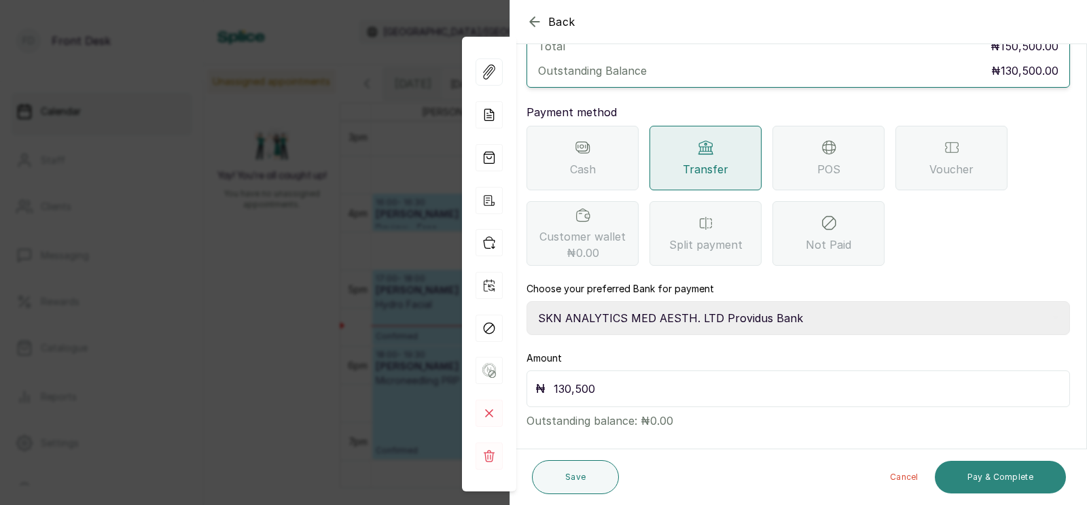
type input "130,500"
click at [989, 475] on button "Pay & Complete" at bounding box center [1000, 477] width 131 height 33
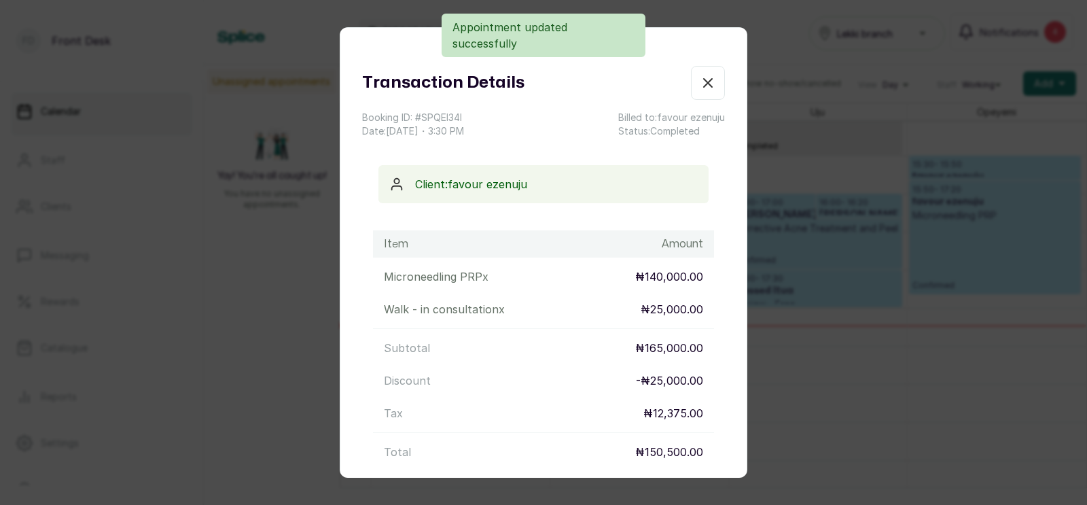
click at [696, 377] on p "- ₦25,000.00" at bounding box center [669, 380] width 67 height 16
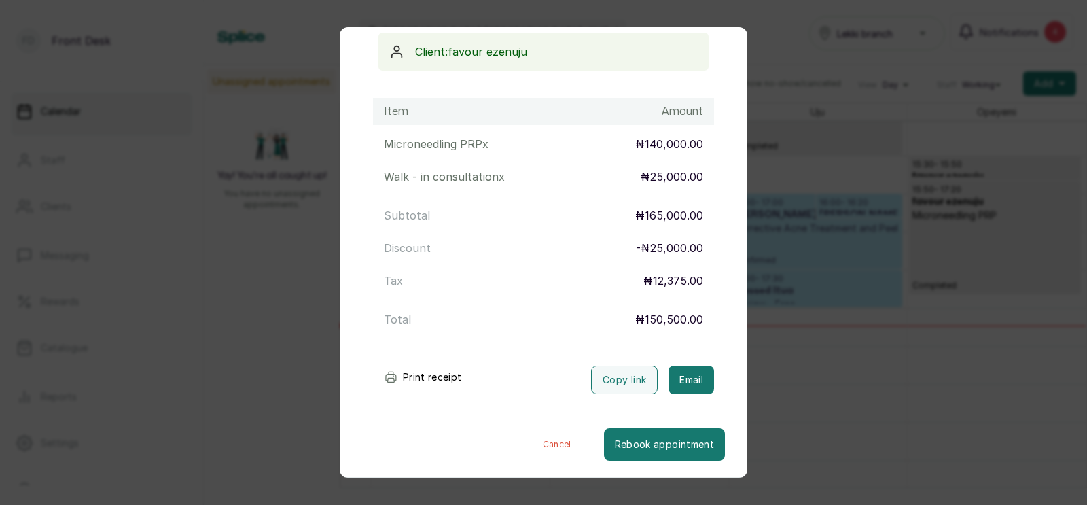
click at [837, 331] on div "Transaction Details Booking ID: # SPQEI34l Date: [DATE] ・ 3:30 PM Billed to: fa…" at bounding box center [543, 252] width 1087 height 505
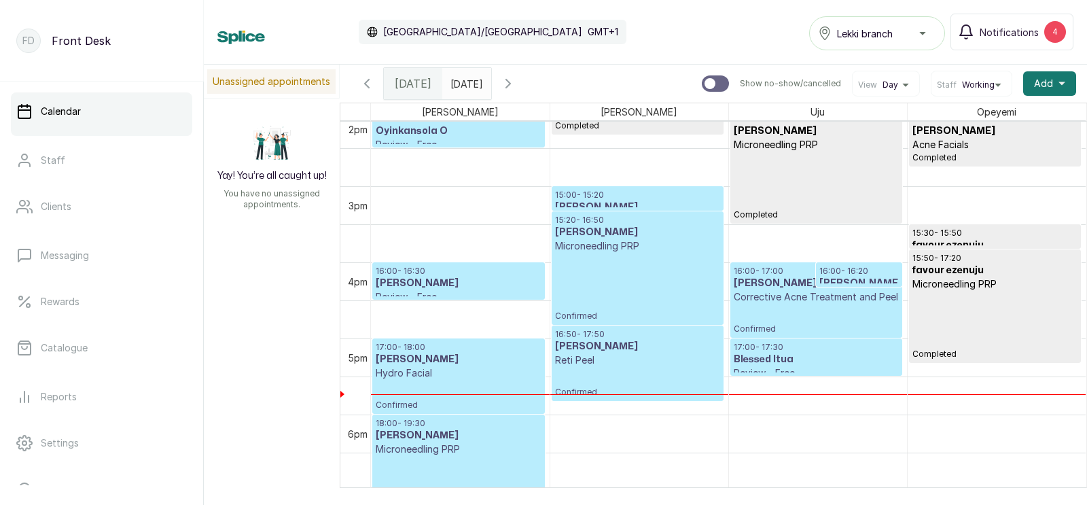
scroll to position [1162, 0]
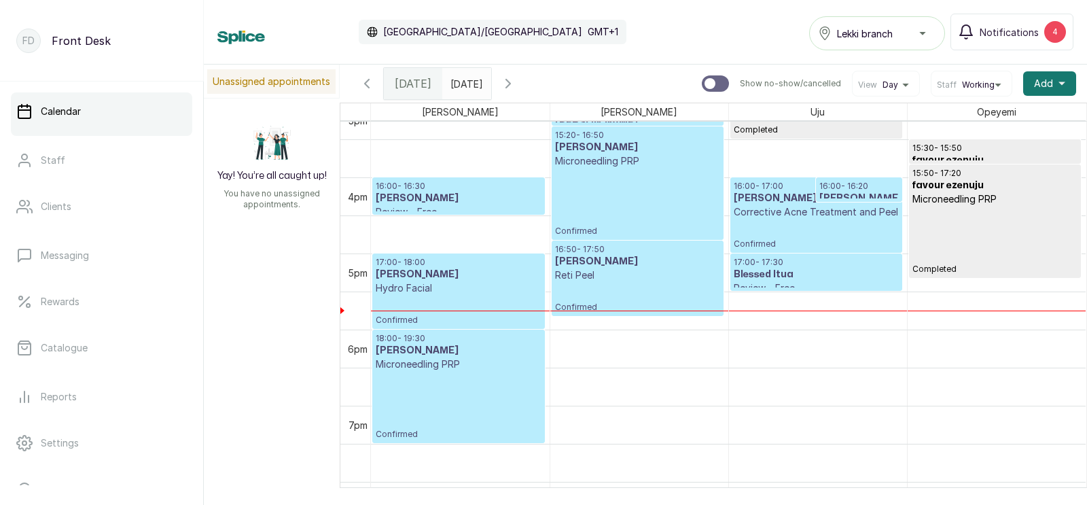
click at [610, 190] on p "Confirmed" at bounding box center [637, 202] width 165 height 69
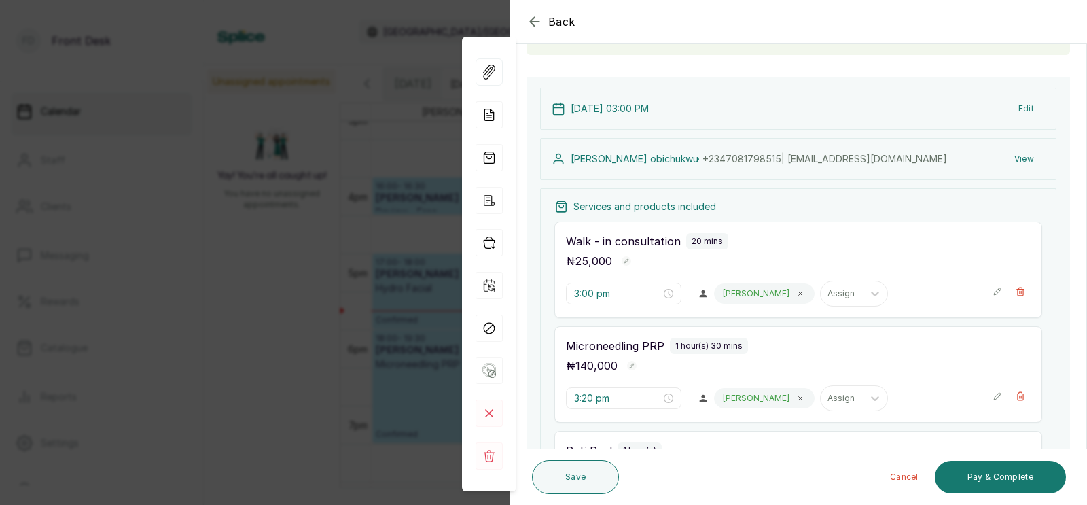
scroll to position [586, 0]
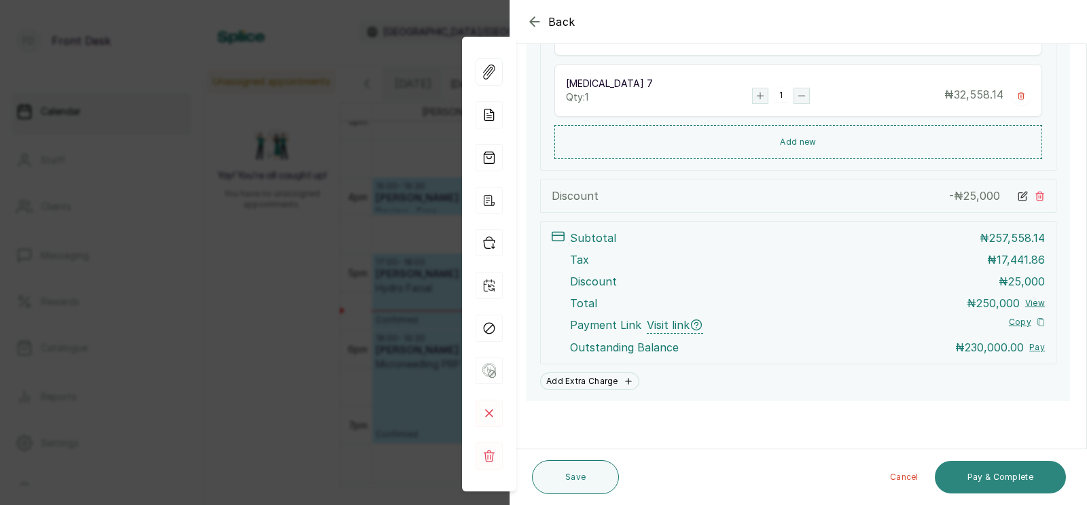
click at [1005, 470] on button "Pay & Complete" at bounding box center [1000, 477] width 131 height 33
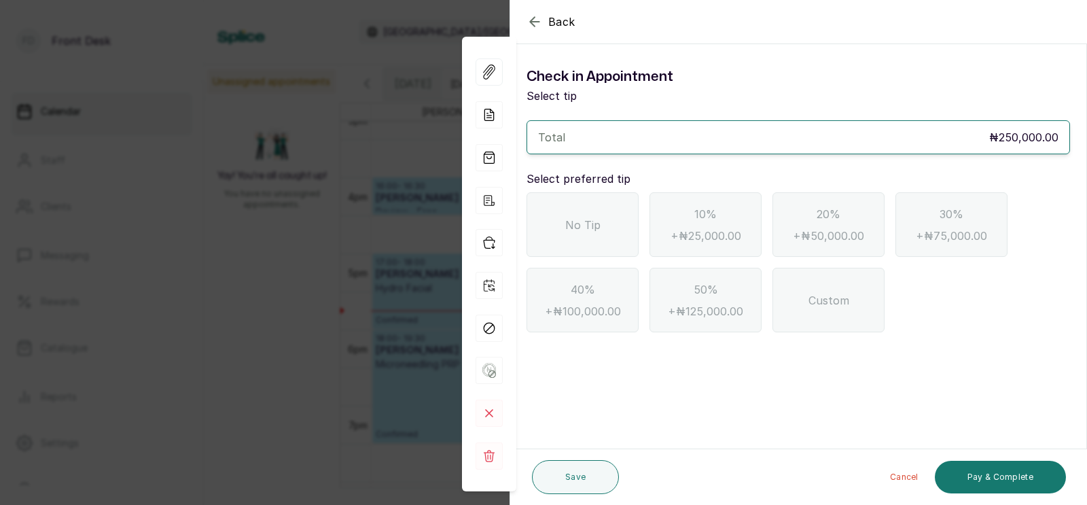
click at [597, 222] on span "No Tip" at bounding box center [582, 225] width 35 height 16
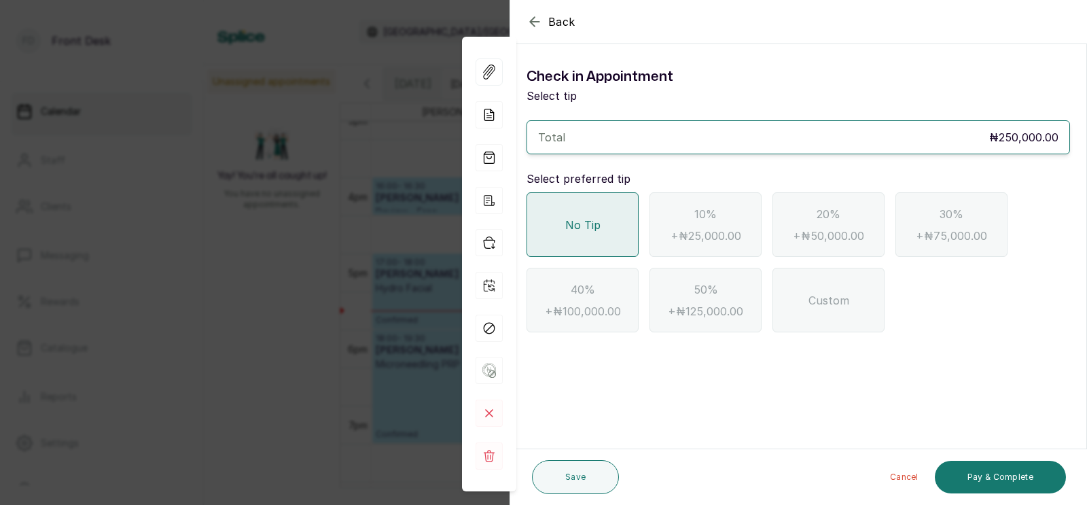
scroll to position [0, 0]
click at [993, 478] on button "Pay & Complete" at bounding box center [1000, 477] width 131 height 33
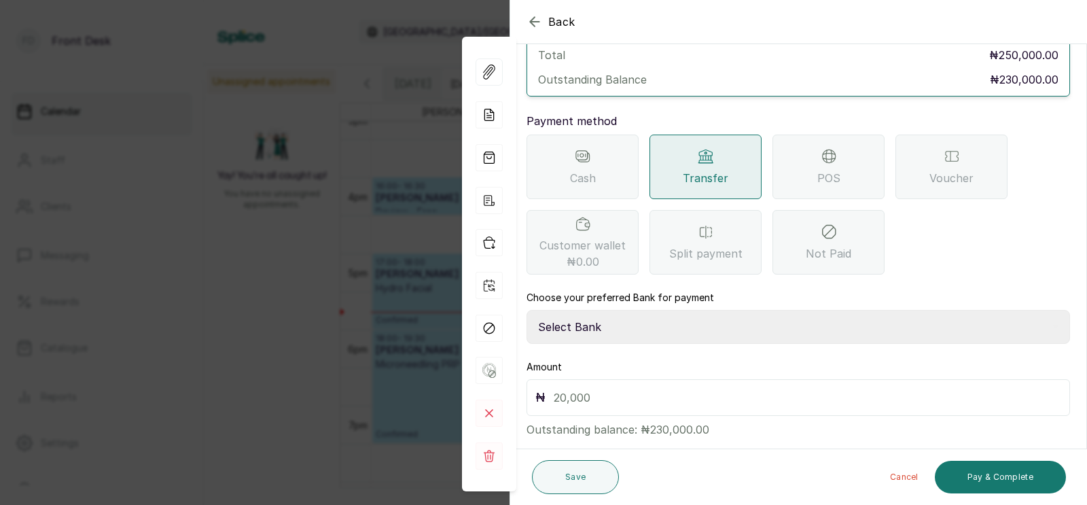
scroll to position [107, 0]
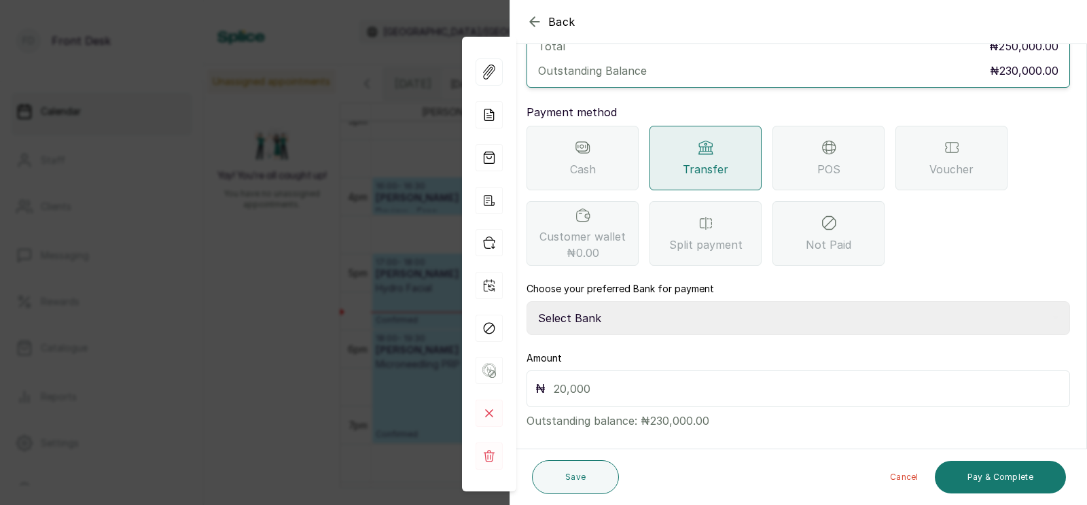
click at [784, 304] on select "Select Bank [PERSON_NAME] Fairmoney Microfinance Bank SKN ANALYTICS MED AESTH. …" at bounding box center [799, 318] width 544 height 34
select select "43272bc0-21c6-4b19-b9fb-c2093b8603c2"
click at [648, 379] on input "text" at bounding box center [808, 388] width 508 height 19
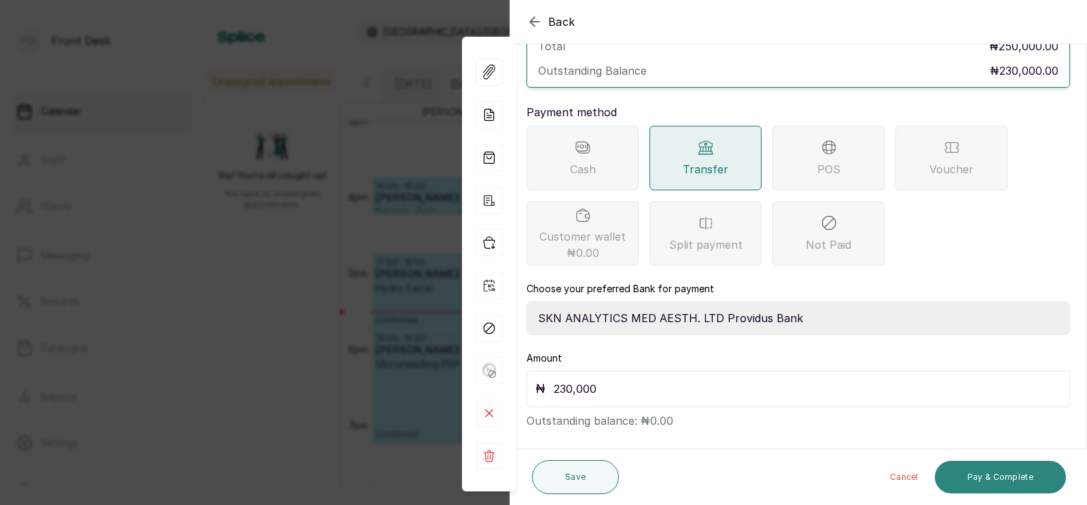
type input "230,000"
click at [989, 474] on button "Pay & Complete" at bounding box center [1000, 477] width 131 height 33
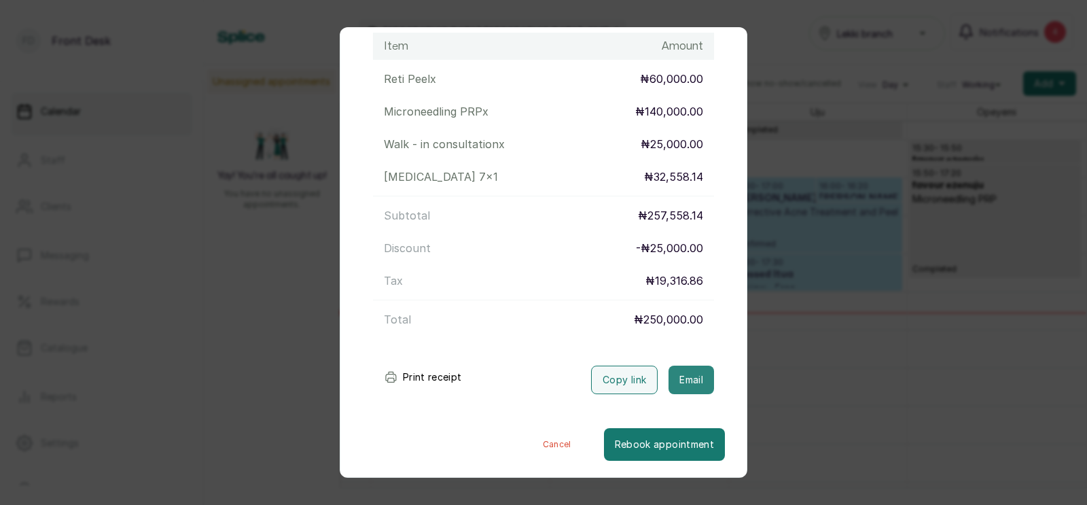
click at [688, 382] on button "Email" at bounding box center [692, 380] width 46 height 29
click at [837, 323] on div "Transaction Details Booking ID: # SPnaAIz8 Date: [DATE] ・ 3:00 PM Billed to: [P…" at bounding box center [543, 252] width 1087 height 505
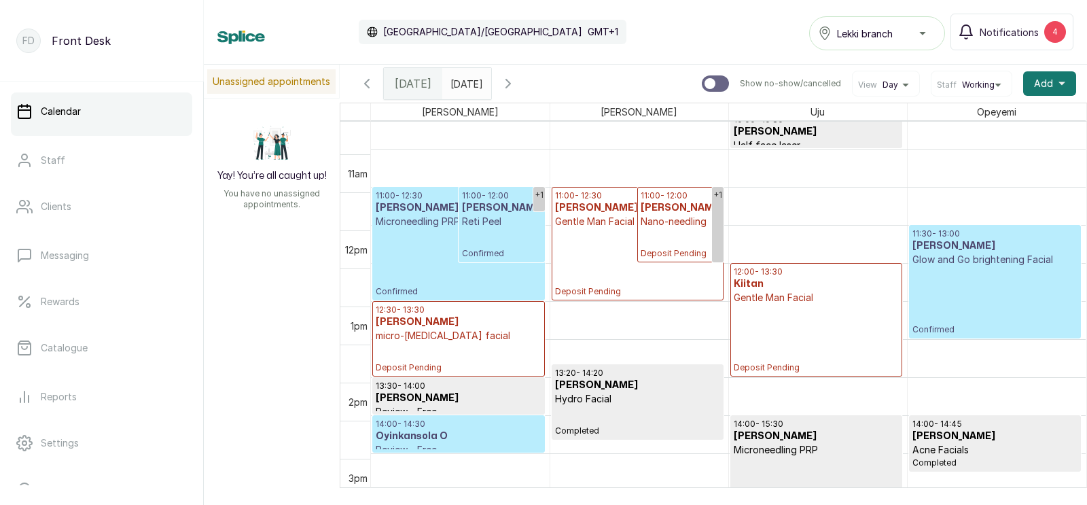
scroll to position [769, 0]
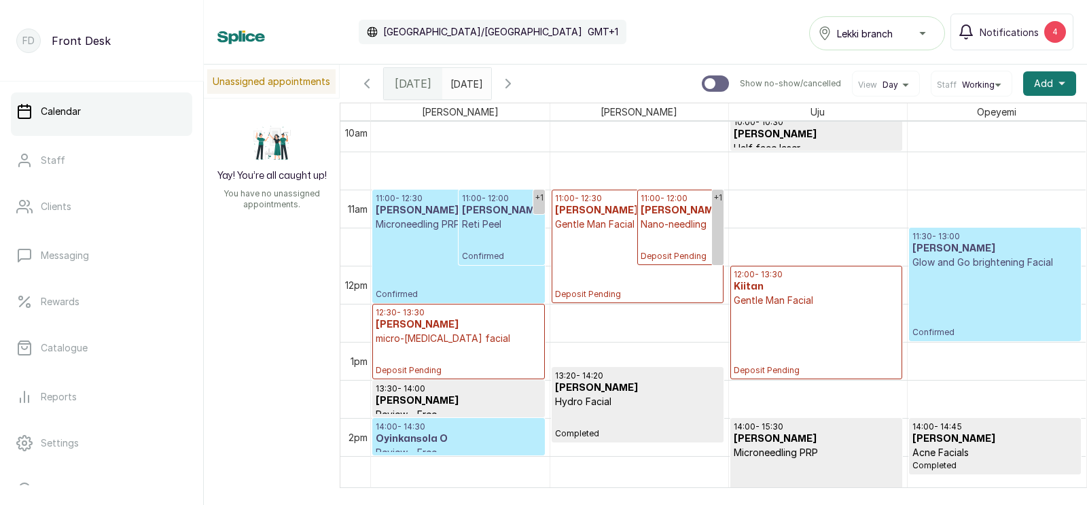
click at [790, 330] on p "Deposit Pending" at bounding box center [816, 341] width 165 height 69
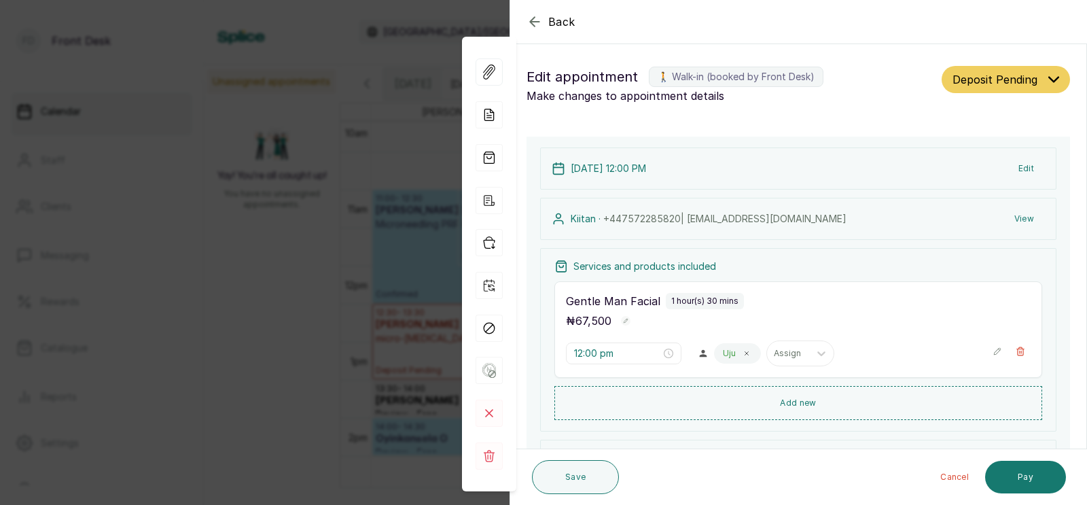
click at [1023, 475] on button "Pay" at bounding box center [1025, 477] width 81 height 33
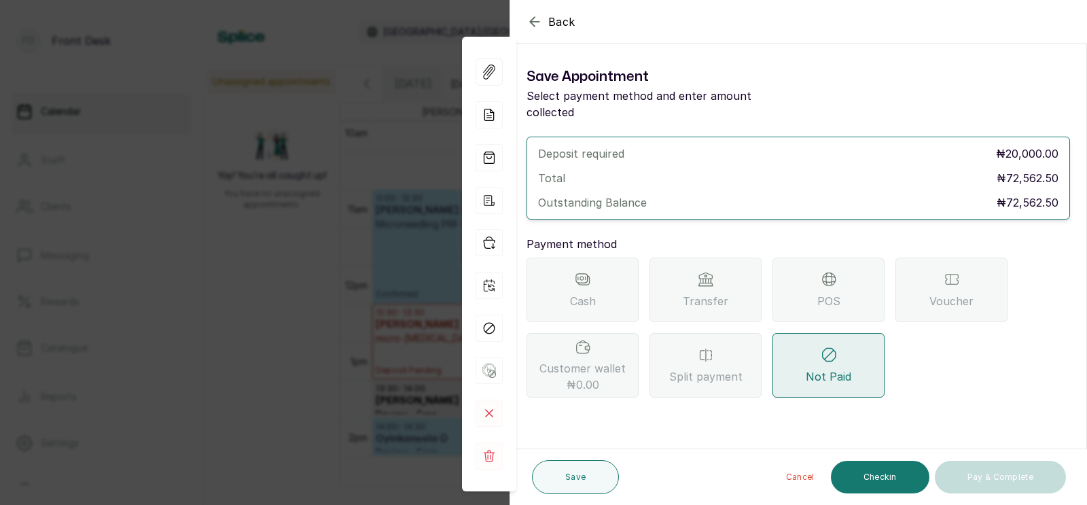
click at [813, 269] on div "POS" at bounding box center [829, 290] width 112 height 65
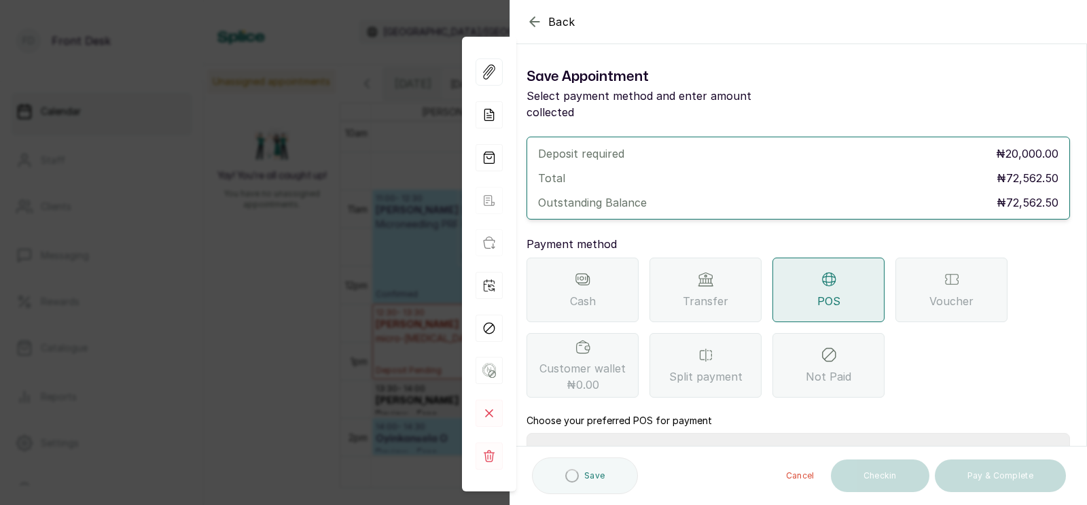
scroll to position [133, 0]
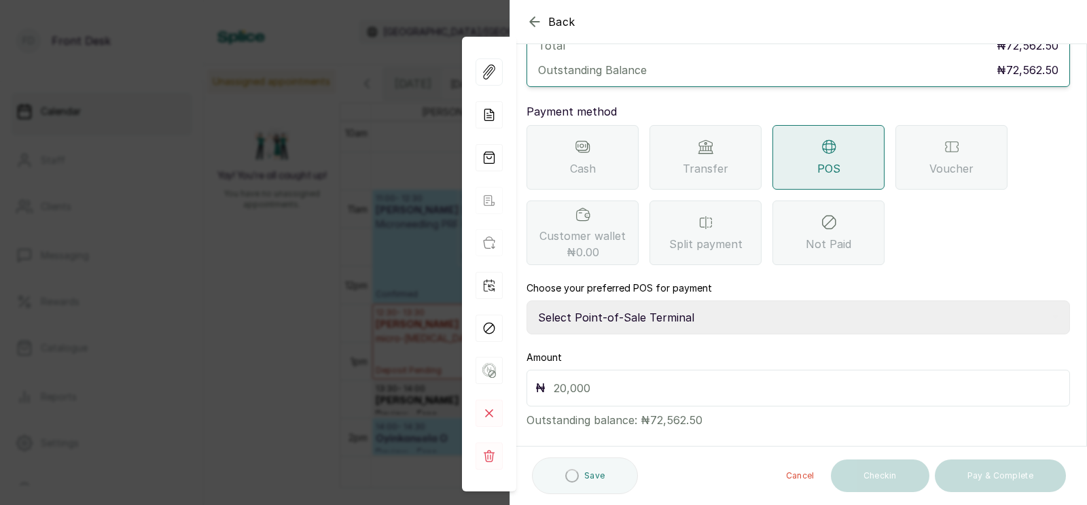
click at [652, 300] on select "Select Point-of-Sale Terminal SKN ANALYTICS MED AESTHETIC LIMITED Fairmoney Mic…" at bounding box center [799, 317] width 544 height 34
click at [607, 378] on input "text" at bounding box center [808, 387] width 508 height 19
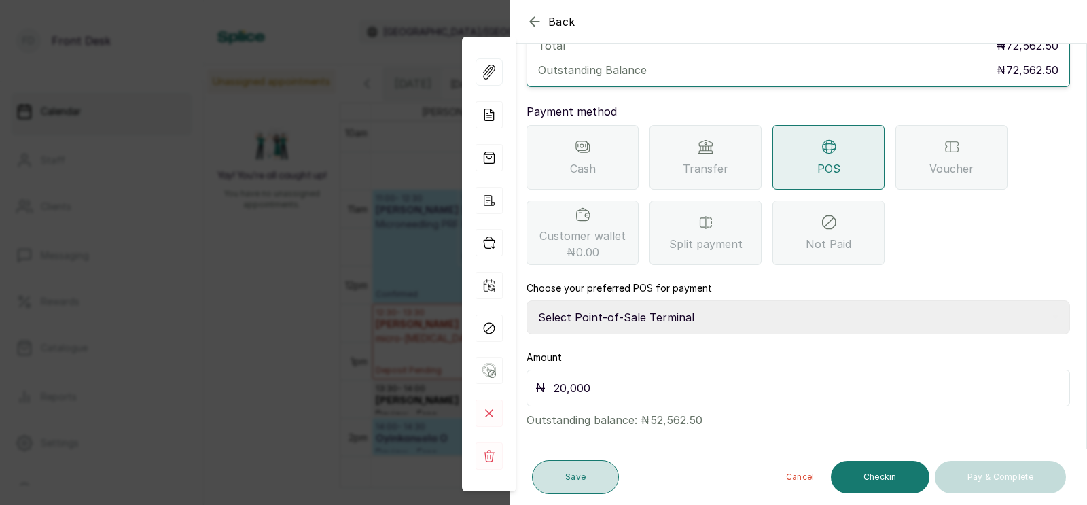
type input "20,000"
click at [579, 475] on button "Save" at bounding box center [575, 477] width 87 height 34
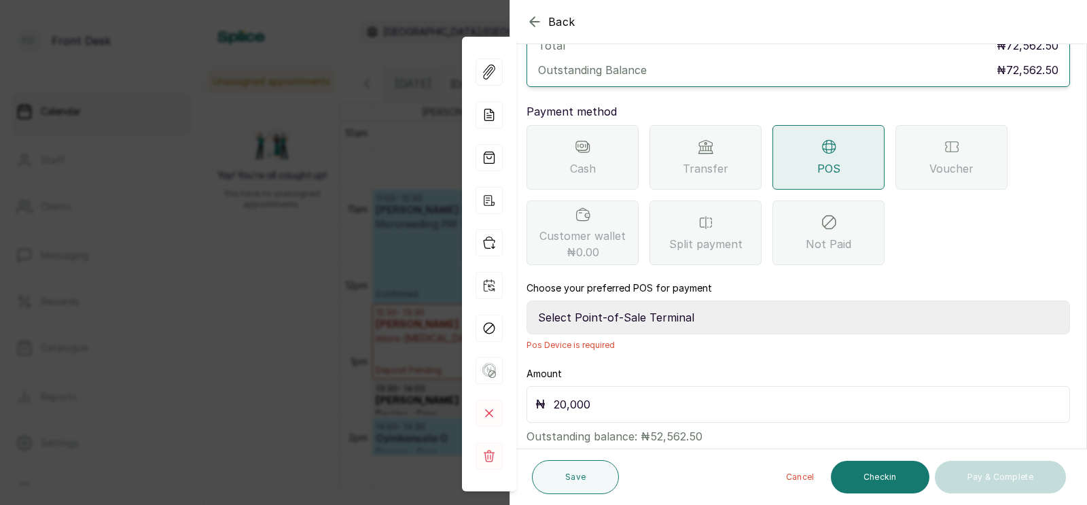
click at [663, 300] on select "Select Point-of-Sale Terminal SKN ANALYTICS MED AESTHETIC LIMITED Fairmoney Mic…" at bounding box center [799, 317] width 544 height 34
select select "43129536-bd7e-4b6d-8e8c-ab2c46322d67"
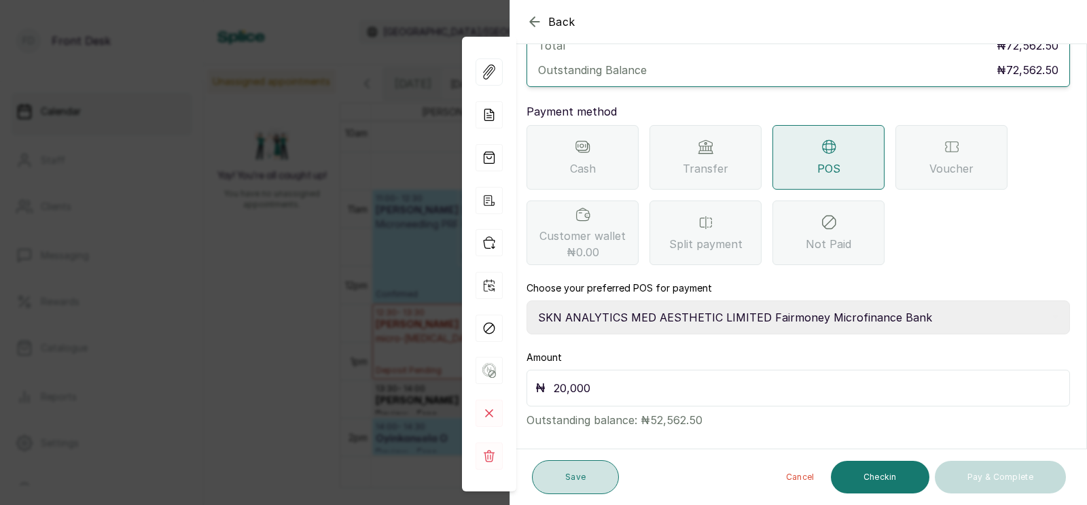
click at [578, 476] on button "Save" at bounding box center [575, 477] width 87 height 34
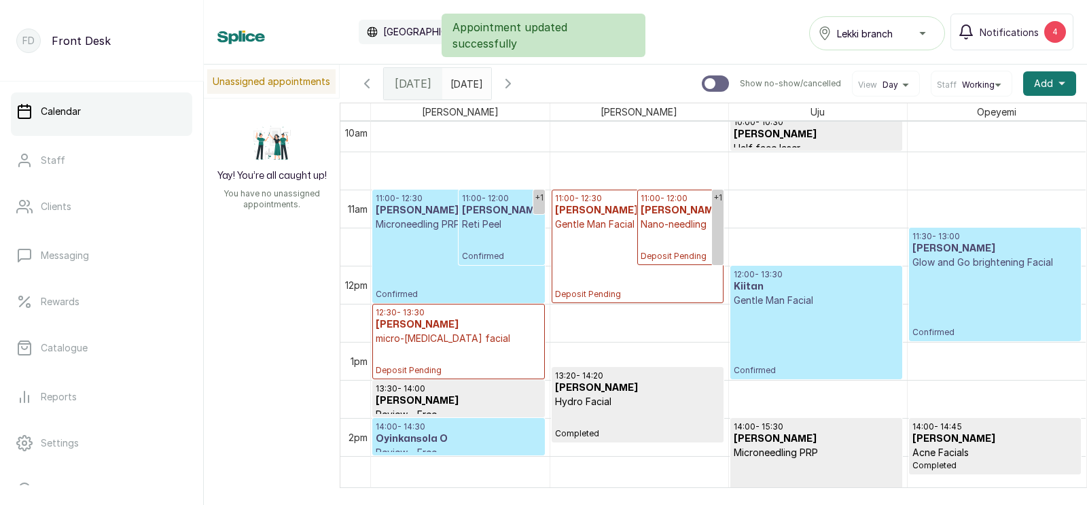
click at [778, 313] on p "Confirmed" at bounding box center [816, 341] width 165 height 69
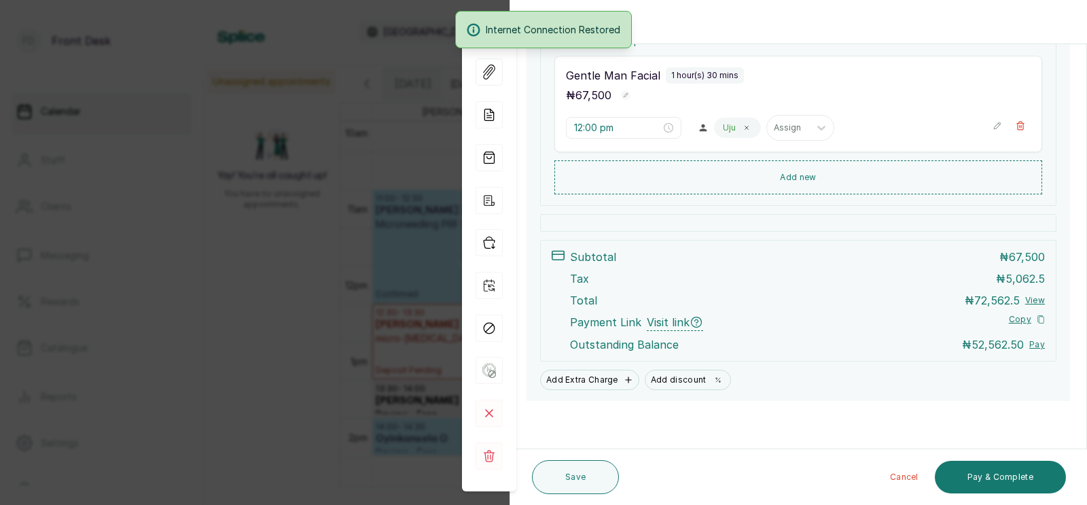
scroll to position [281, 0]
click at [990, 487] on button "Pay & Complete" at bounding box center [1000, 477] width 131 height 33
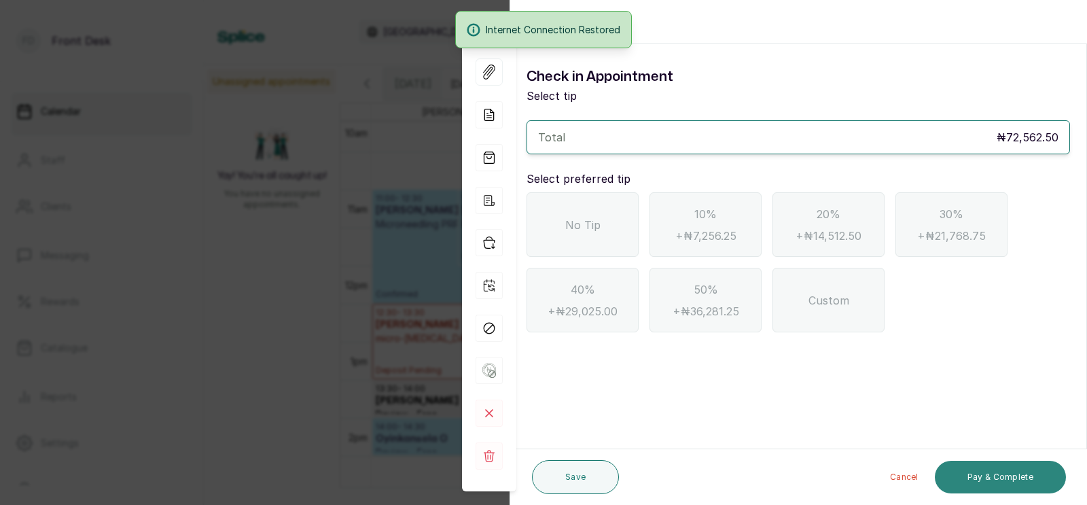
scroll to position [0, 0]
click at [578, 217] on span "No Tip" at bounding box center [582, 225] width 35 height 16
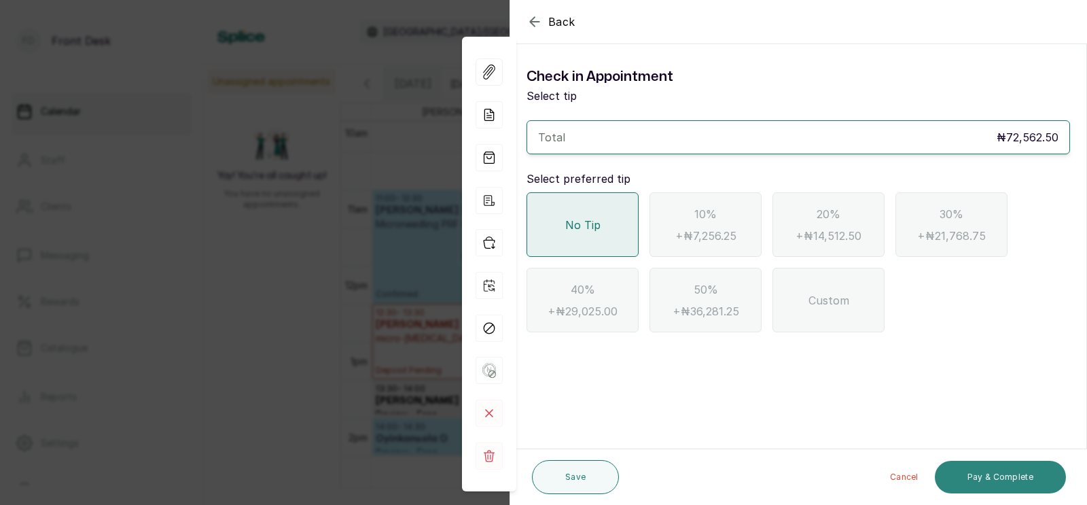
click at [987, 478] on button "Pay & Complete" at bounding box center [1000, 477] width 131 height 33
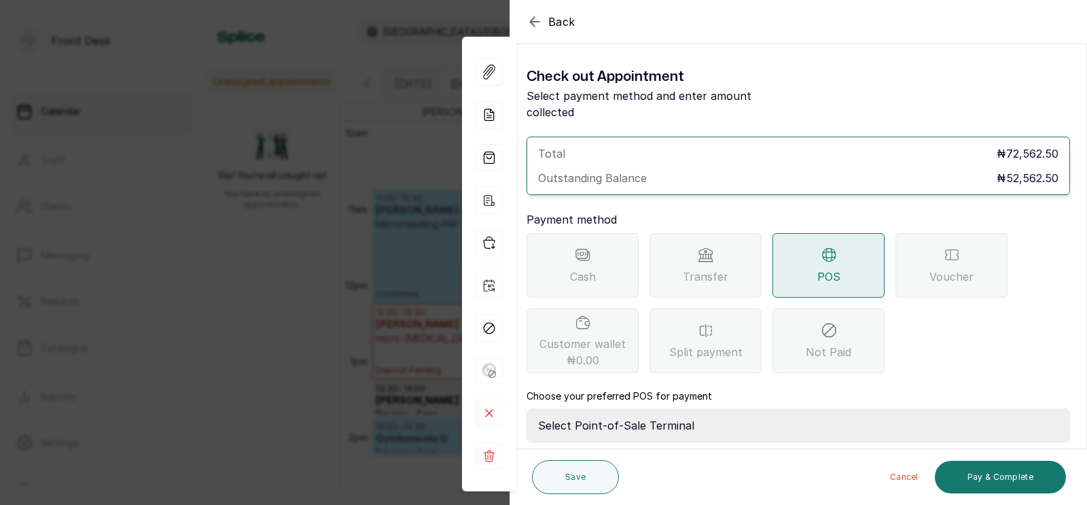
scroll to position [107, 0]
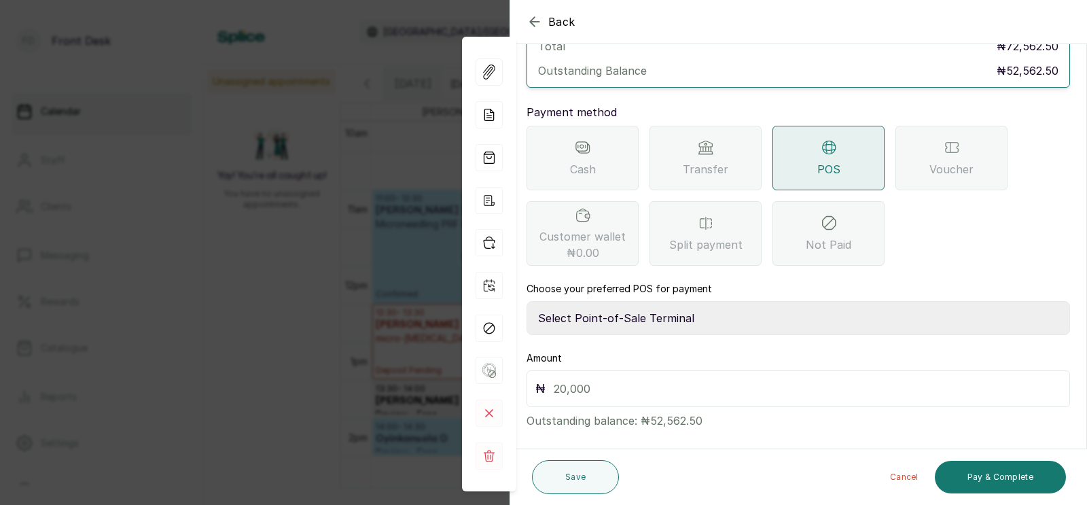
click at [641, 301] on select "Select Point-of-Sale Terminal SKN ANALYTICS MED AESTHETIC LIMITED Fairmoney Mic…" at bounding box center [799, 318] width 544 height 34
select select "43129536-bd7e-4b6d-8e8c-ab2c46322d67"
click at [595, 379] on input "text" at bounding box center [808, 388] width 508 height 19
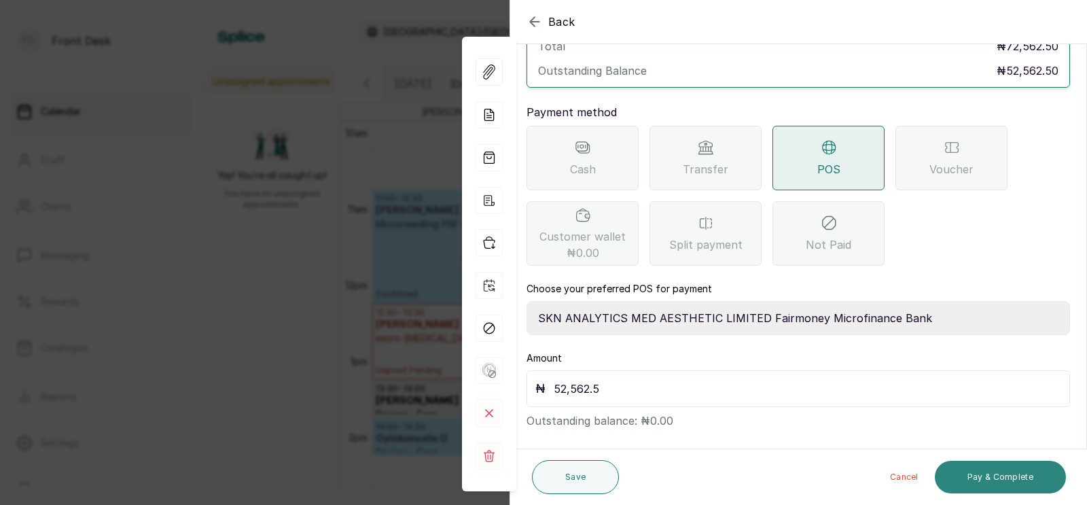
type input "52,562.5"
click at [995, 475] on button "Pay & Complete" at bounding box center [1000, 477] width 131 height 33
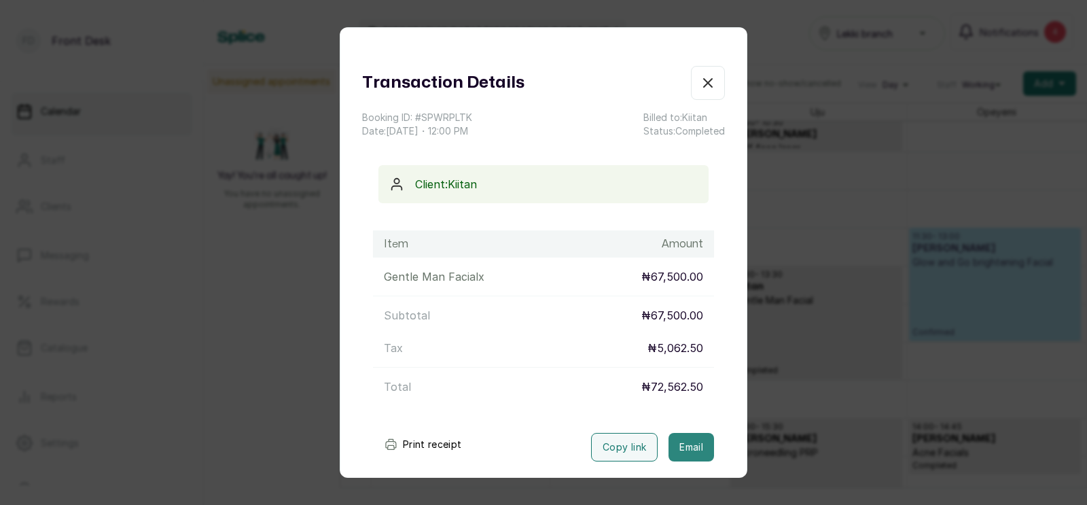
click at [687, 444] on button "Email" at bounding box center [692, 447] width 46 height 29
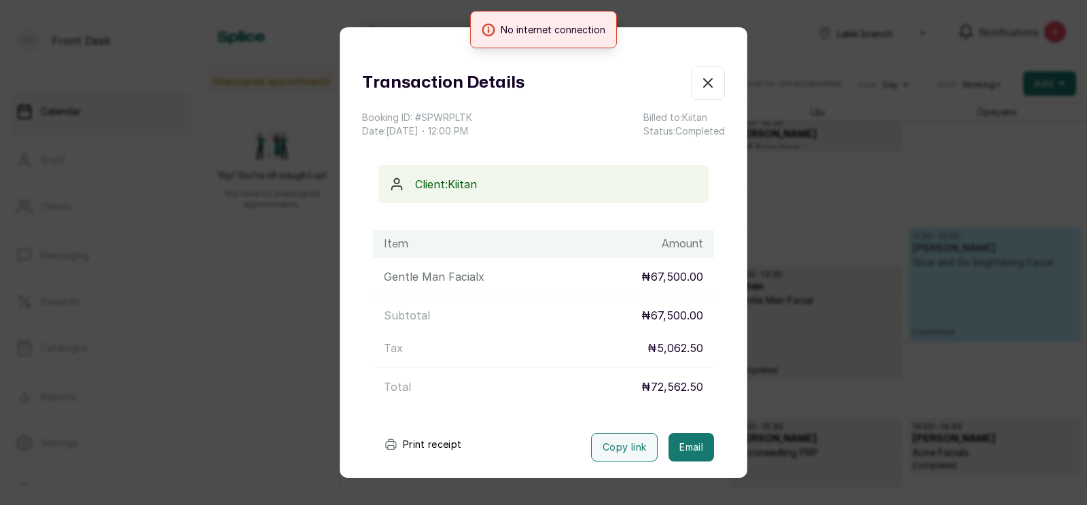
click at [814, 340] on div "Transaction Details Booking ID: # SPWRPLTK Date: [DATE] ・ 12:00 PM Billed to: K…" at bounding box center [543, 252] width 1087 height 505
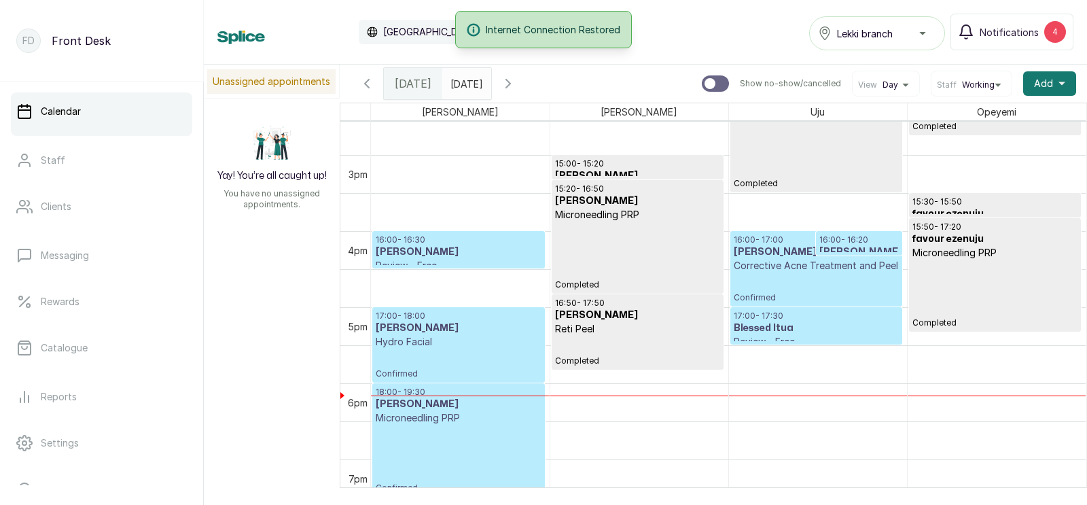
scroll to position [1104, 0]
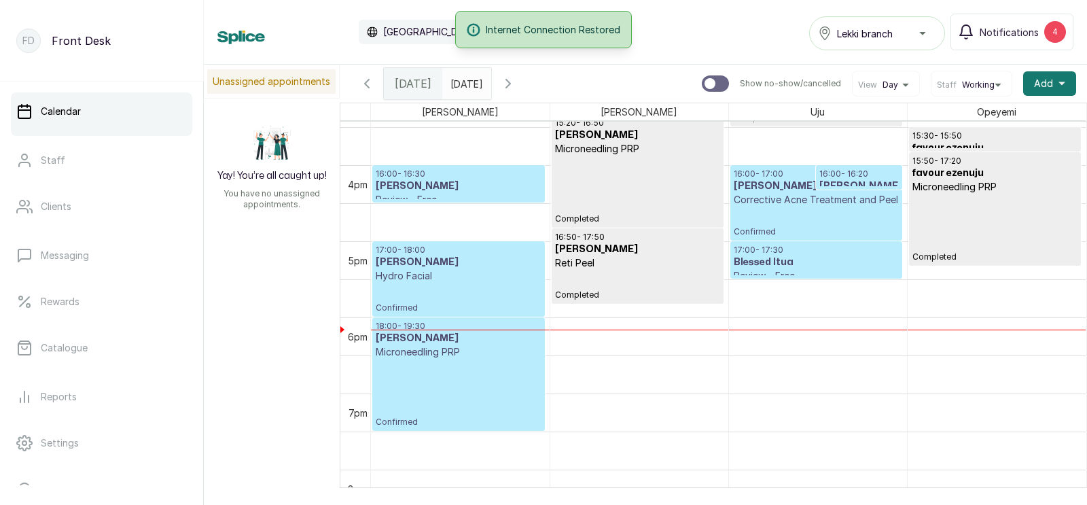
click at [797, 263] on h3 "Blessed Itua" at bounding box center [816, 262] width 165 height 14
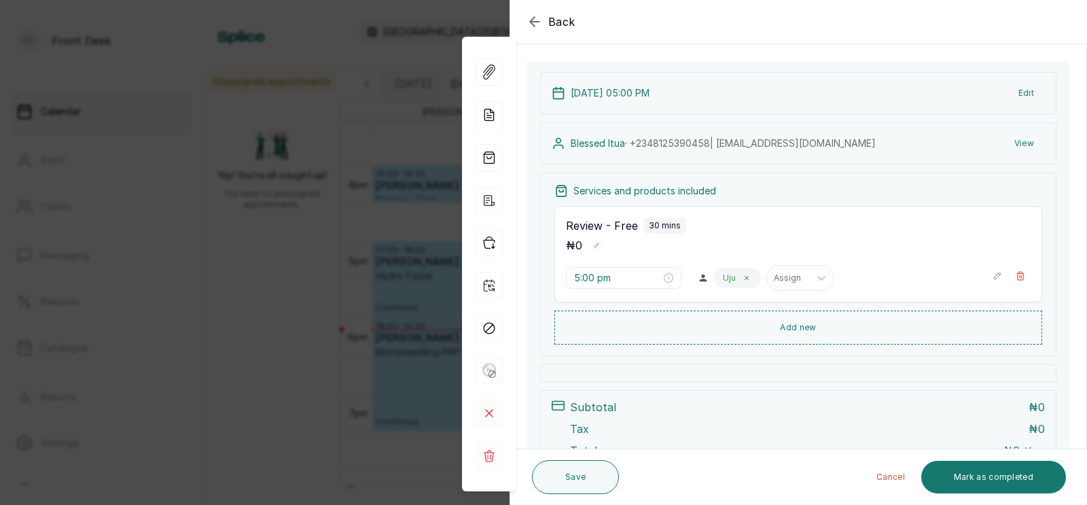
click at [1017, 144] on button "View" at bounding box center [1024, 143] width 41 height 24
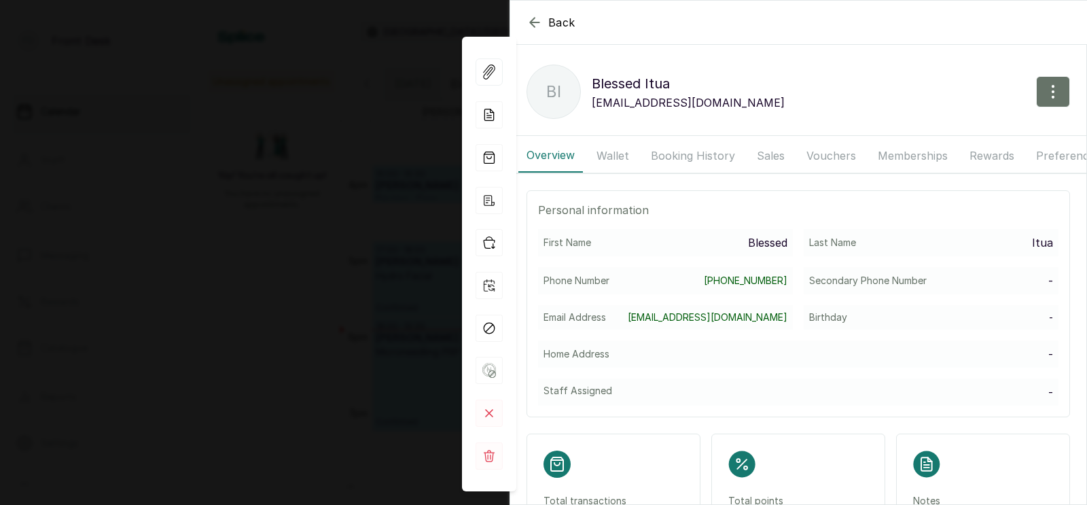
click at [674, 151] on button "Booking History" at bounding box center [693, 156] width 101 height 34
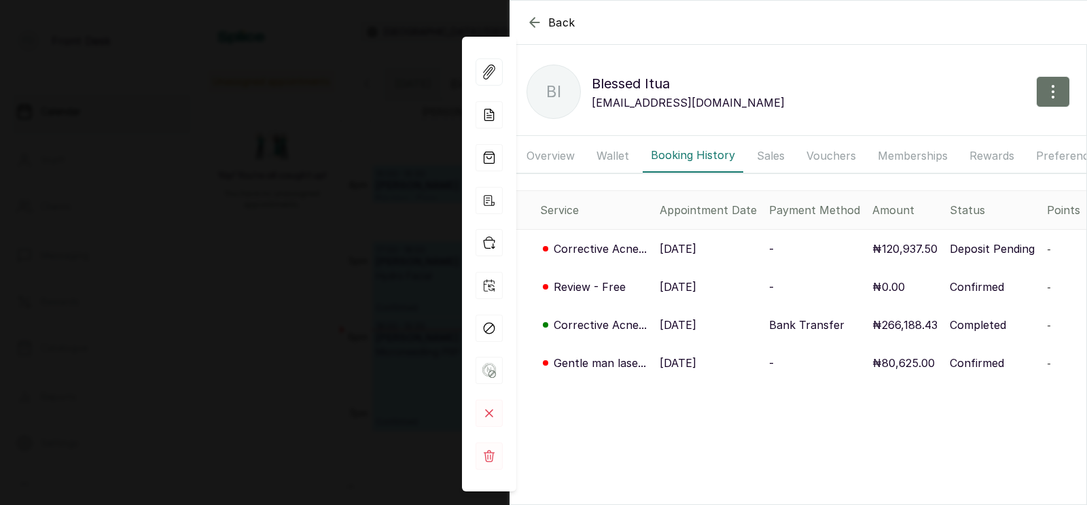
click at [684, 321] on p "[DATE]" at bounding box center [678, 325] width 37 height 16
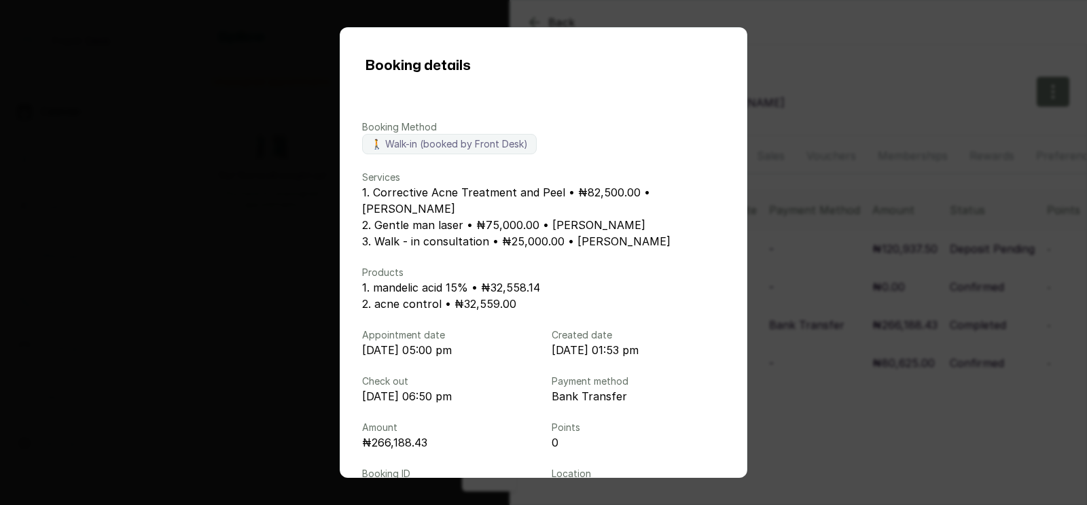
click at [868, 336] on div "Booking details Booking Method 🚶 Walk-in (booked by Front Desk) Services 1. Cor…" at bounding box center [543, 252] width 1087 height 505
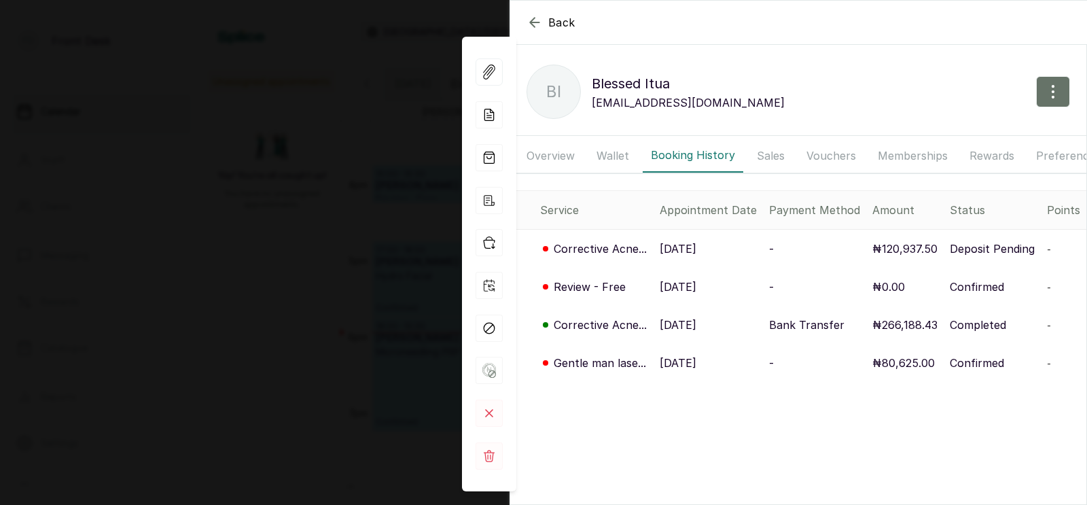
click at [355, 314] on div "Back Blessed Itua BI Blessed Itua [EMAIL_ADDRESS][DOMAIN_NAME] Overview Wallet …" at bounding box center [543, 252] width 1087 height 505
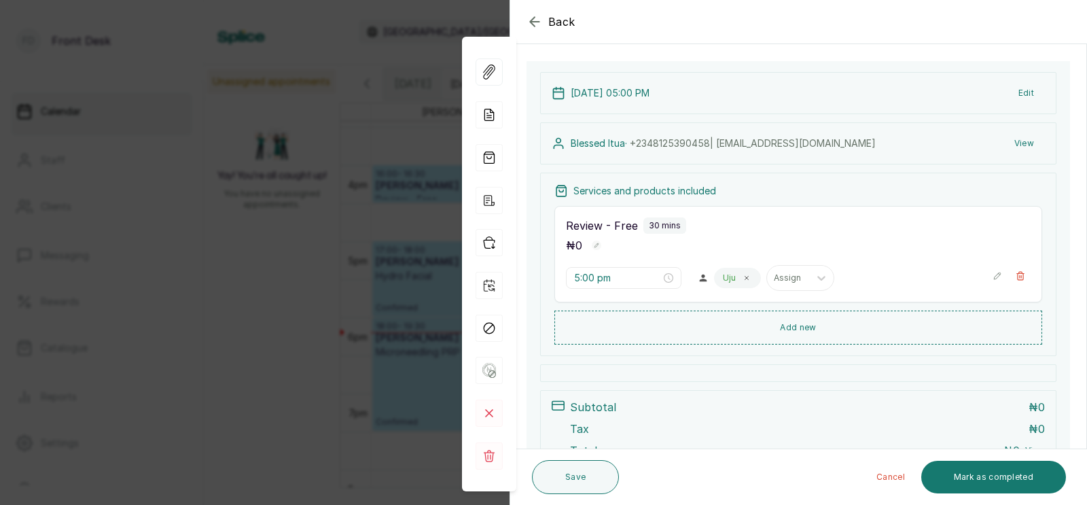
click at [355, 314] on div "Back Appointment Details Edit appointment 🚶 Walk-in (booked by Front Desk) Make…" at bounding box center [543, 252] width 1087 height 505
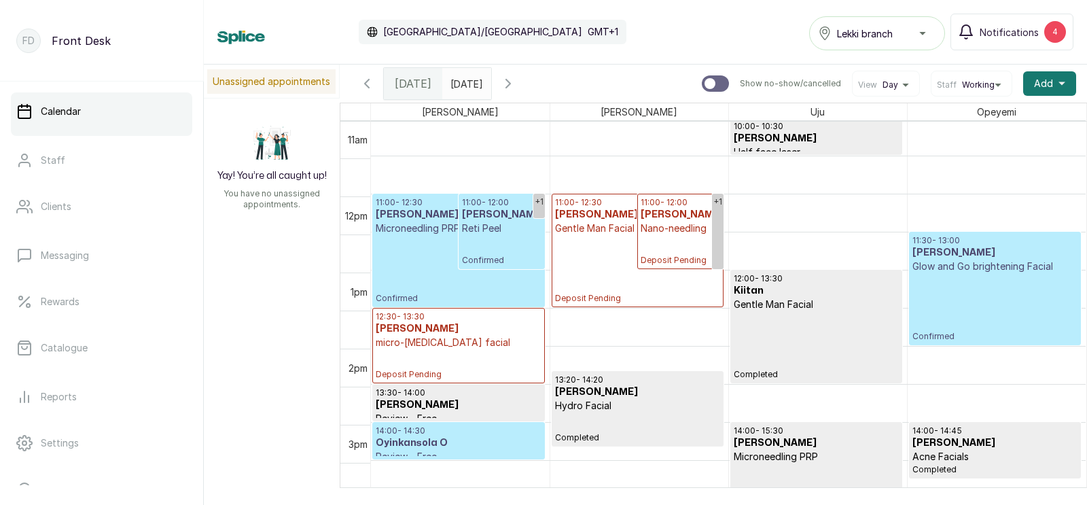
scroll to position [765, 0]
click at [649, 243] on p "Deposit Pending" at bounding box center [681, 250] width 80 height 31
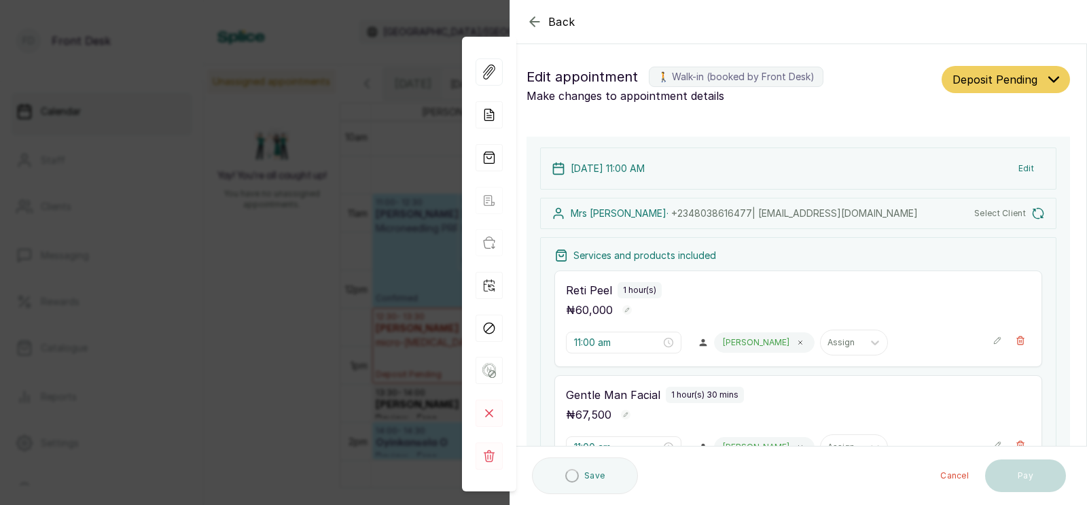
type input "11:00 am"
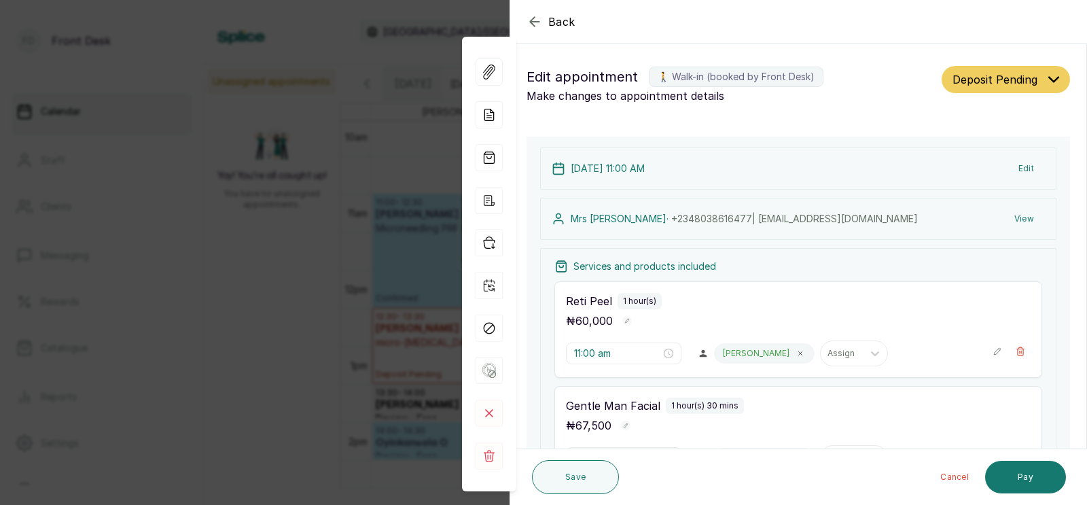
scroll to position [370, 0]
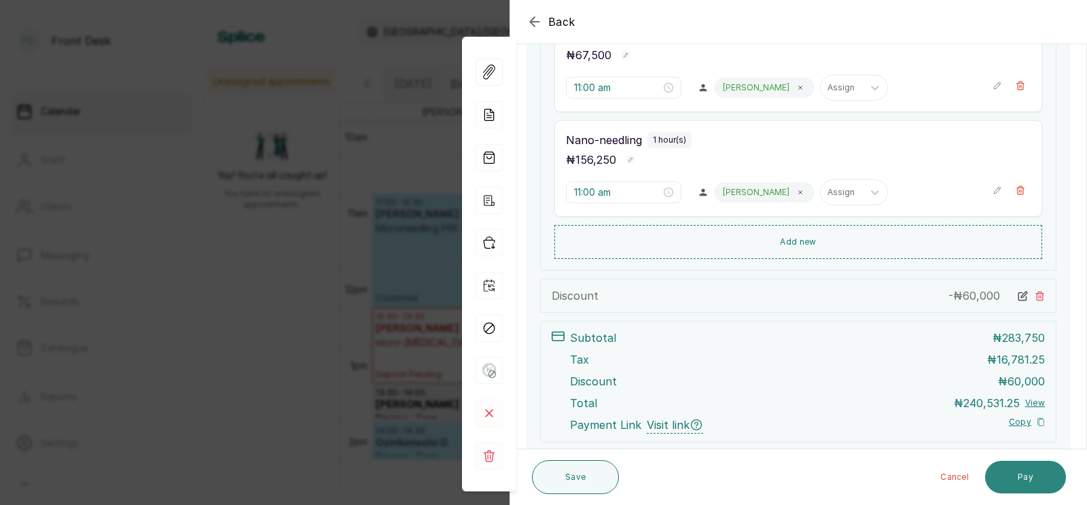
click at [1023, 478] on button "Pay" at bounding box center [1025, 477] width 81 height 33
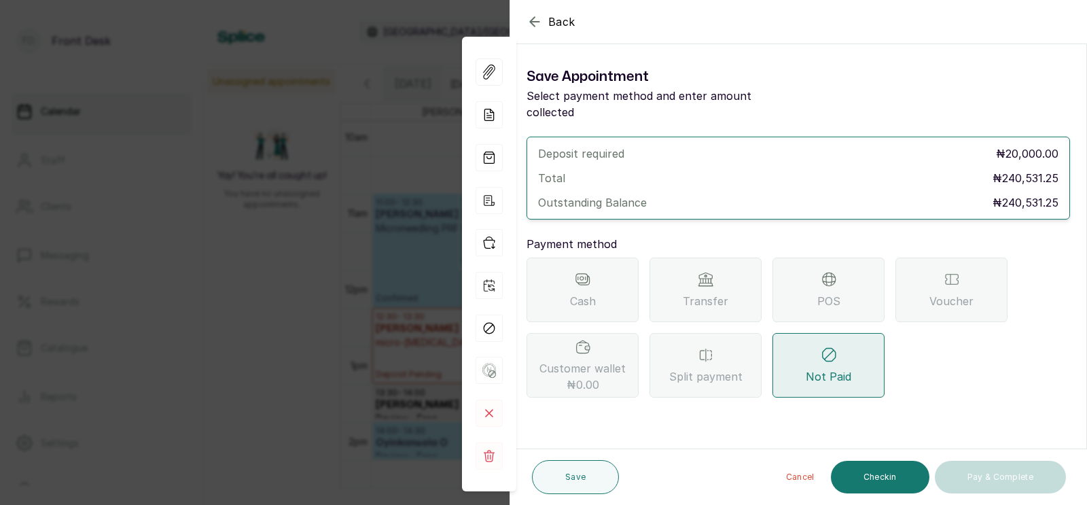
scroll to position [0, 0]
click at [829, 276] on icon at bounding box center [829, 279] width 12 height 6
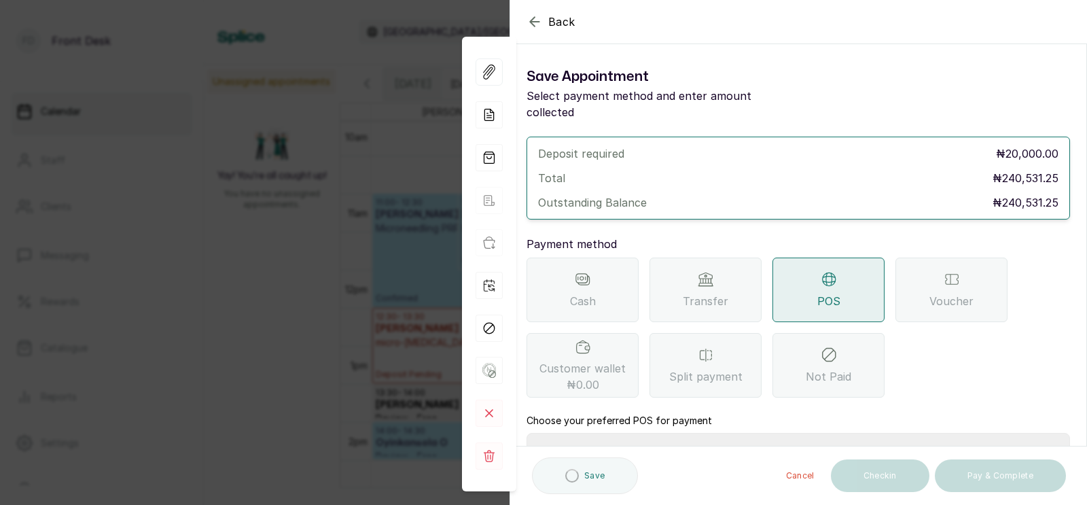
click at [691, 433] on select "Select Point-of-Sale Terminal SKN ANALYTICS MED AESTHETIC LIMITED Fairmoney Mic…" at bounding box center [799, 450] width 544 height 34
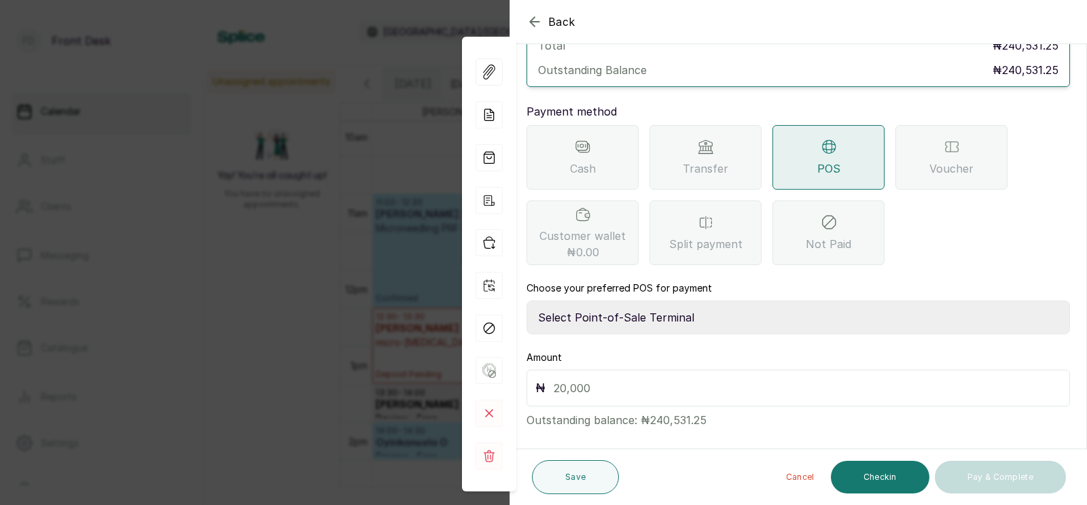
click at [623, 378] on input "text" at bounding box center [808, 387] width 508 height 19
type input "20,000"
click at [570, 476] on button "Save" at bounding box center [575, 477] width 87 height 34
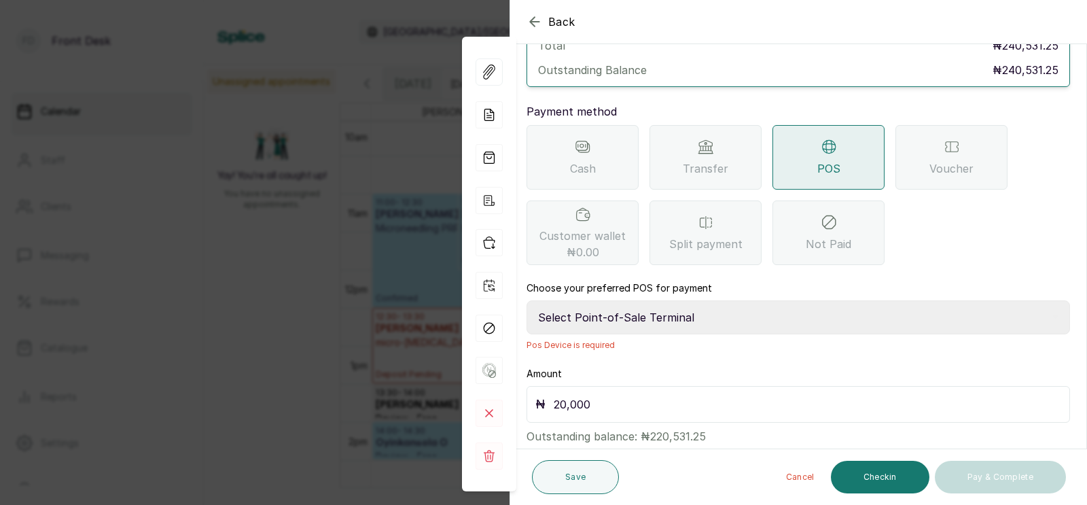
click at [648, 303] on select "Select Point-of-Sale Terminal SKN ANALYTICS MED AESTHETIC LIMITED Fairmoney Mic…" at bounding box center [799, 317] width 544 height 34
select select "43129536-bd7e-4b6d-8e8c-ab2c46322d67"
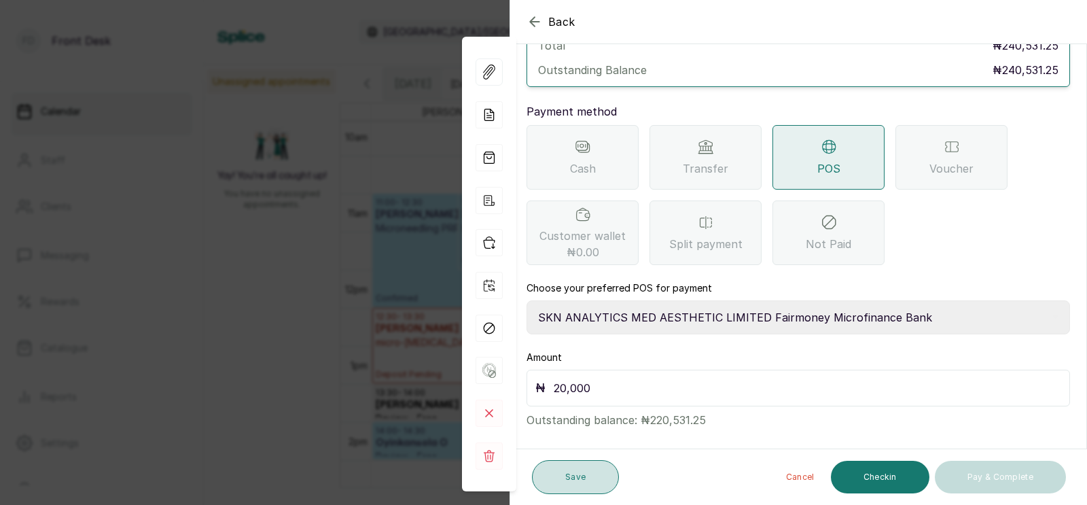
click at [566, 474] on button "Save" at bounding box center [575, 477] width 87 height 34
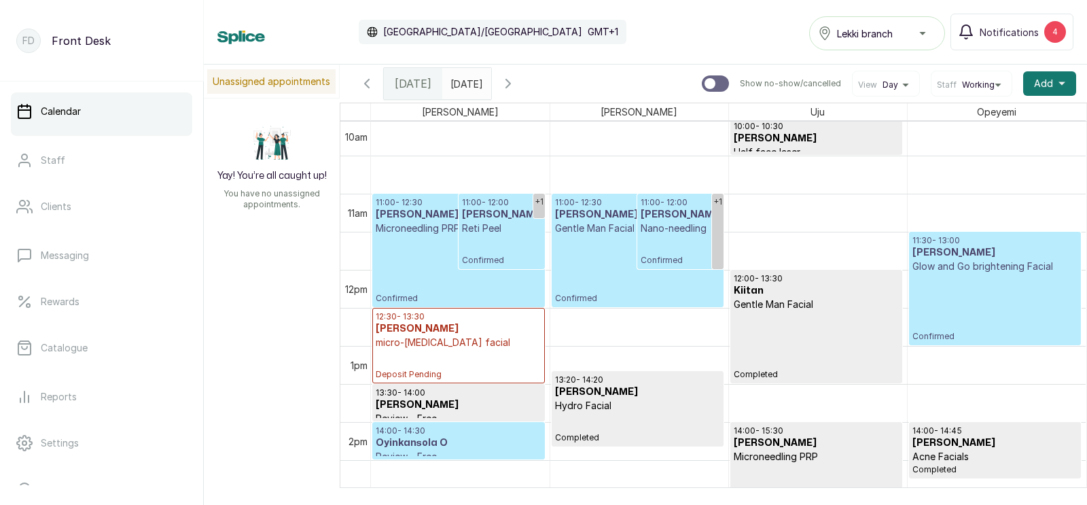
click at [627, 224] on p "Gentle Man Facial" at bounding box center [637, 229] width 165 height 14
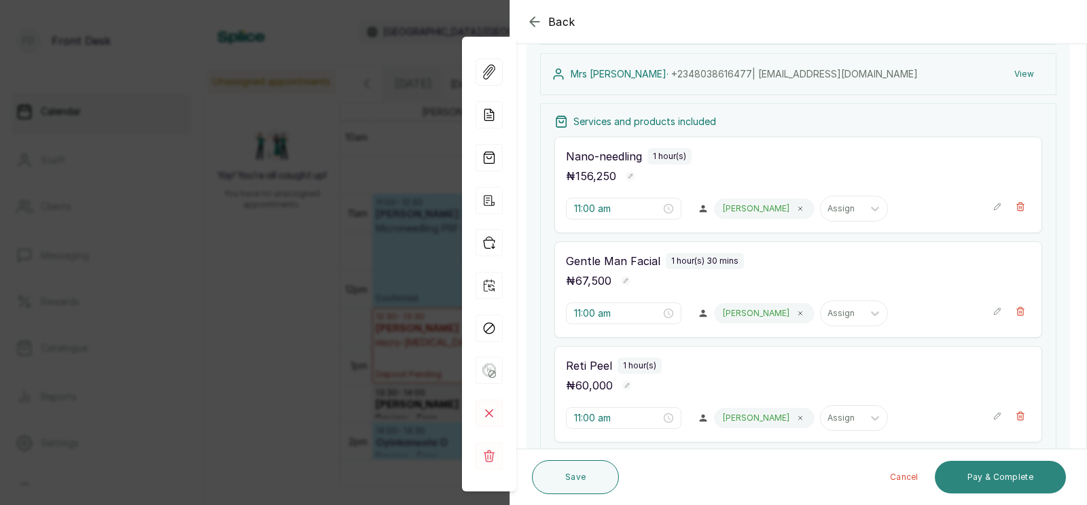
scroll to position [470, 0]
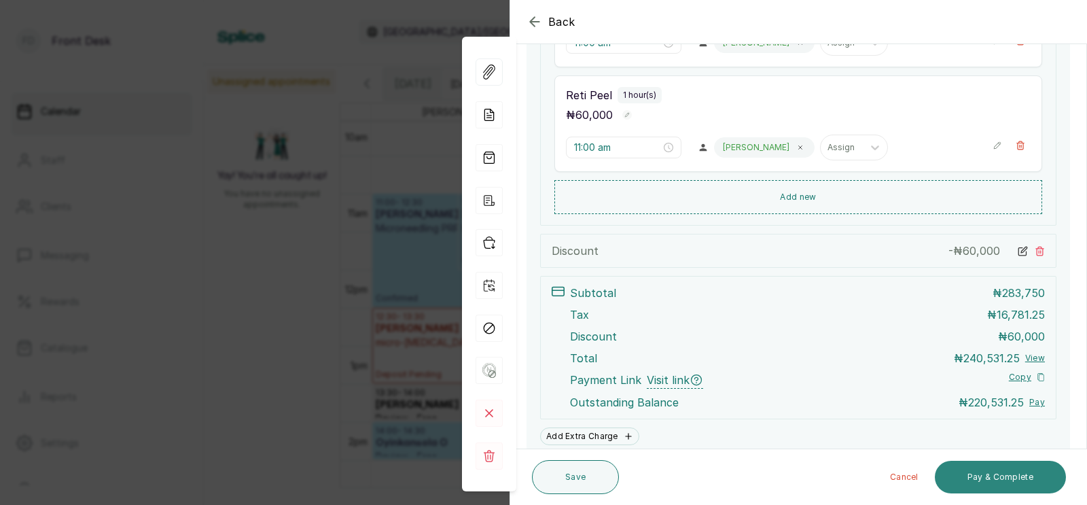
click at [982, 487] on button "Pay & Complete" at bounding box center [1000, 477] width 131 height 33
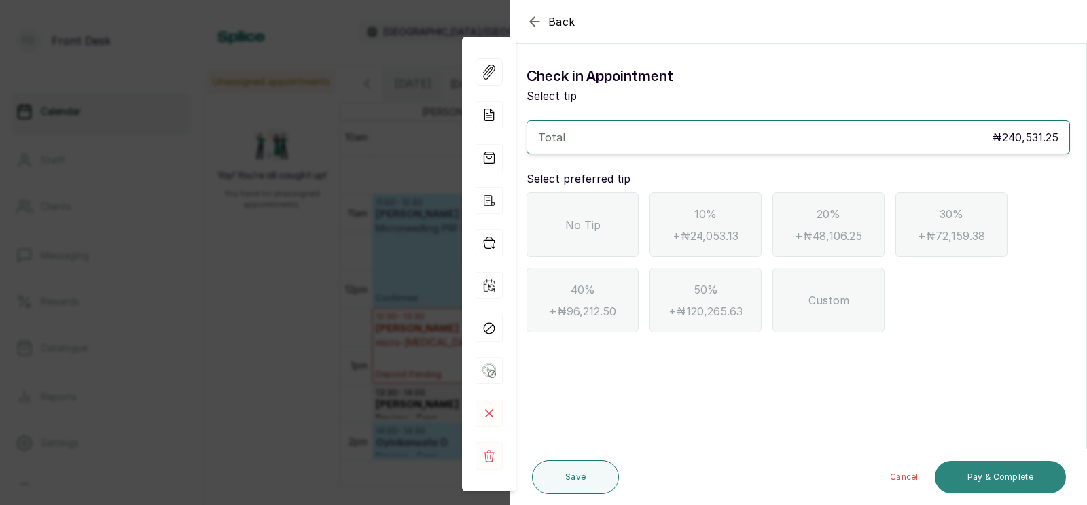
scroll to position [0, 0]
click at [570, 217] on span "No Tip" at bounding box center [582, 225] width 35 height 16
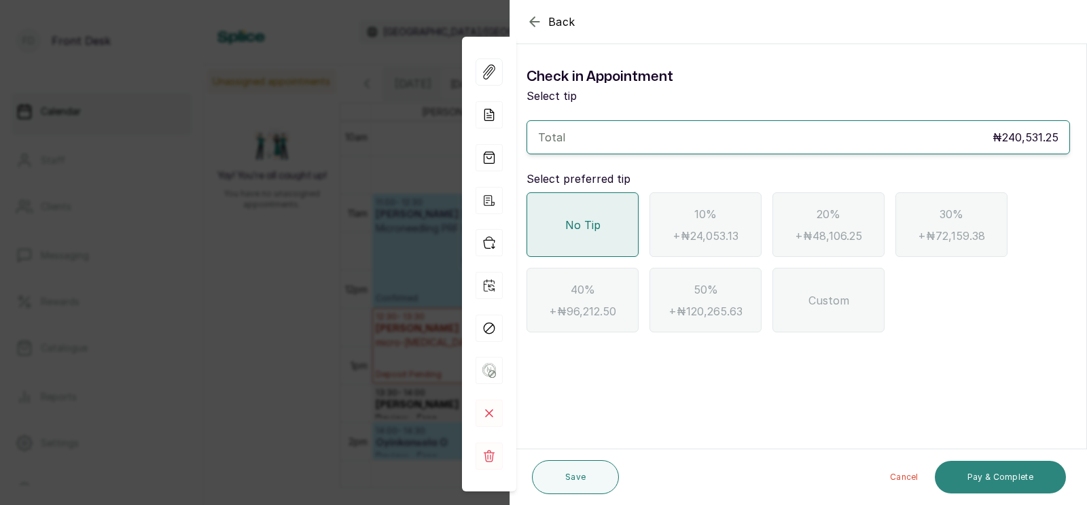
click at [985, 476] on button "Pay & Complete" at bounding box center [1000, 477] width 131 height 33
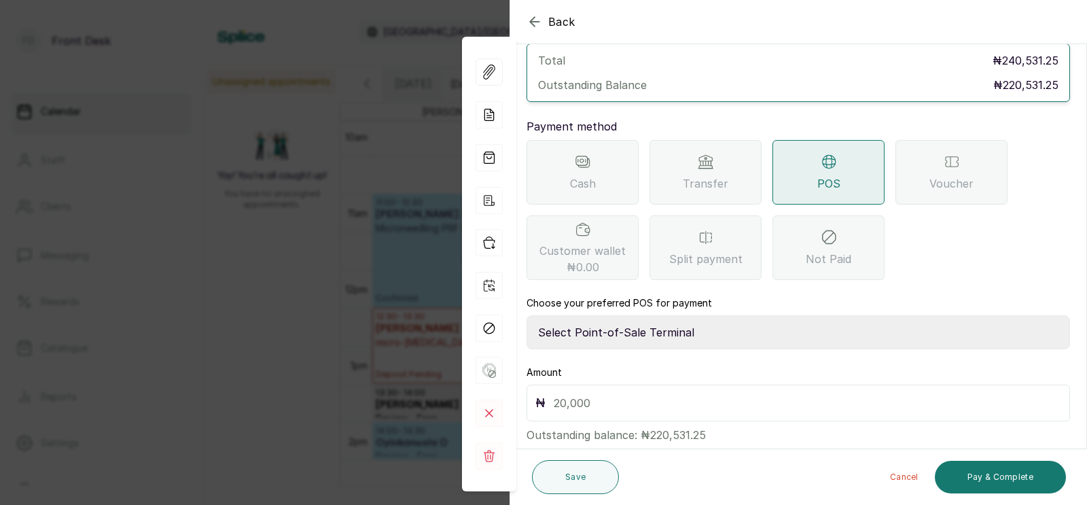
scroll to position [107, 0]
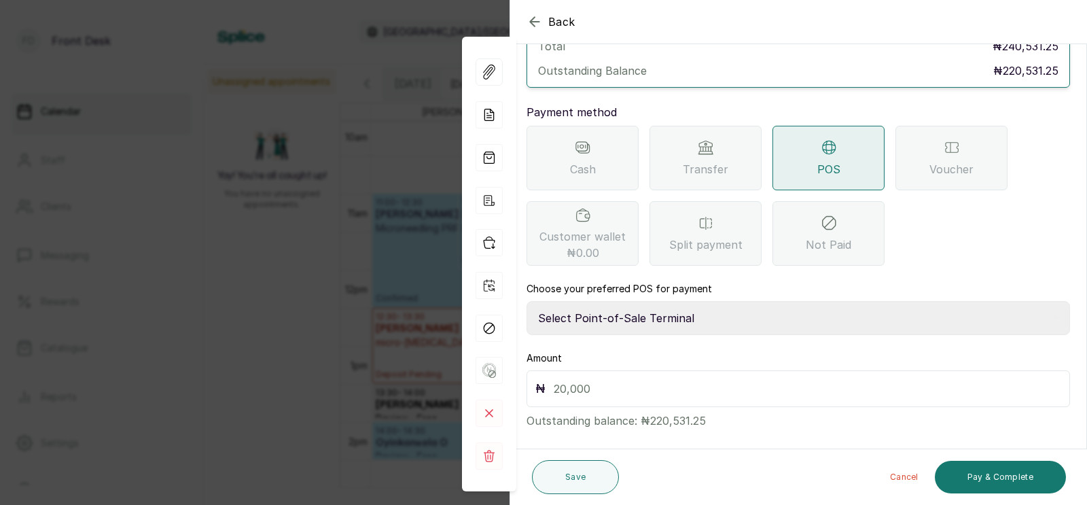
click at [646, 302] on select "Select Point-of-Sale Terminal SKN ANALYTICS MED AESTHETIC LIMITED Fairmoney Mic…" at bounding box center [799, 318] width 544 height 34
select select "43129536-bd7e-4b6d-8e8c-ab2c46322d67"
click at [604, 379] on input "text" at bounding box center [808, 388] width 508 height 19
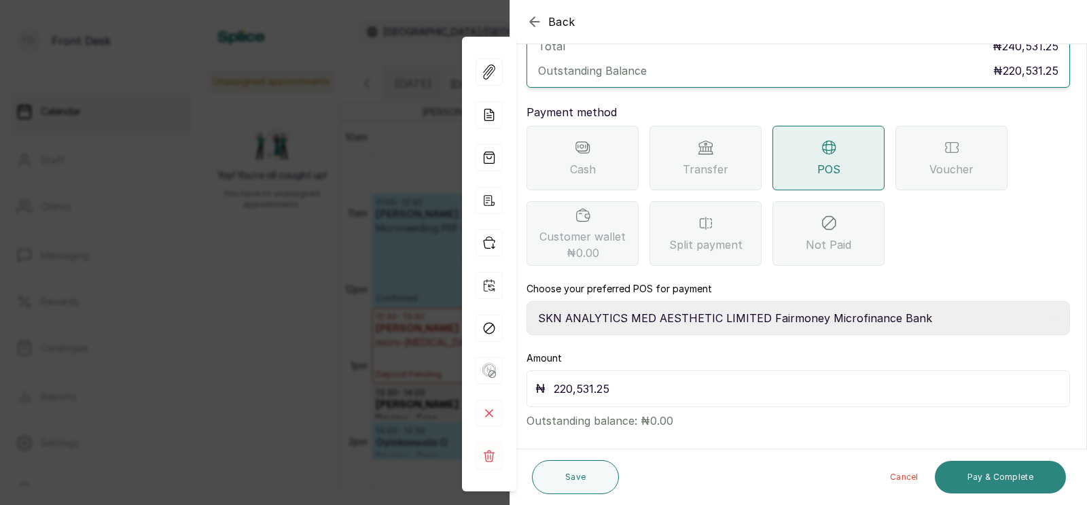
type input "220,531.25"
click at [997, 474] on button "Pay & Complete" at bounding box center [1000, 477] width 131 height 33
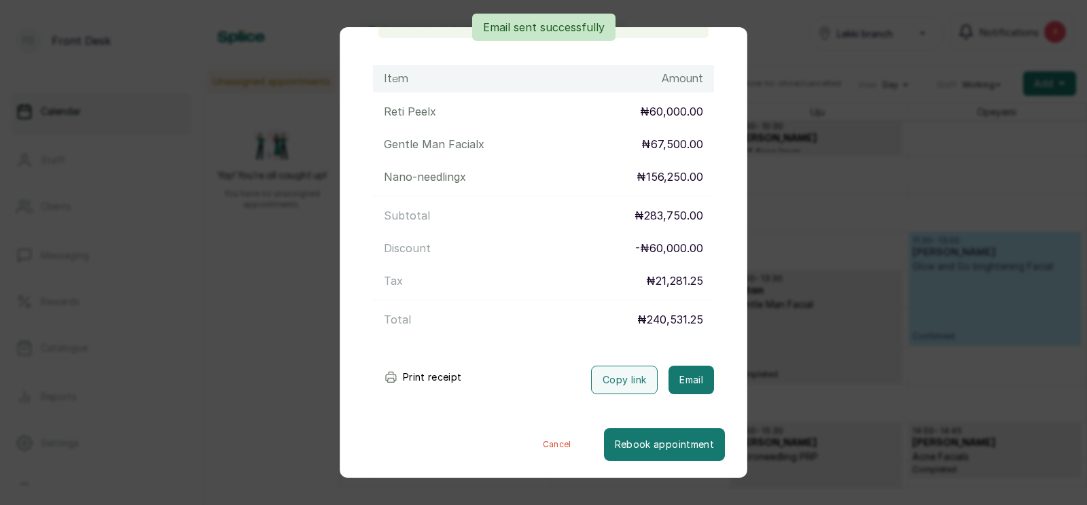
click at [768, 341] on div "Transaction Details Booking ID: # SP8iFpiI Date: [DATE] ・ 11:00 AM Billed to: […" at bounding box center [543, 252] width 1087 height 505
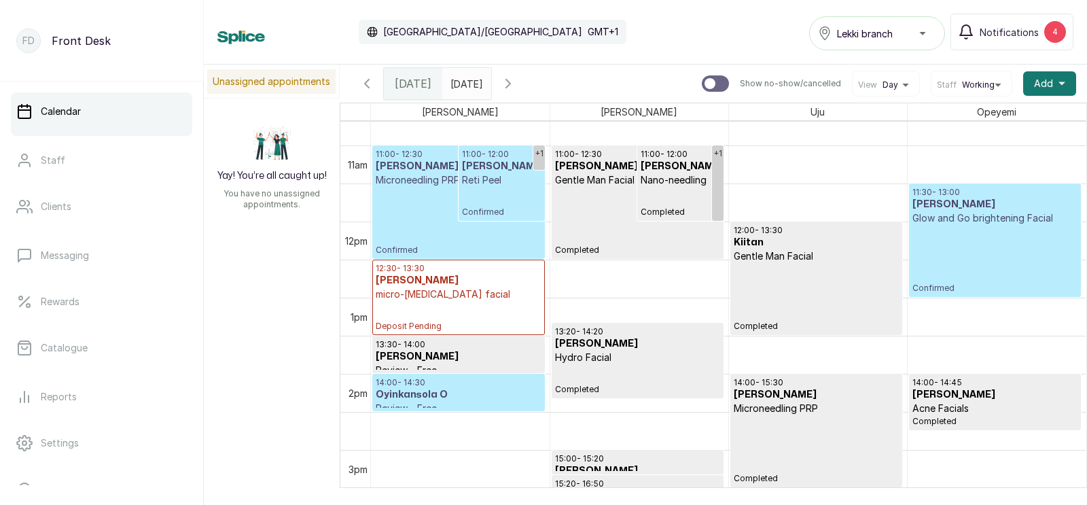
scroll to position [806, 0]
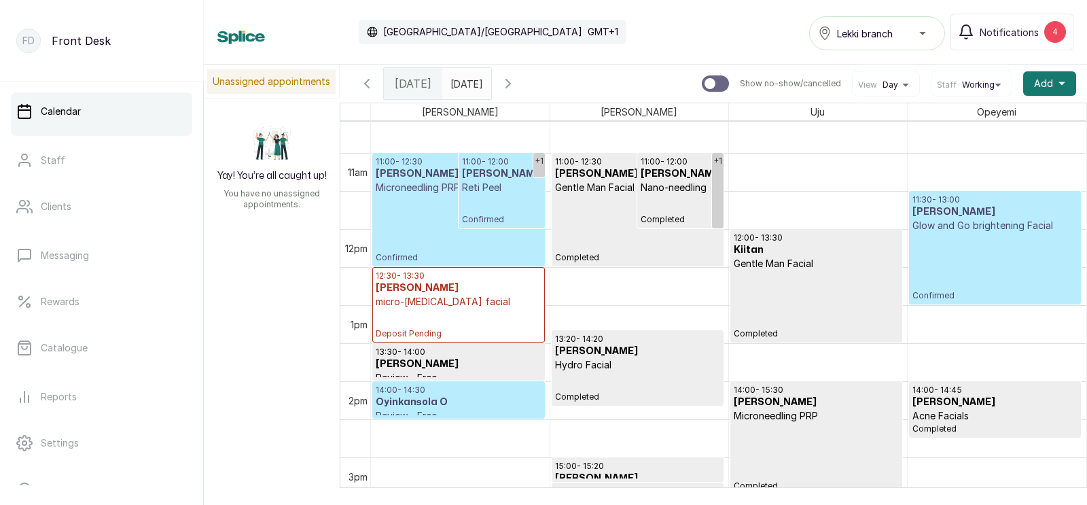
click at [472, 217] on p "Confirmed" at bounding box center [502, 209] width 80 height 31
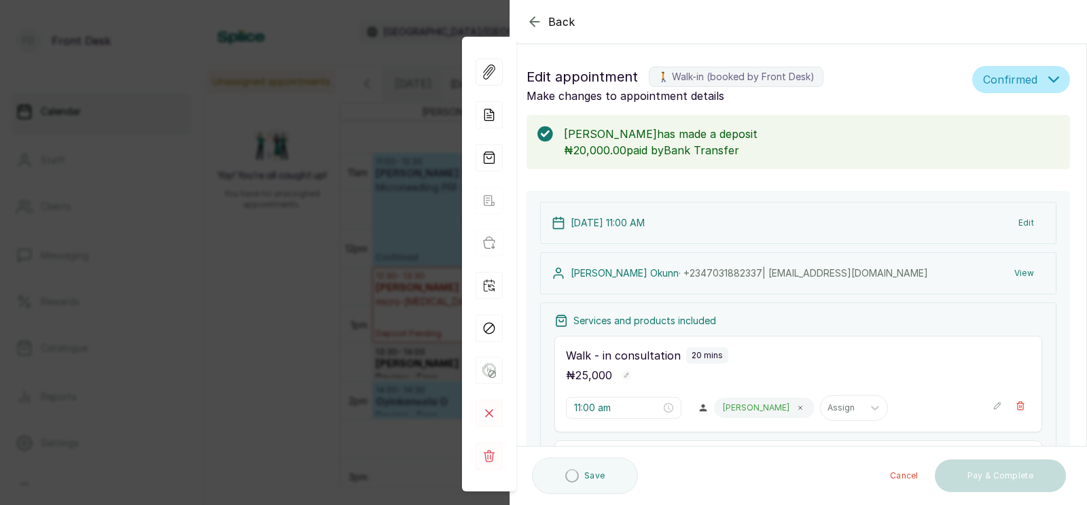
scroll to position [683, 0]
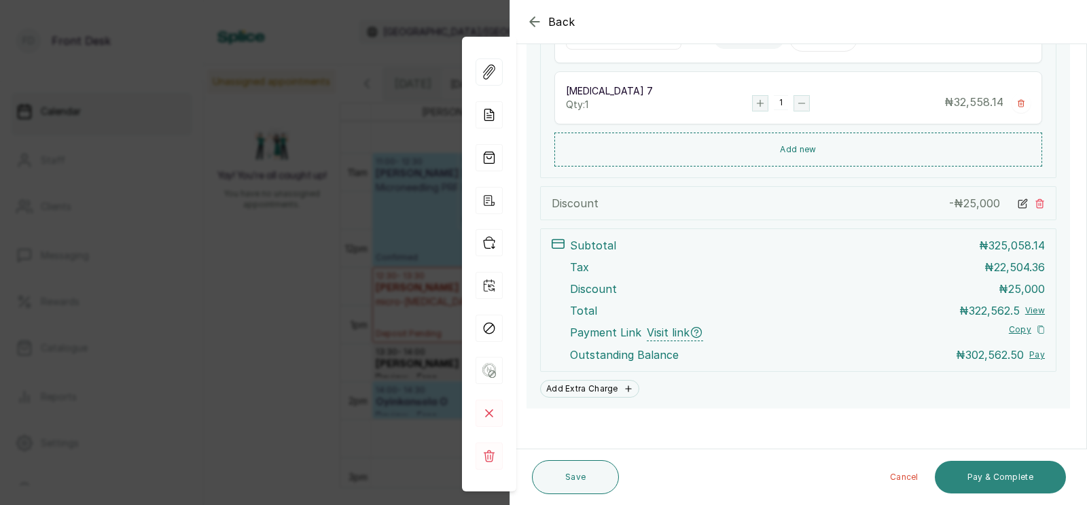
click at [1006, 473] on button "Pay & Complete" at bounding box center [1000, 477] width 131 height 33
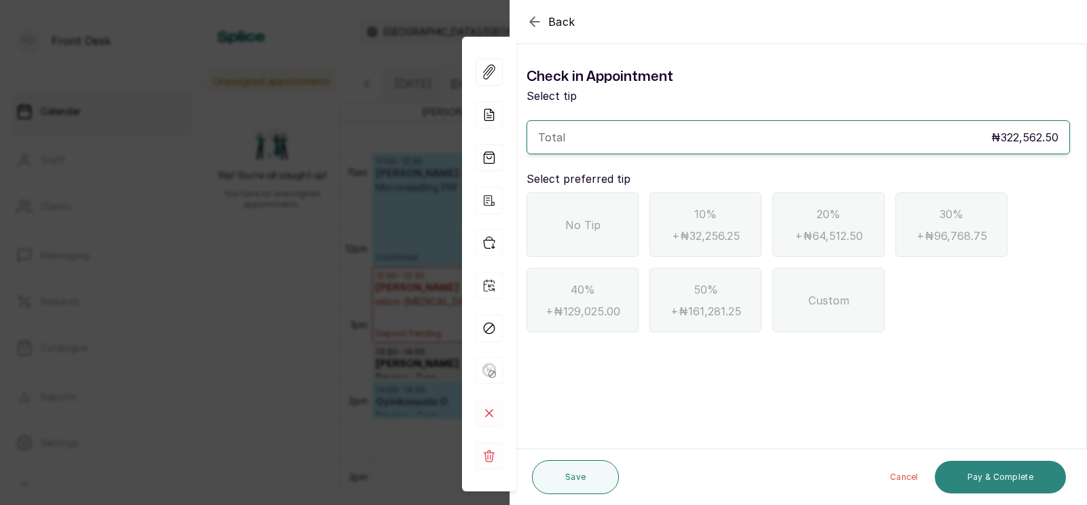
click at [1006, 473] on button "Pay & Complete" at bounding box center [1000, 477] width 131 height 33
click at [535, 22] on icon "button" at bounding box center [534, 21] width 9 height 9
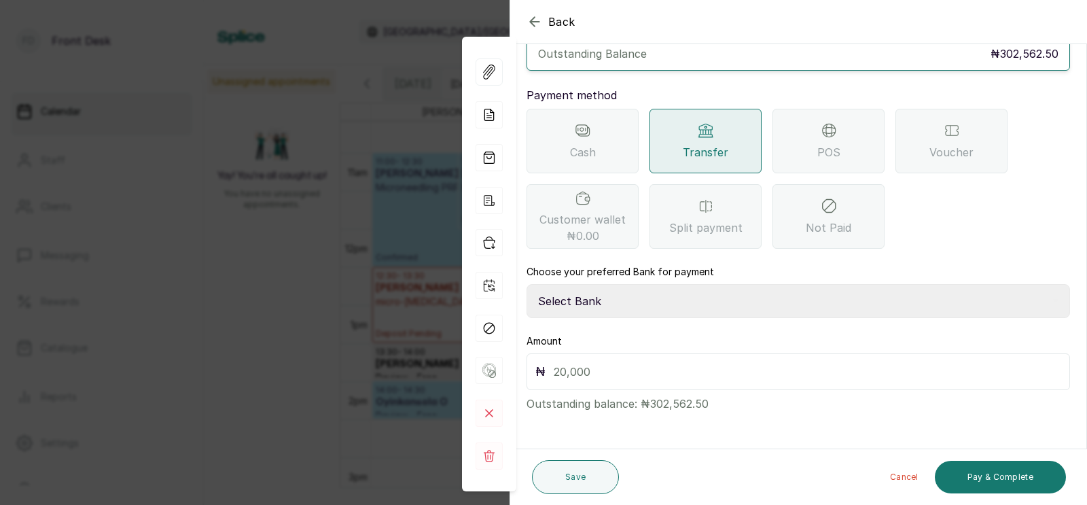
click at [627, 304] on select "Select Bank [PERSON_NAME] Fairmoney Microfinance Bank SKN ANALYTICS MED AESTH. …" at bounding box center [799, 301] width 544 height 34
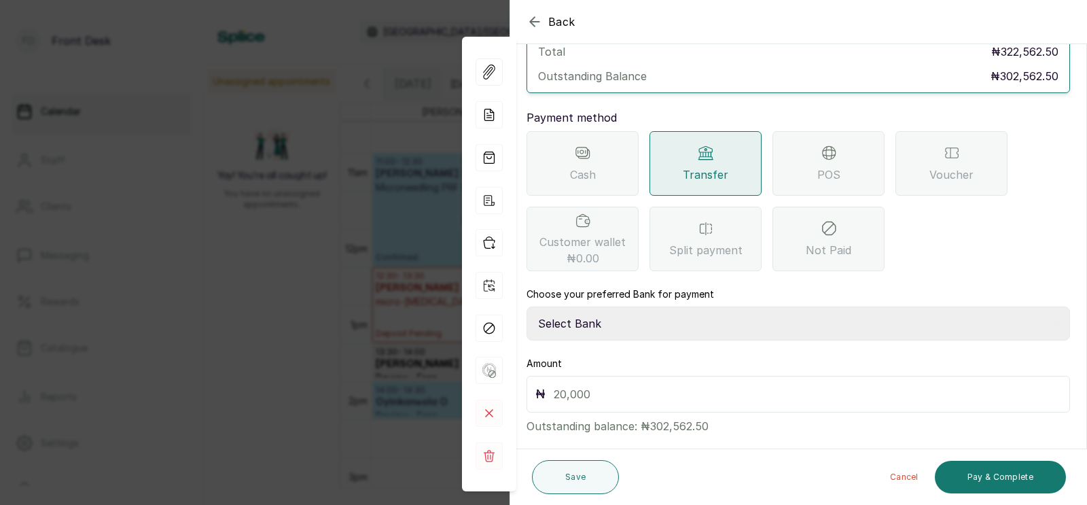
scroll to position [107, 0]
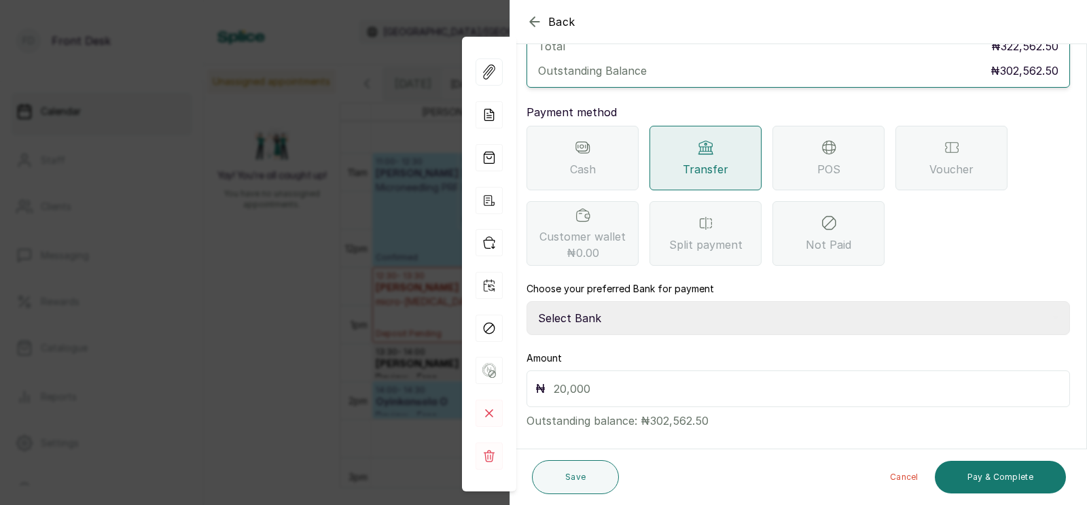
click at [534, 20] on icon "button" at bounding box center [535, 22] width 16 height 16
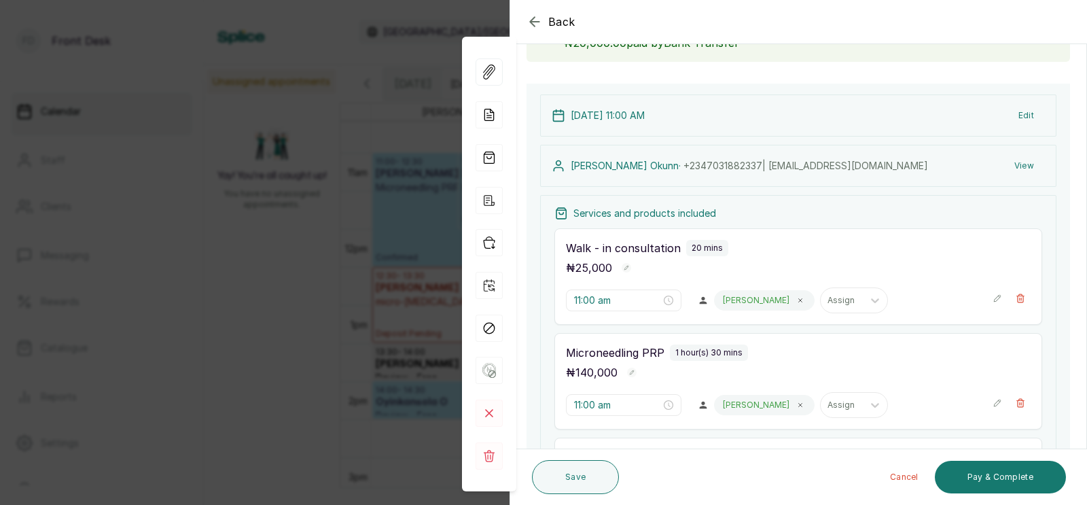
scroll to position [691, 0]
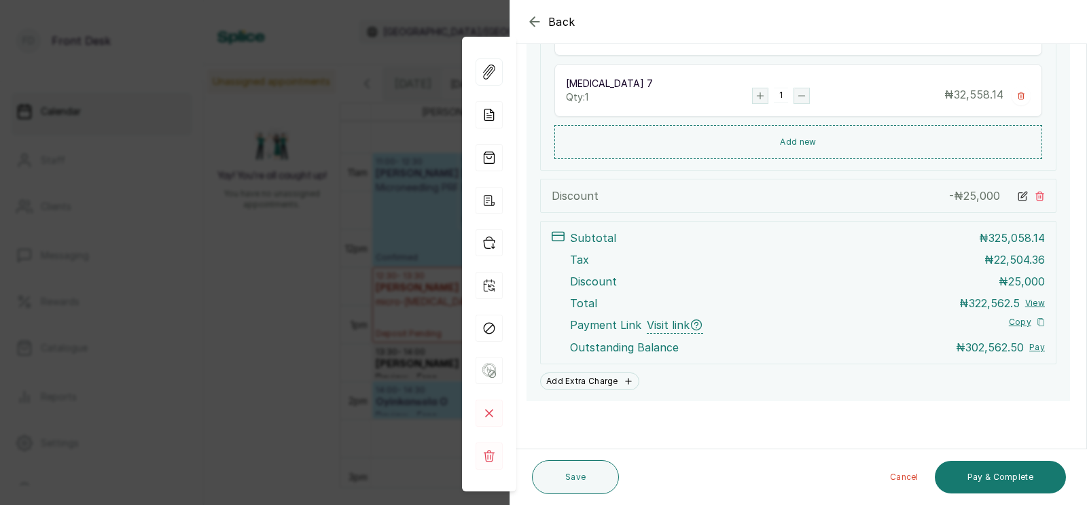
click at [1022, 196] on icon at bounding box center [1023, 196] width 10 height 10
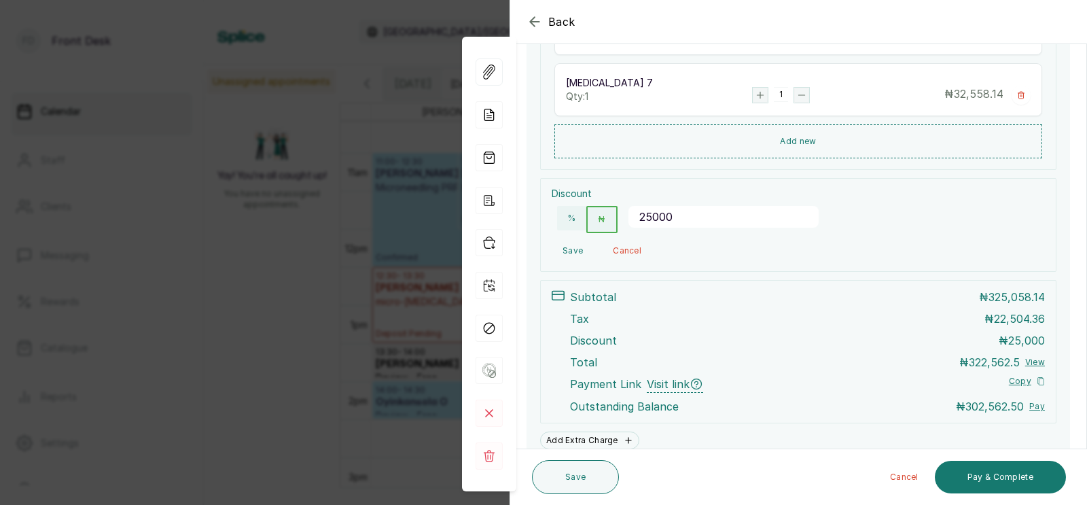
click at [683, 218] on input "25000" at bounding box center [724, 217] width 190 height 22
type input "20500"
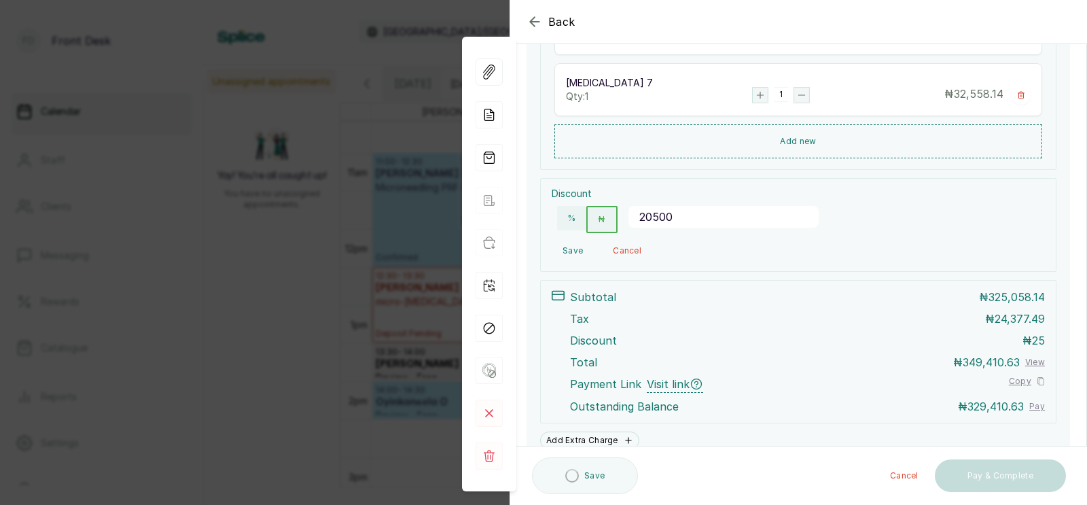
click at [573, 246] on button "Save" at bounding box center [573, 251] width 42 height 24
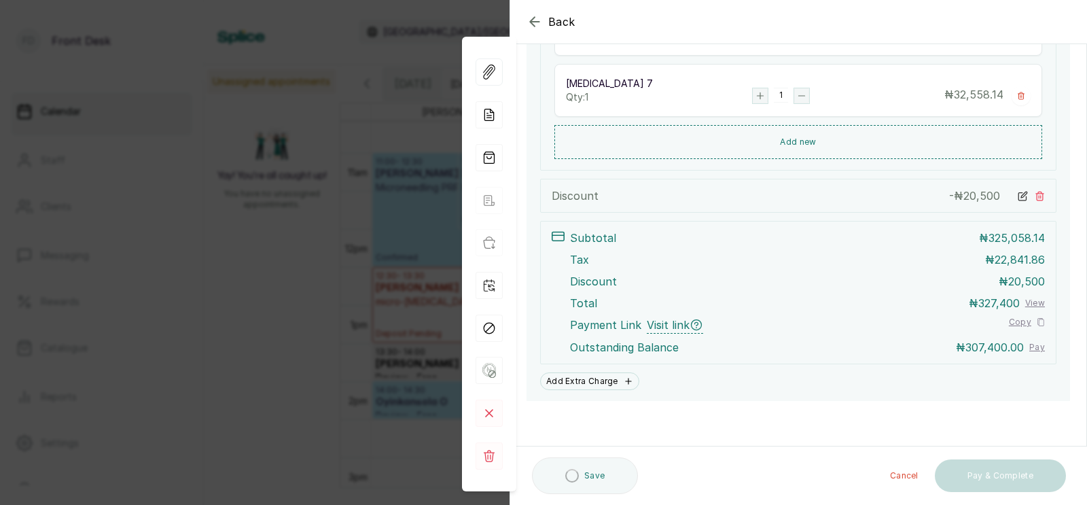
click at [1023, 196] on icon at bounding box center [1024, 195] width 6 height 6
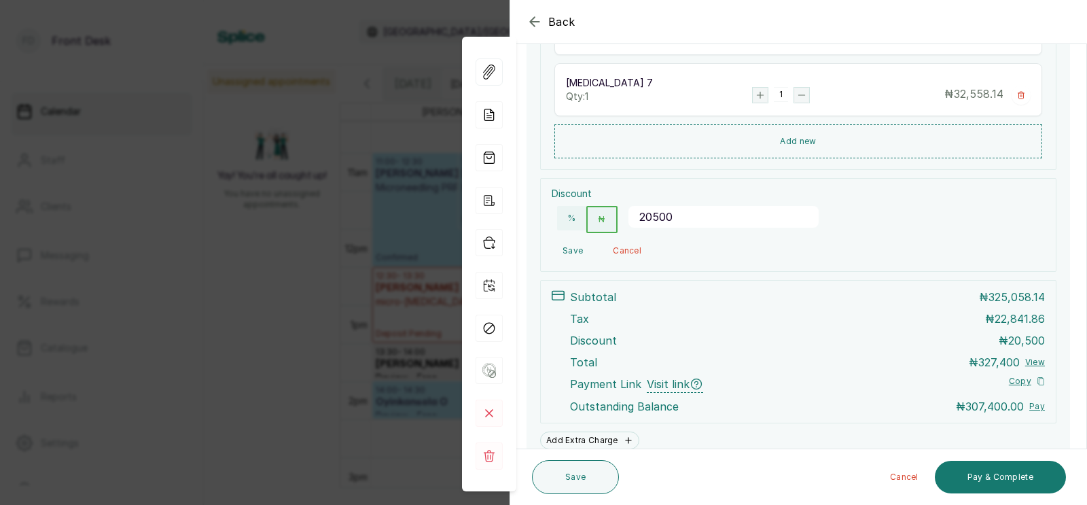
click at [680, 222] on input "20500" at bounding box center [724, 217] width 190 height 22
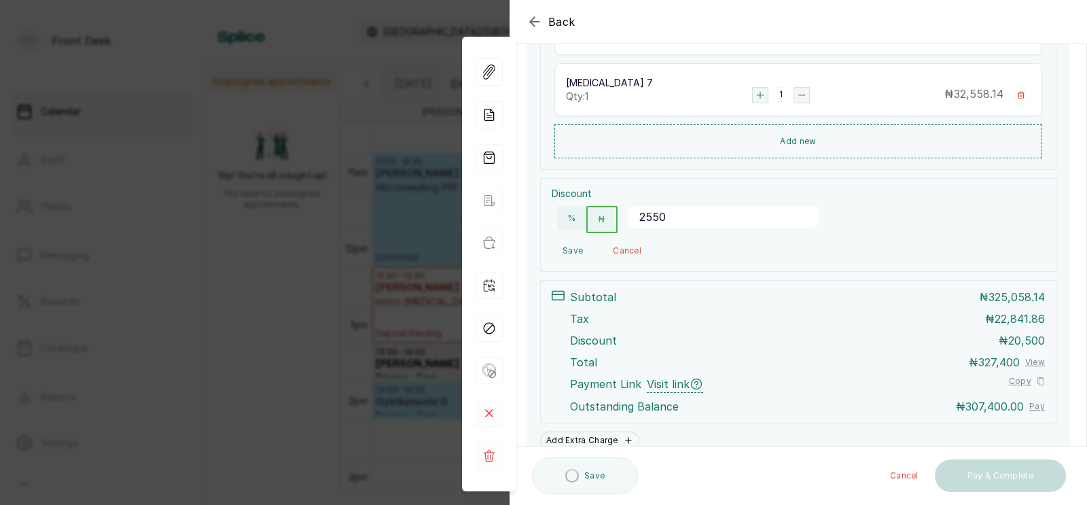
type input "25500"
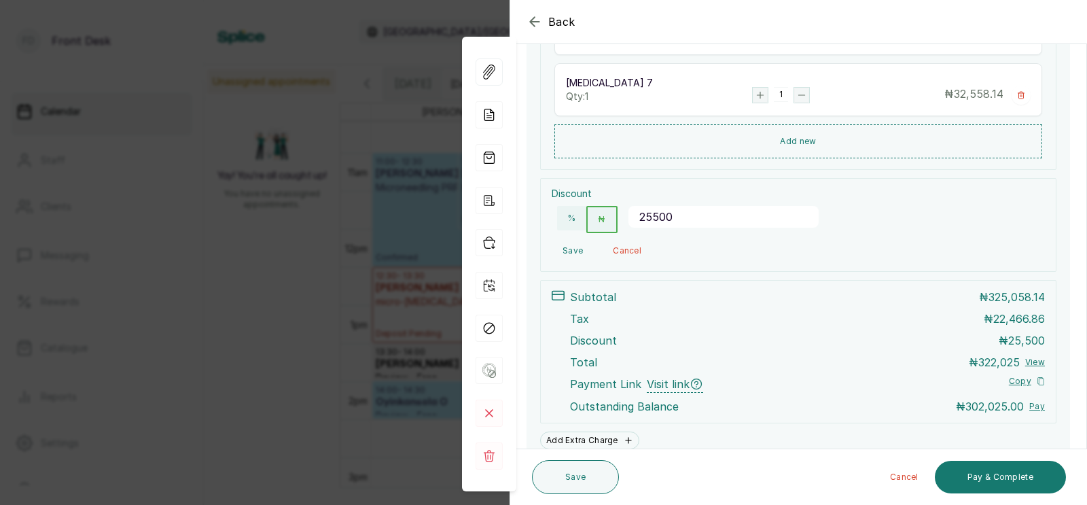
click at [574, 248] on button "Save" at bounding box center [573, 251] width 42 height 24
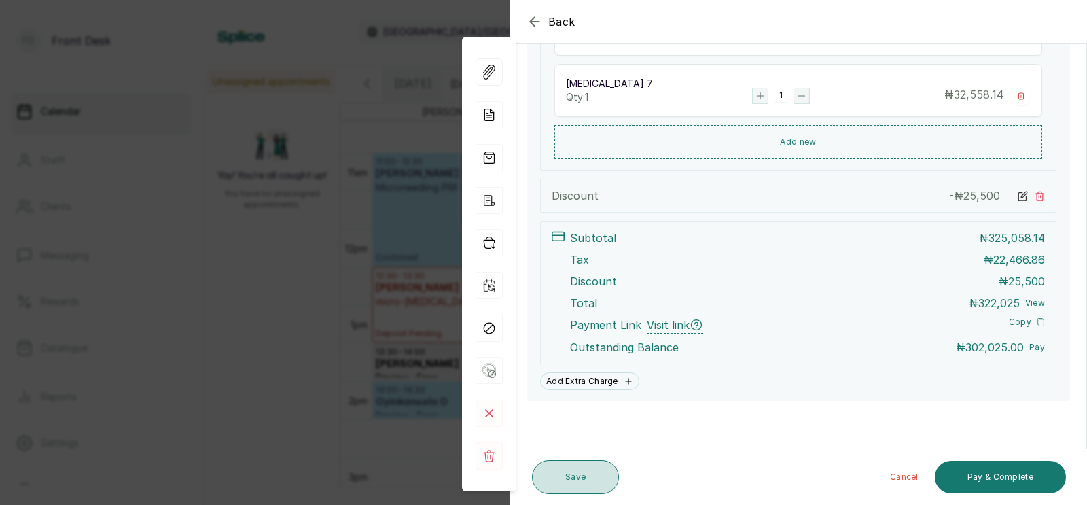
click at [575, 475] on button "Save" at bounding box center [575, 477] width 87 height 34
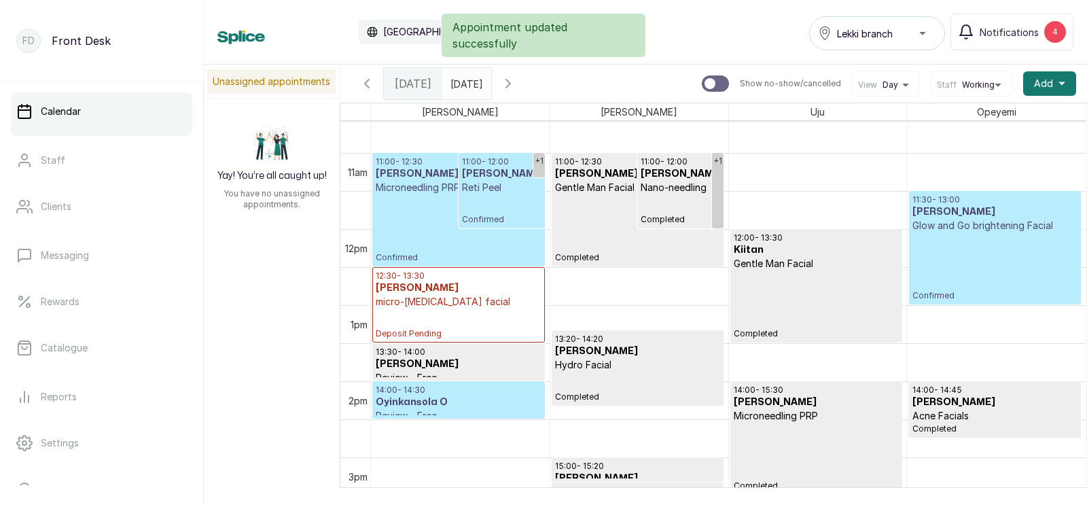
click at [444, 201] on p "Confirmed" at bounding box center [459, 228] width 166 height 69
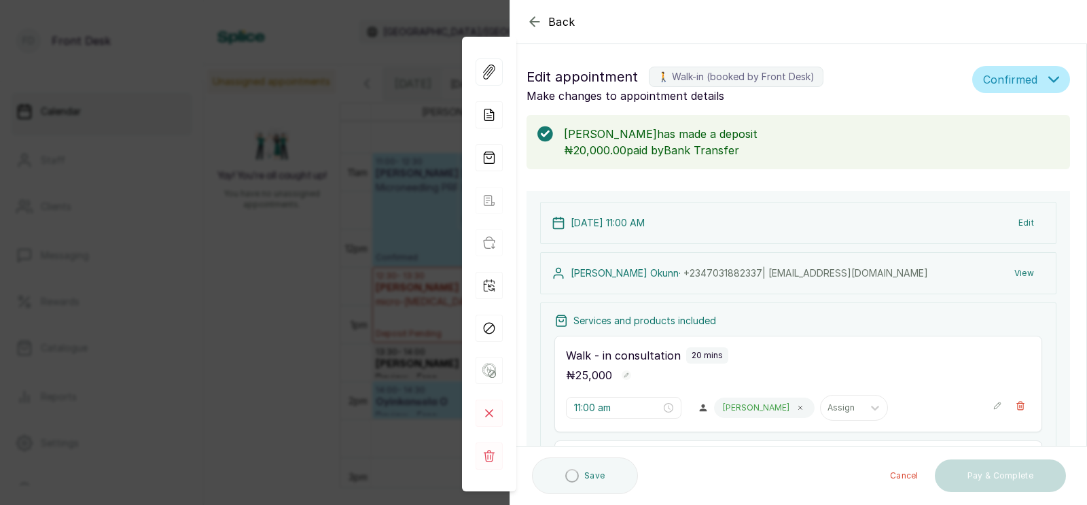
scroll to position [518, 0]
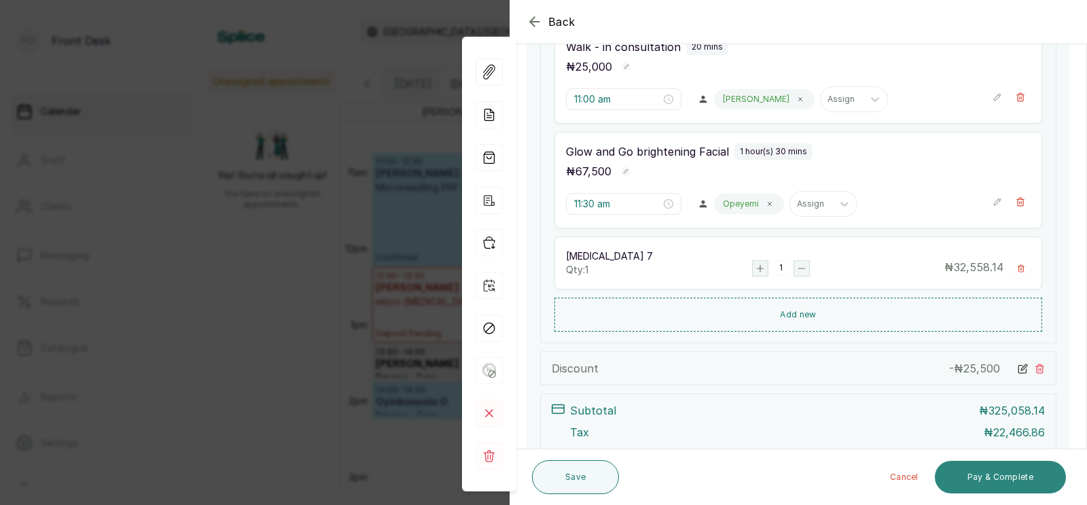
click at [999, 472] on button "Pay & Complete" at bounding box center [1000, 477] width 131 height 33
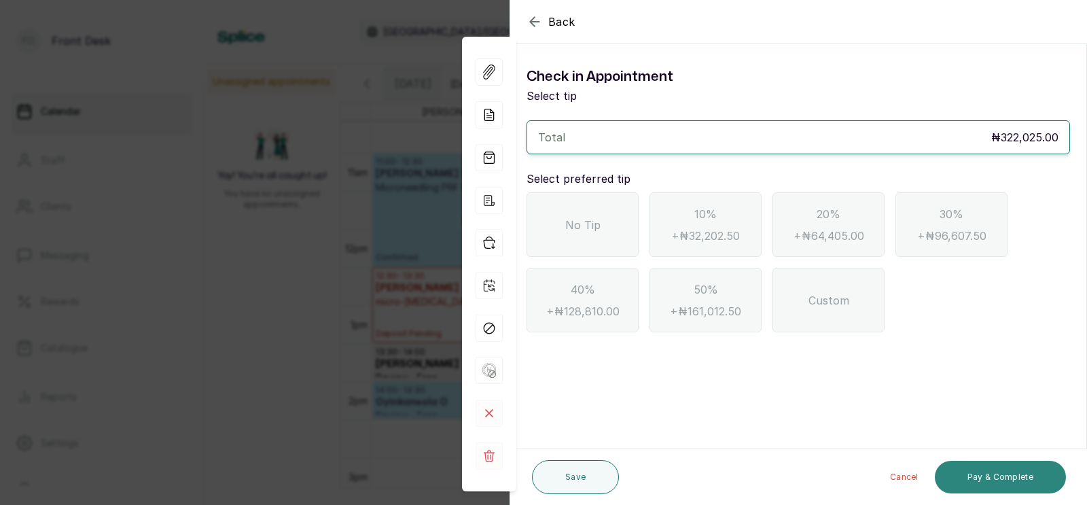
scroll to position [0, 0]
click at [595, 228] on span "No Tip" at bounding box center [582, 225] width 35 height 16
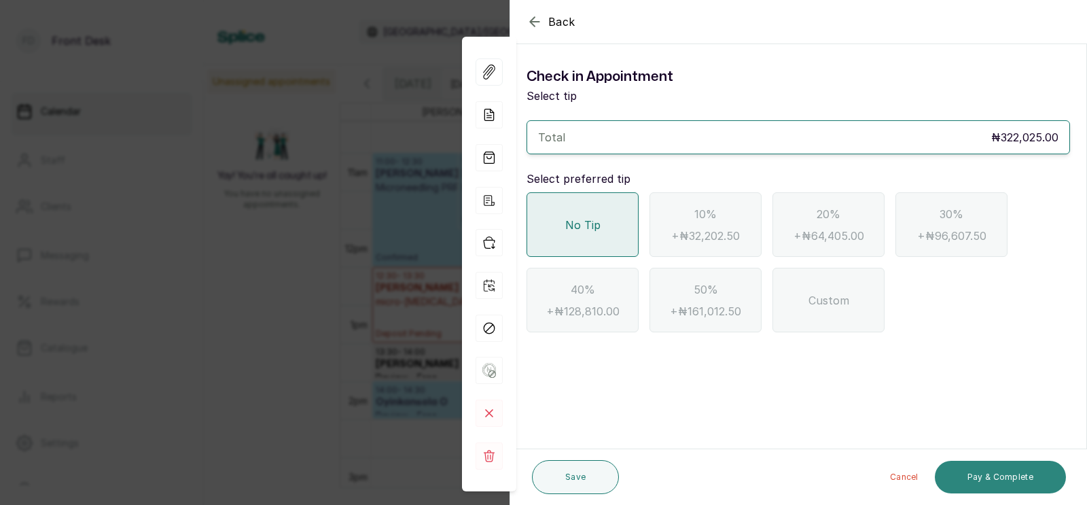
click at [1007, 476] on button "Pay & Complete" at bounding box center [1000, 477] width 131 height 33
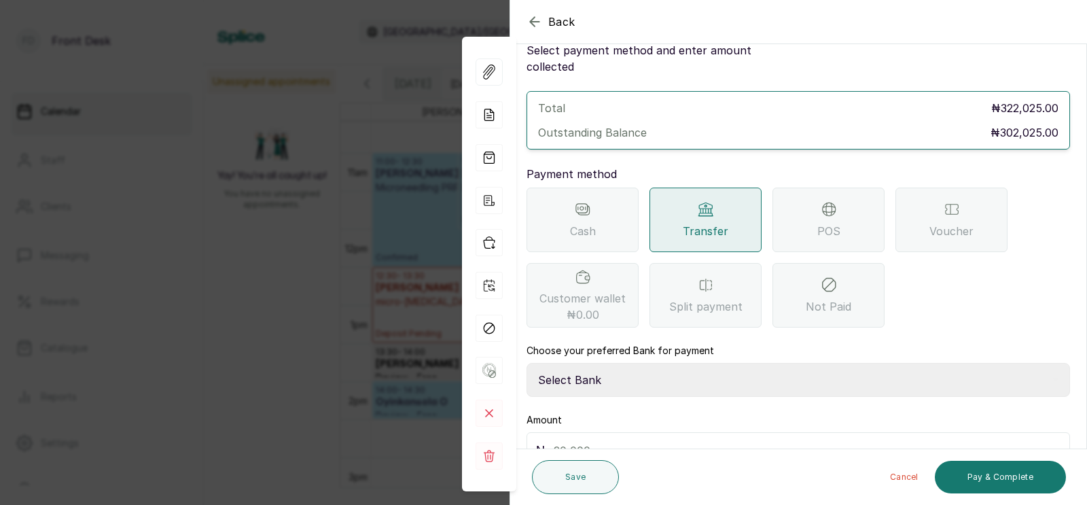
scroll to position [107, 0]
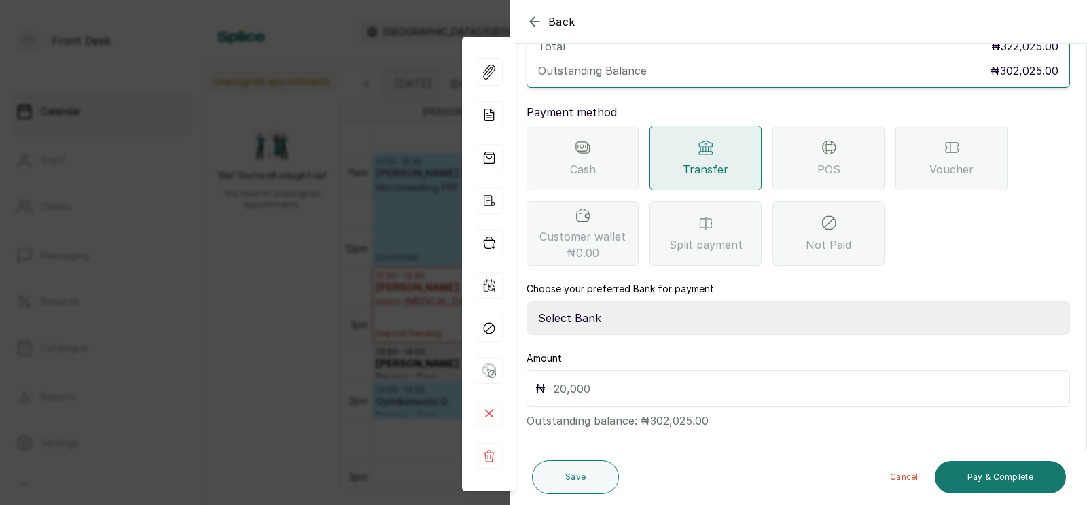
click at [654, 301] on select "Select Bank [PERSON_NAME] Fairmoney Microfinance Bank SKN ANALYTICS MED AESTH. …" at bounding box center [799, 318] width 544 height 34
select select "43272bc0-21c6-4b19-b9fb-c2093b8603c2"
click at [608, 379] on input "text" at bounding box center [808, 388] width 508 height 19
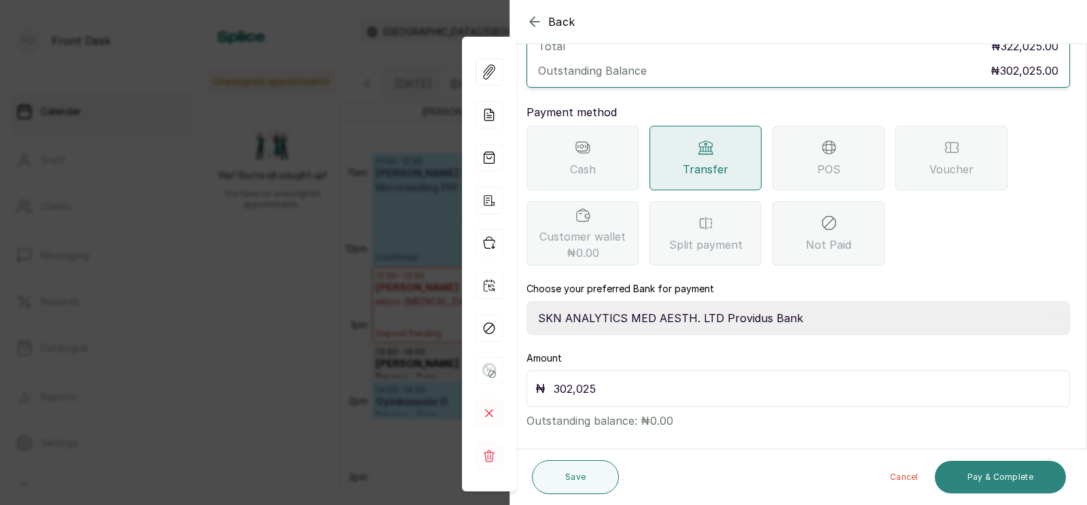
type input "302,025"
click at [989, 474] on button "Pay & Complete" at bounding box center [1000, 477] width 131 height 33
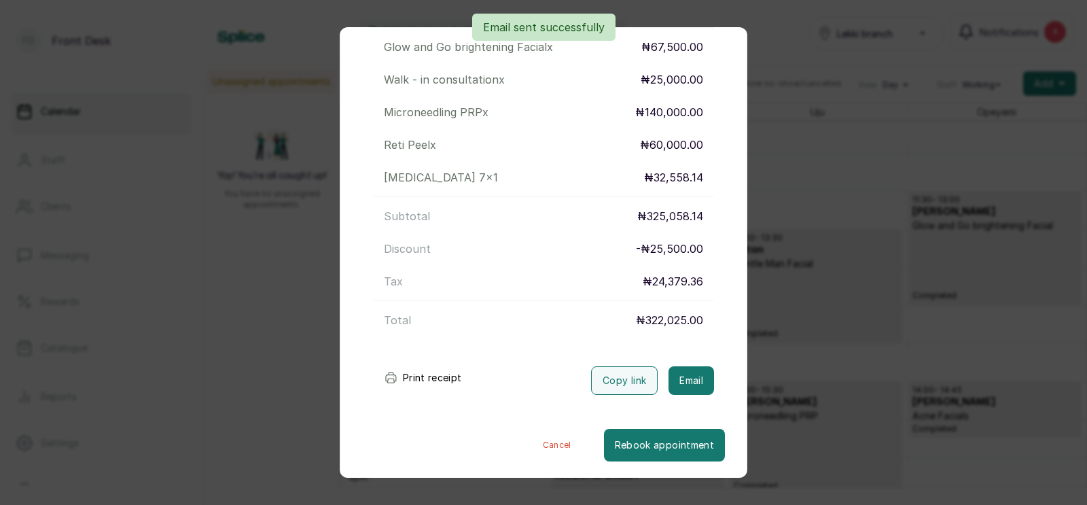
click at [807, 374] on div "Transaction Details Booking ID: # SPdsy1xI Date: [DATE] ・ 11:00 AM Billed to: […" at bounding box center [543, 252] width 1087 height 505
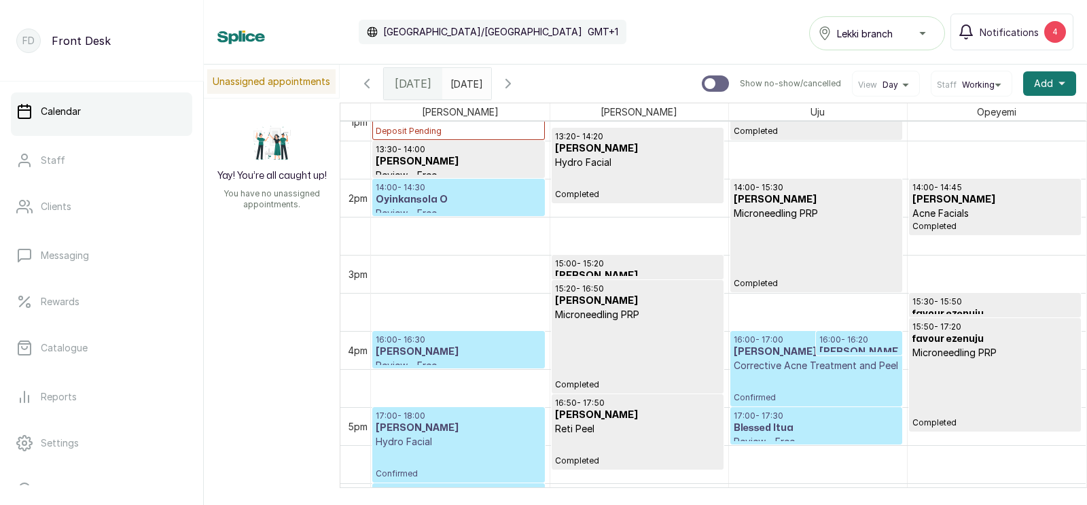
scroll to position [1096, 0]
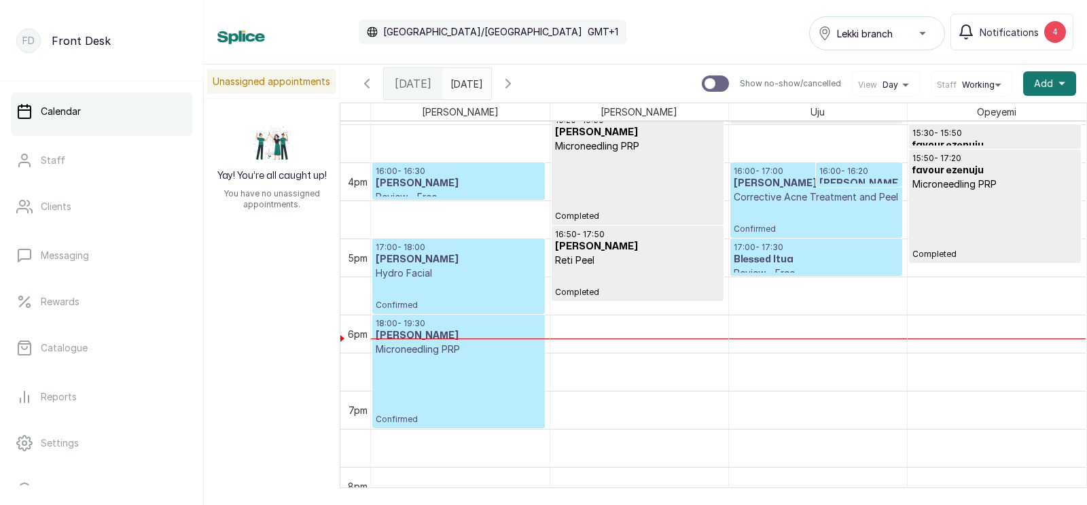
click at [461, 175] on p "16:00 - 16:30" at bounding box center [459, 171] width 166 height 11
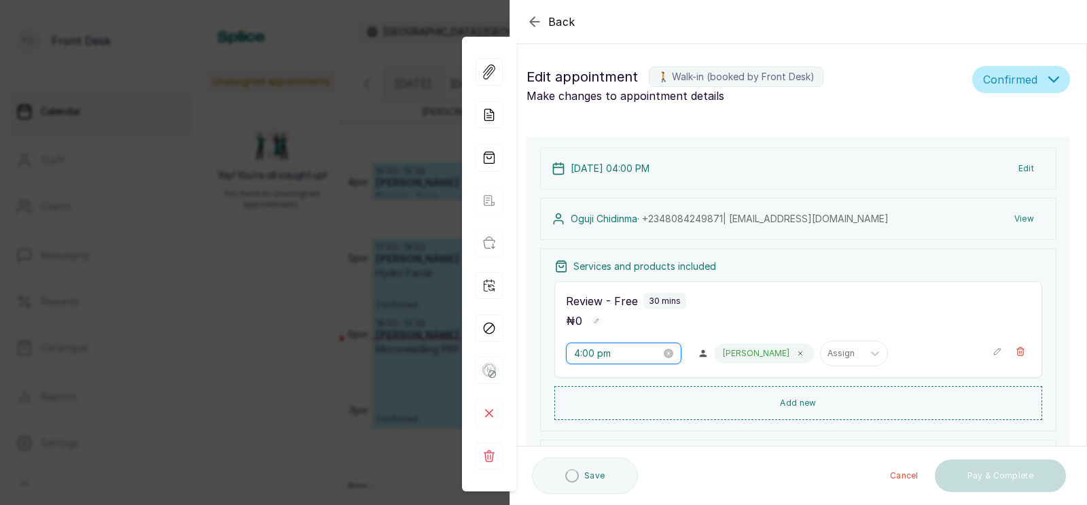
click at [587, 351] on input "4:00 pm" at bounding box center [617, 353] width 87 height 15
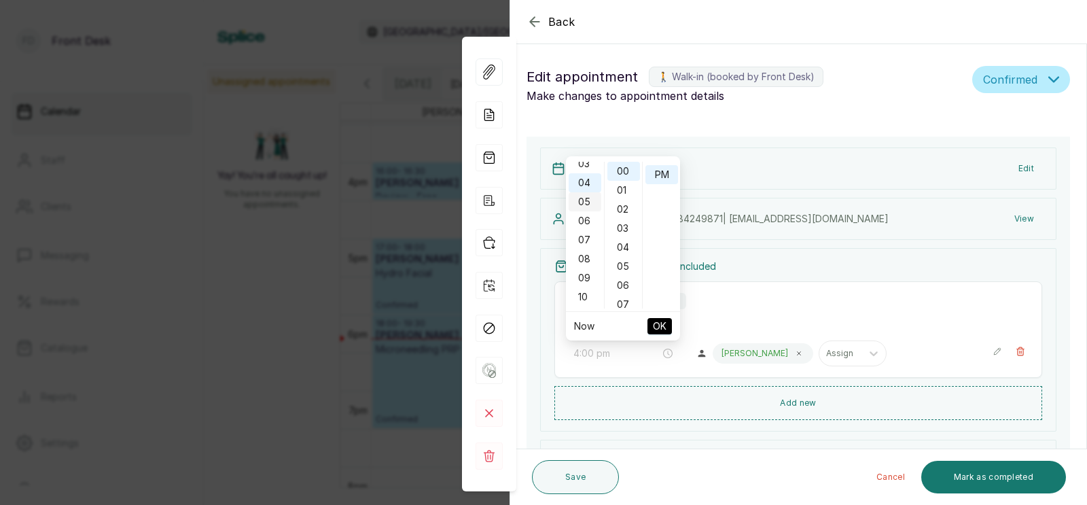
click at [586, 192] on div "05" at bounding box center [585, 201] width 33 height 19
type input "5:00 pm"
click at [658, 324] on span "OK" at bounding box center [660, 326] width 14 height 26
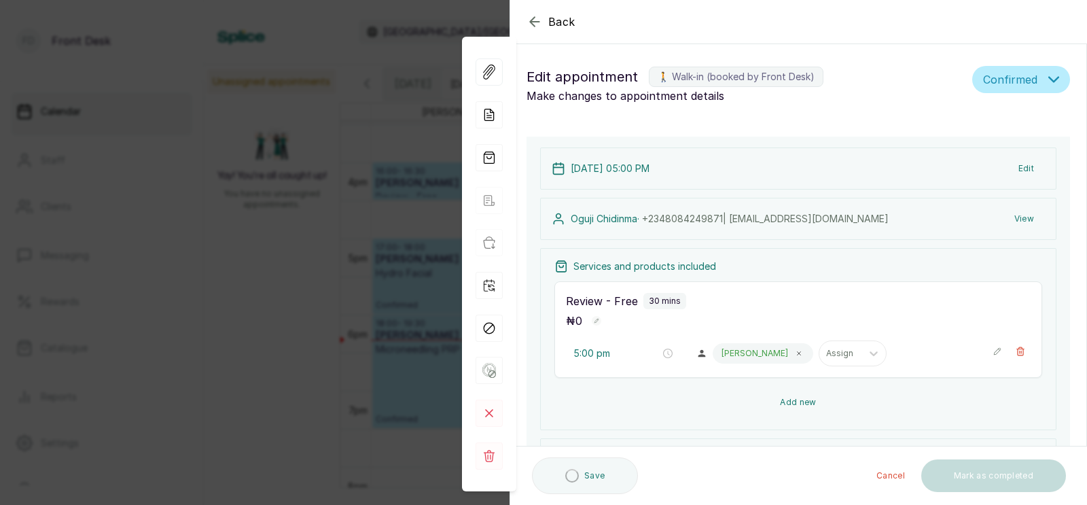
click at [798, 401] on button "Add new" at bounding box center [798, 402] width 488 height 33
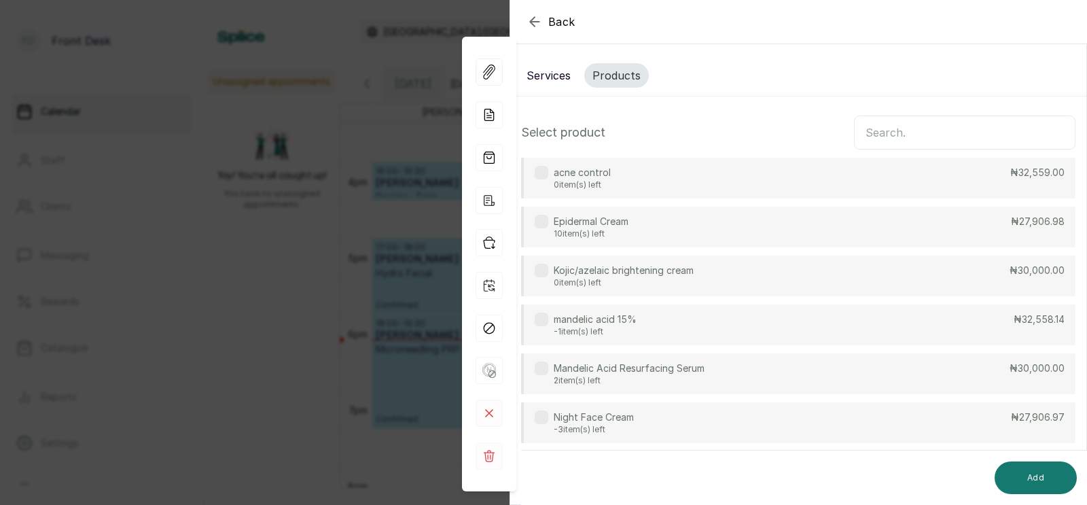
click at [548, 73] on button "Services" at bounding box center [548, 75] width 60 height 24
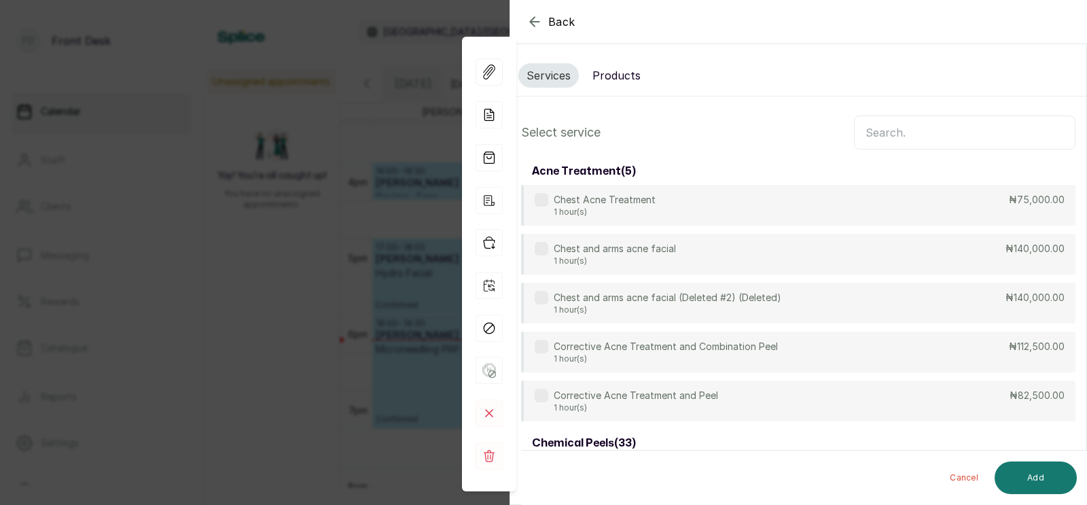
scroll to position [0, 0]
click at [903, 130] on input "text" at bounding box center [965, 133] width 222 height 34
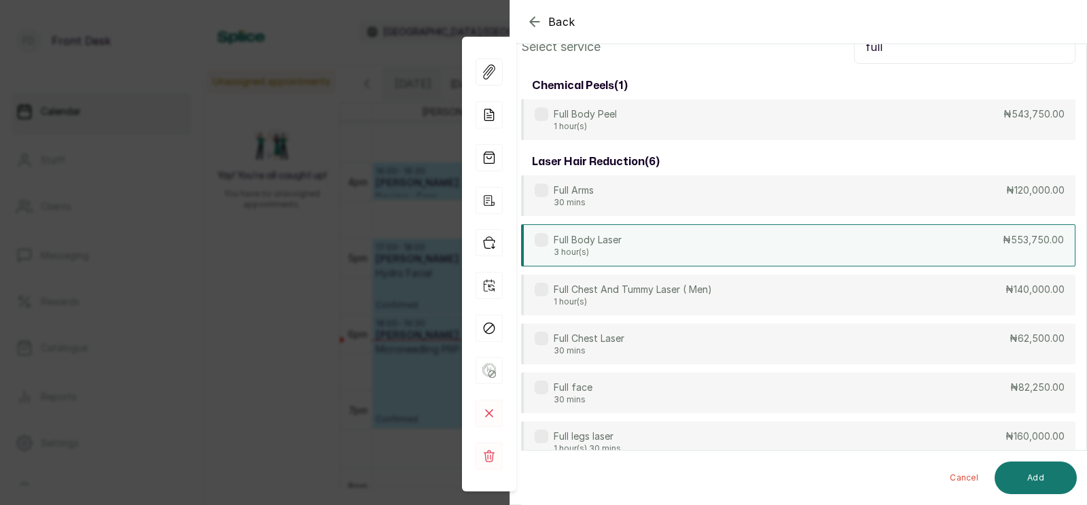
scroll to position [91, 0]
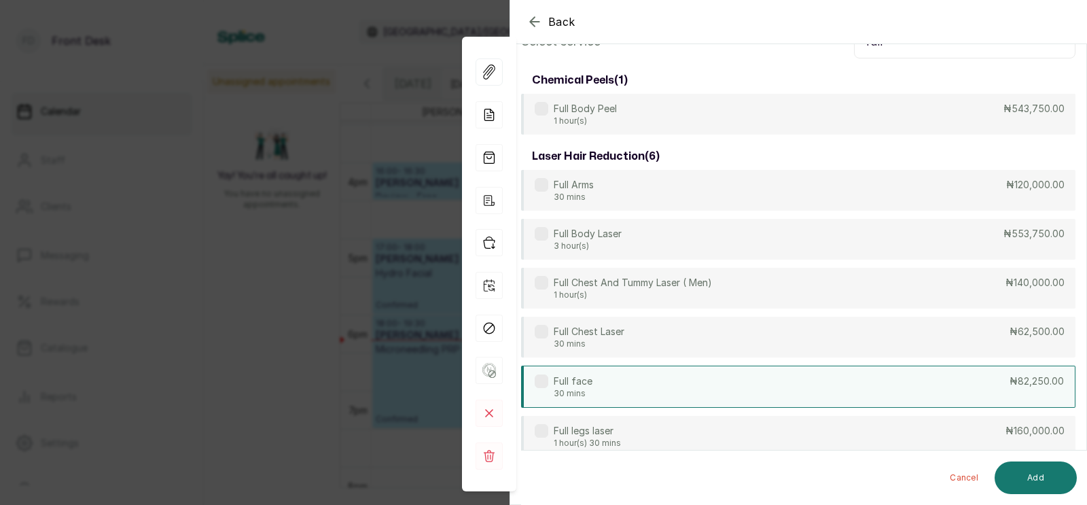
click at [616, 388] on div "Full face 30 mins ₦82,250.00" at bounding box center [798, 387] width 554 height 42
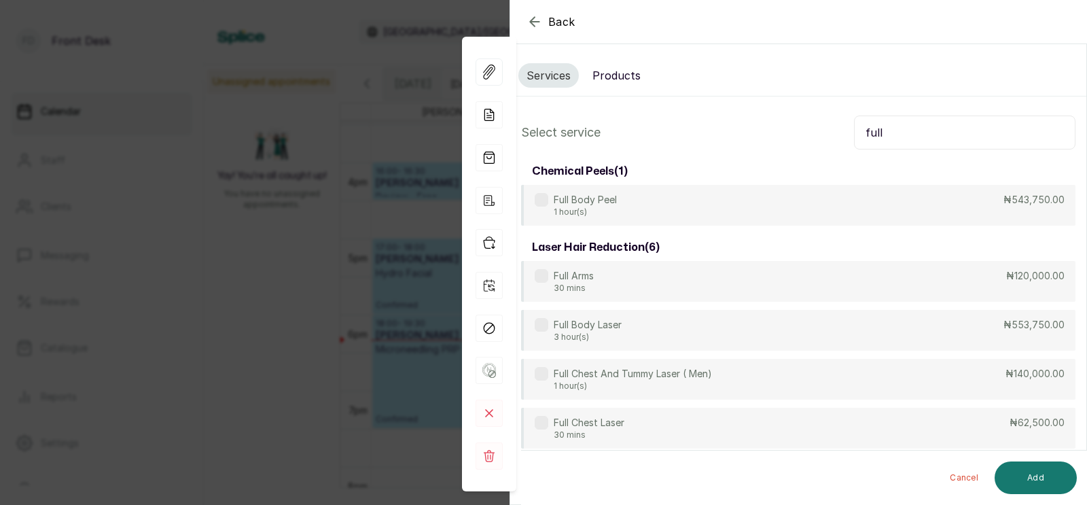
click at [901, 131] on input "full" at bounding box center [965, 133] width 222 height 34
type input "f"
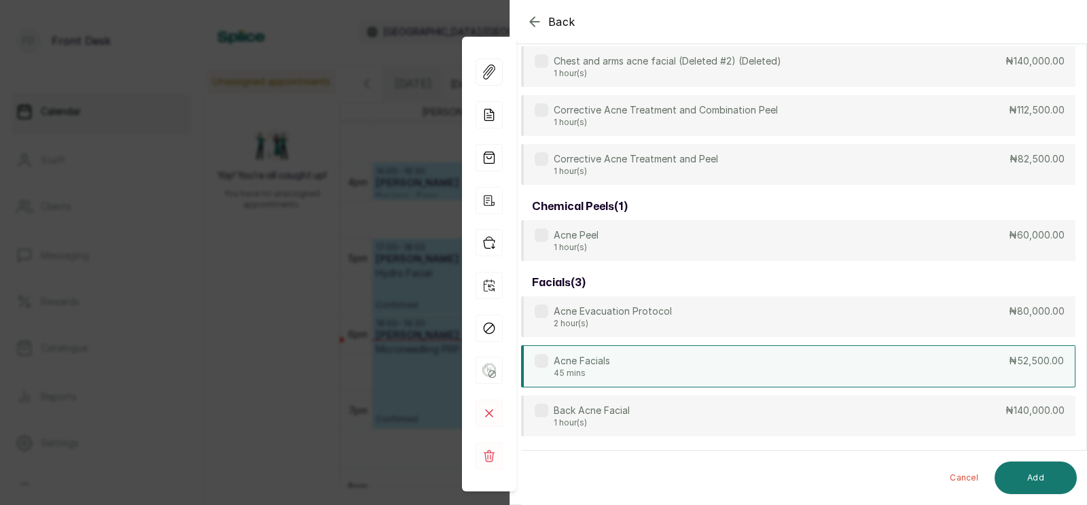
scroll to position [239, 0]
type input "acne"
click at [679, 367] on div "Acne Facials 45 mins ₦52,500.00" at bounding box center [798, 364] width 554 height 42
click at [1040, 477] on button "Add" at bounding box center [1036, 477] width 82 height 33
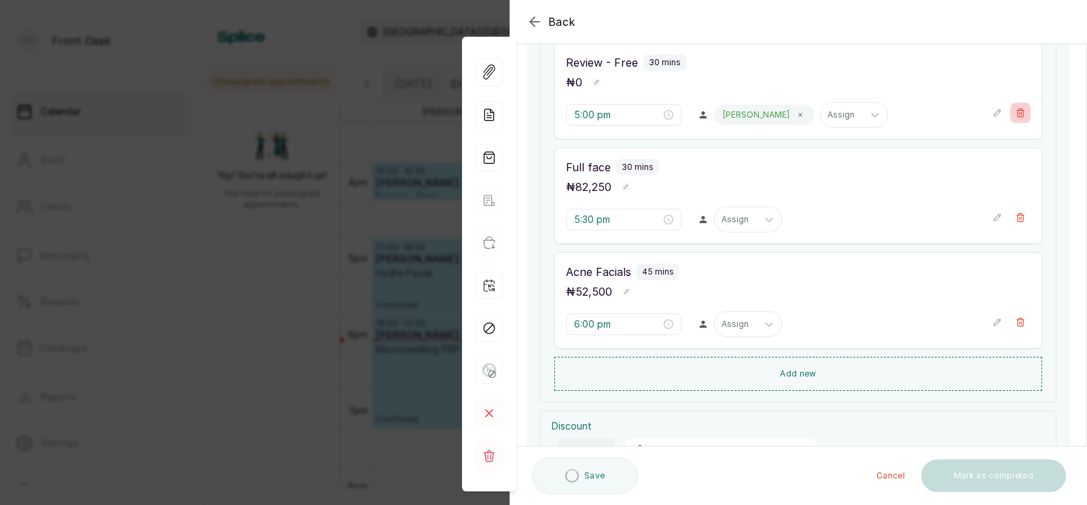
type input "5:30 pm"
click at [1021, 111] on icon "button" at bounding box center [1021, 113] width 10 height 10
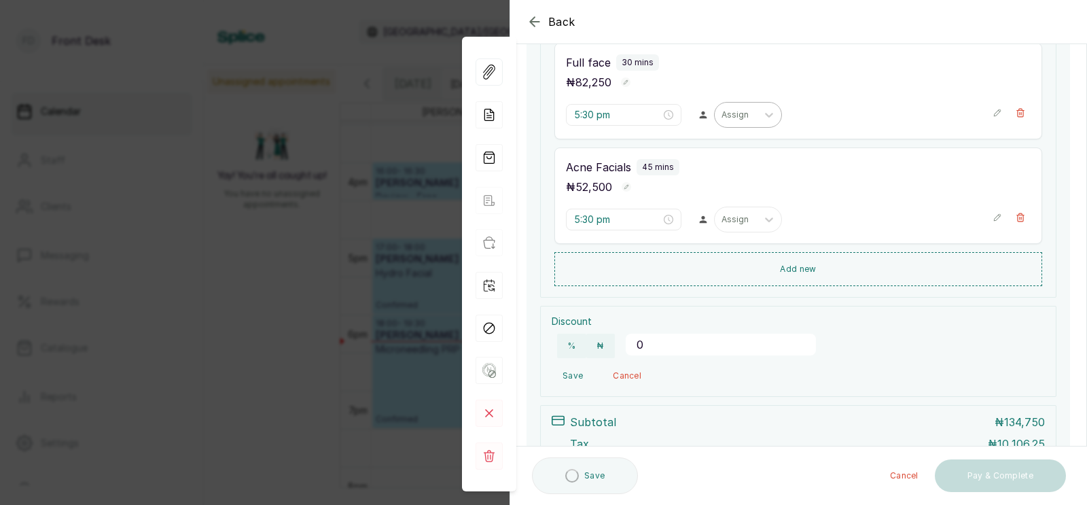
click at [722, 112] on div at bounding box center [736, 115] width 29 height 12
type input "5:30 pm"
type input "6:00 pm"
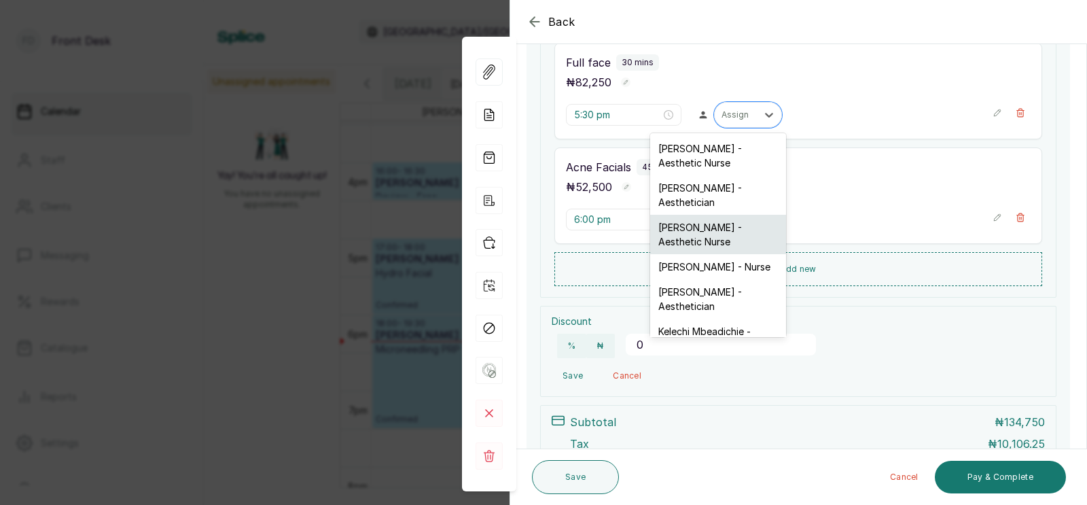
click at [690, 230] on div "[PERSON_NAME] - Aesthetic Nurse" at bounding box center [718, 234] width 136 height 39
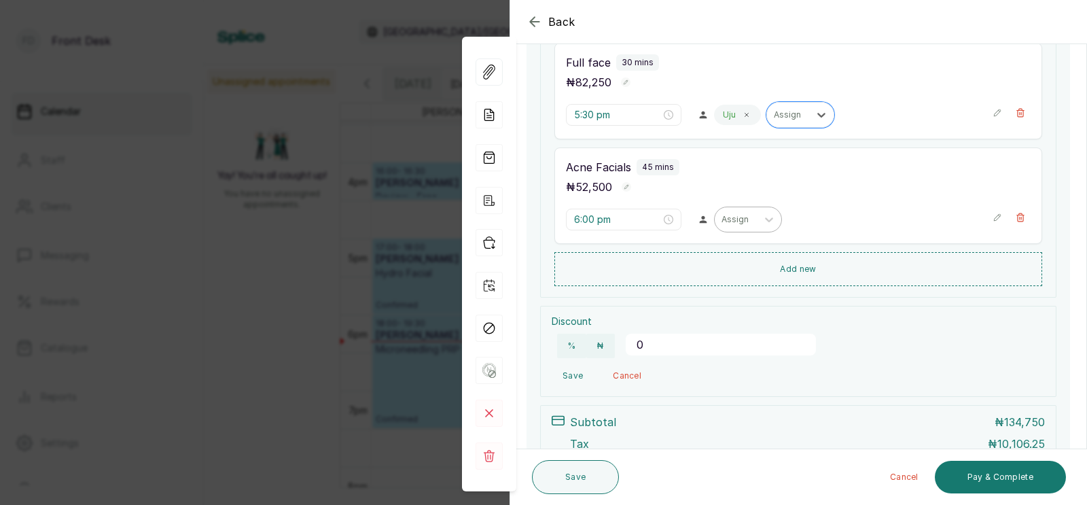
click at [722, 223] on div at bounding box center [736, 219] width 29 height 12
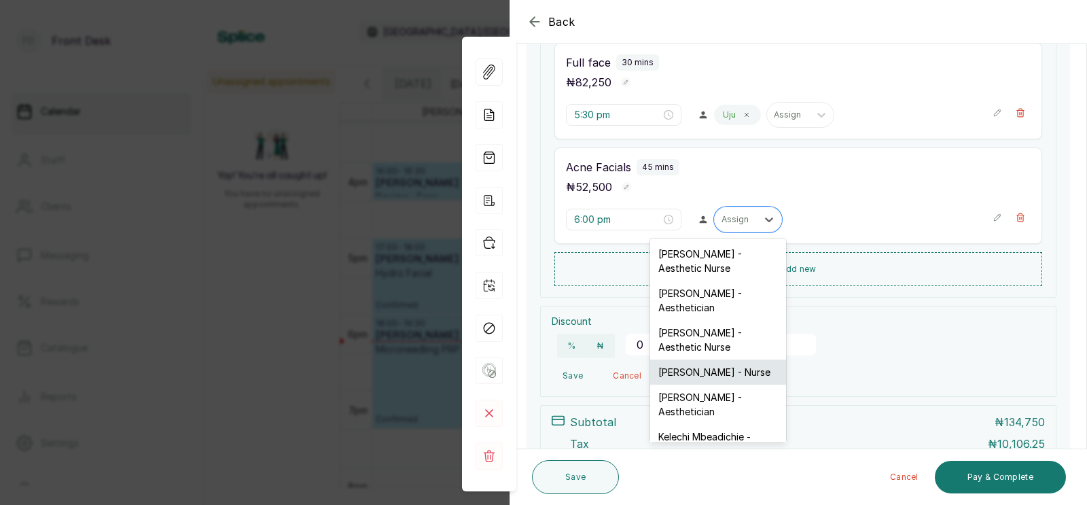
click at [695, 359] on div "[PERSON_NAME] - Nurse" at bounding box center [718, 371] width 136 height 25
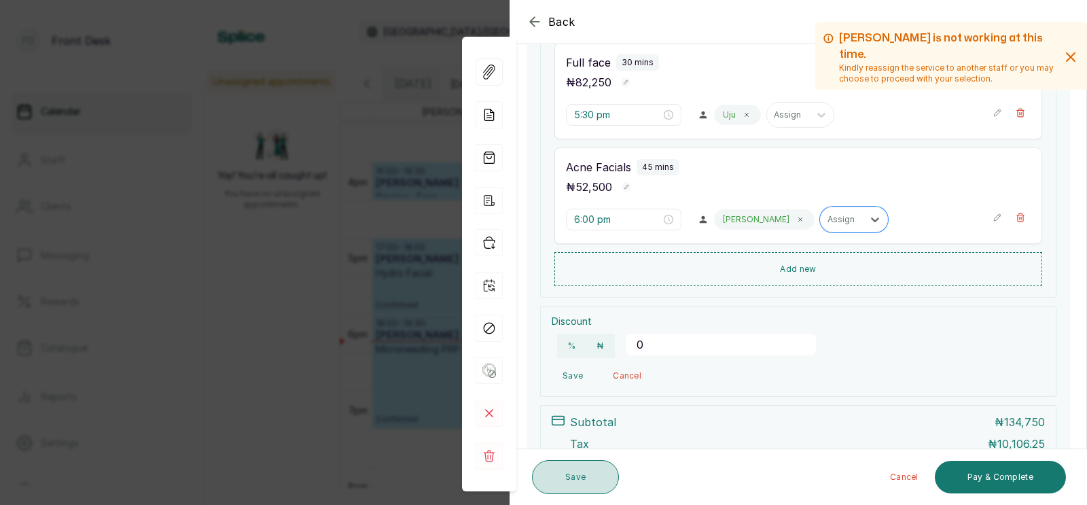
click at [595, 481] on button "Save" at bounding box center [575, 477] width 87 height 34
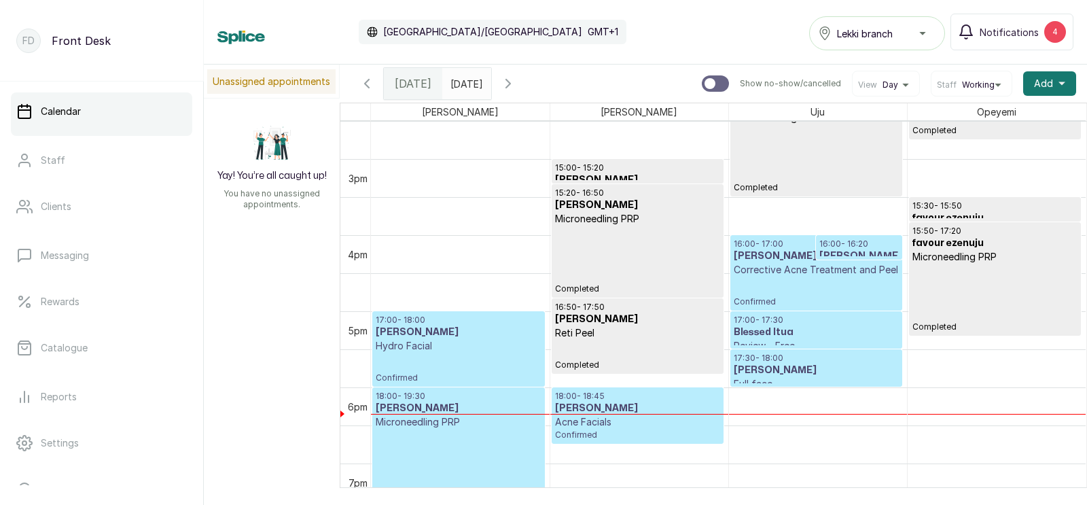
scroll to position [1089, 0]
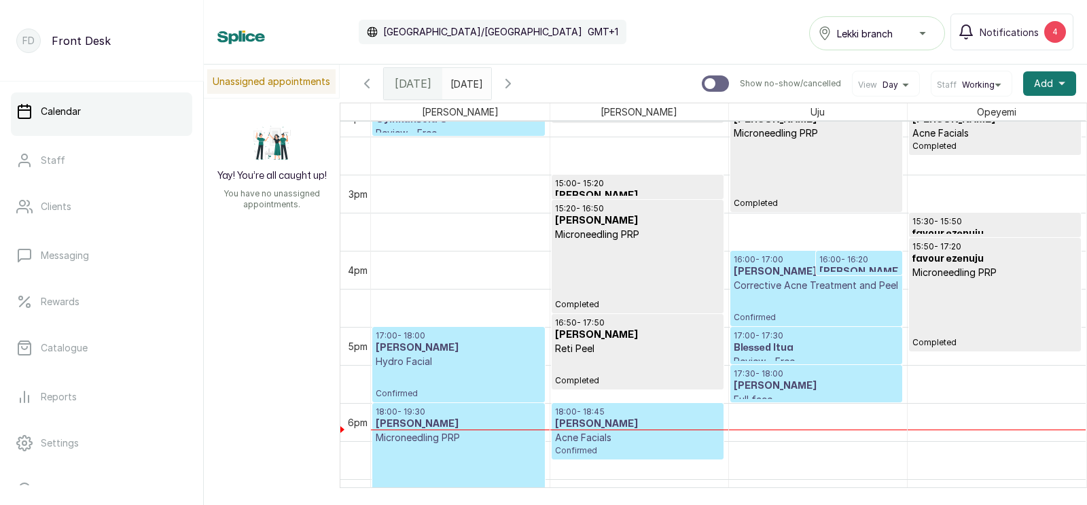
click at [831, 277] on div at bounding box center [859, 274] width 85 height 5
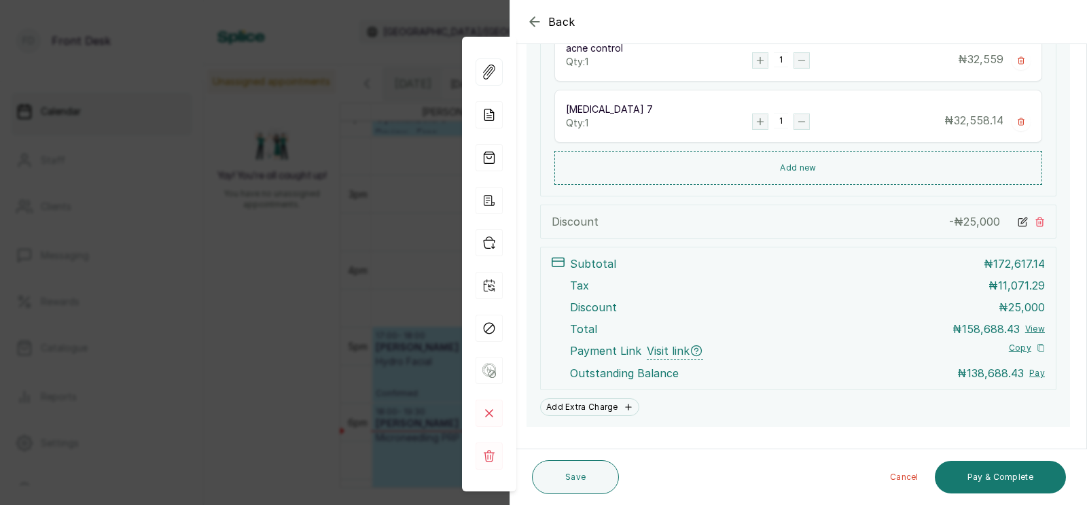
scroll to position [544, 0]
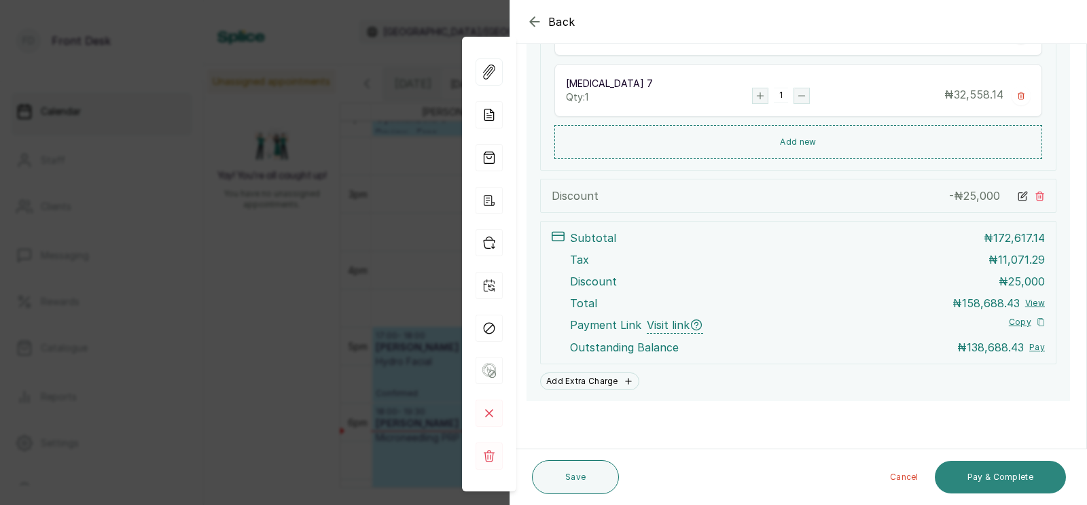
click at [997, 475] on button "Pay & Complete" at bounding box center [1000, 477] width 131 height 33
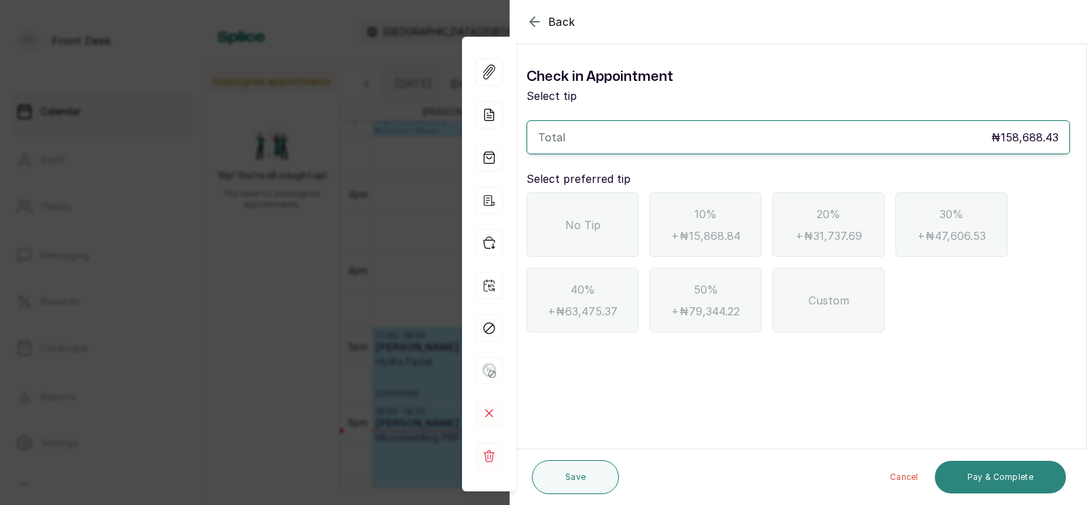
scroll to position [0, 0]
click at [578, 218] on span "No Tip" at bounding box center [582, 225] width 35 height 16
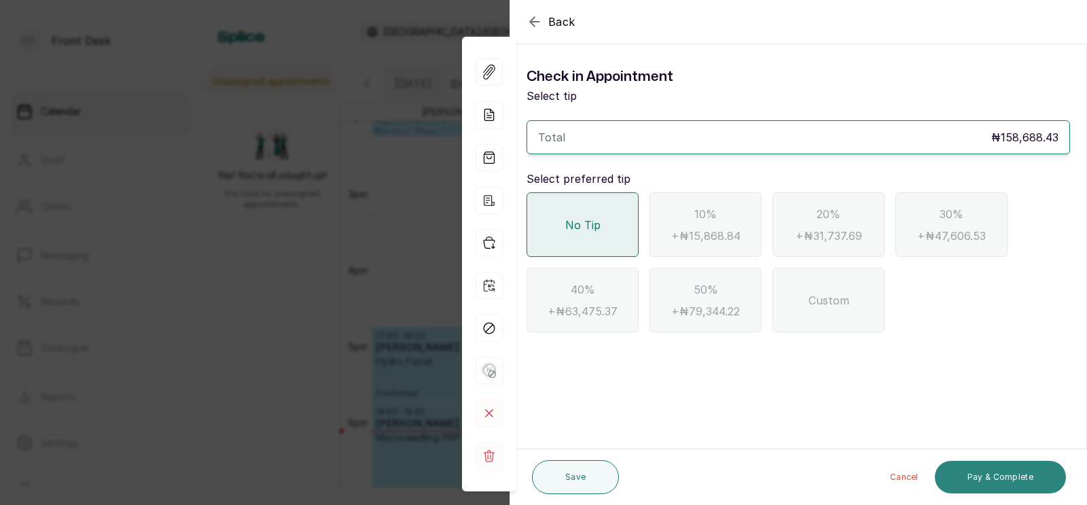
click at [994, 476] on button "Pay & Complete" at bounding box center [1000, 477] width 131 height 33
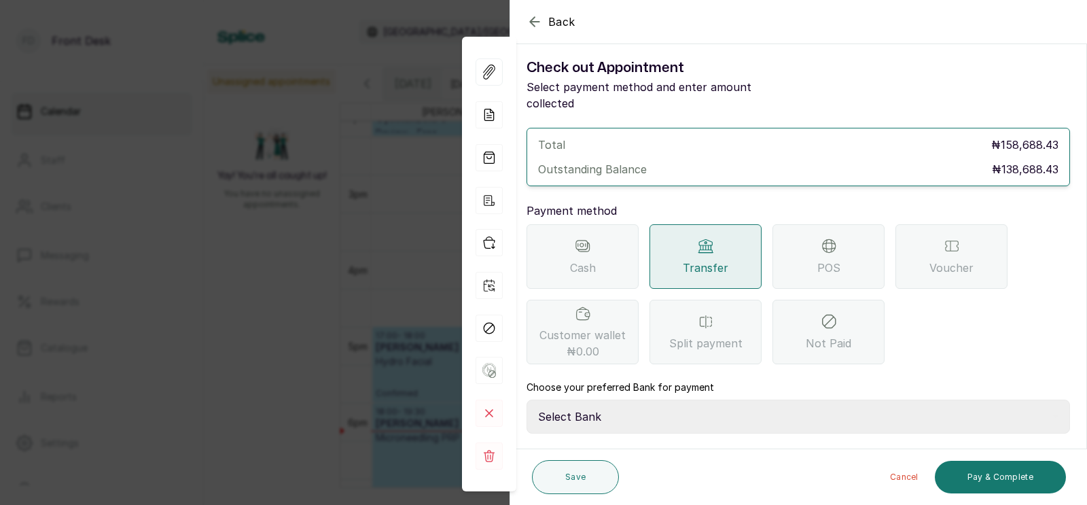
scroll to position [107, 0]
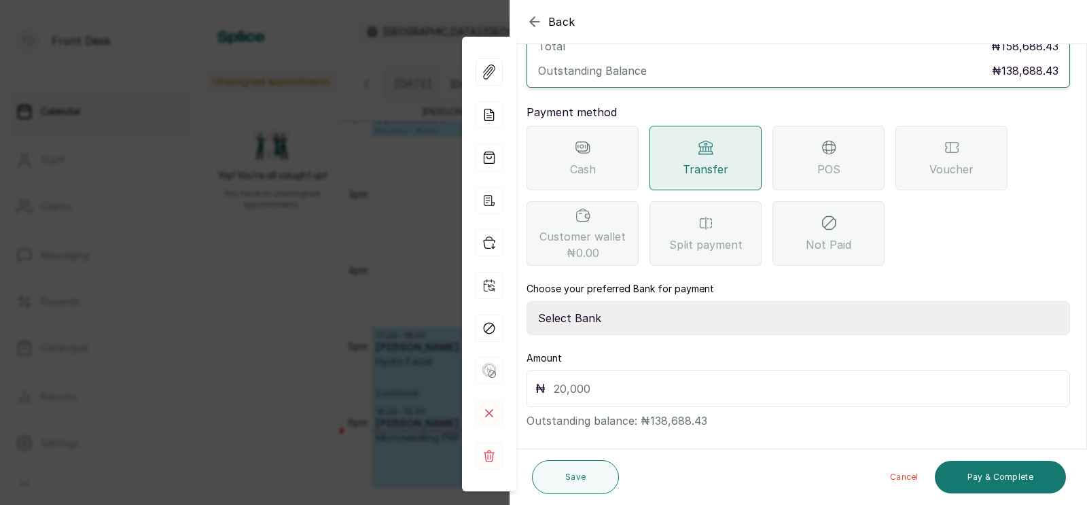
click at [621, 302] on select "Select Bank [PERSON_NAME] Fairmoney Microfinance Bank SKN ANALYTICS MED AESTH. …" at bounding box center [799, 318] width 544 height 34
select select "43272bc0-21c6-4b19-b9fb-c2093b8603c2"
click at [588, 379] on input "text" at bounding box center [808, 388] width 508 height 19
click at [573, 379] on input "text" at bounding box center [808, 388] width 508 height 19
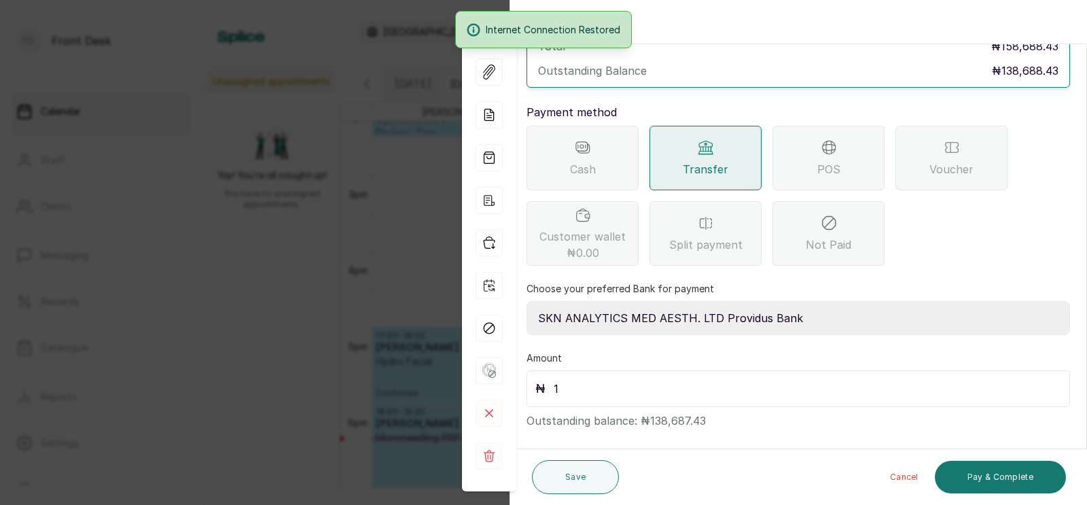
click at [596, 379] on input "1" at bounding box center [808, 388] width 508 height 19
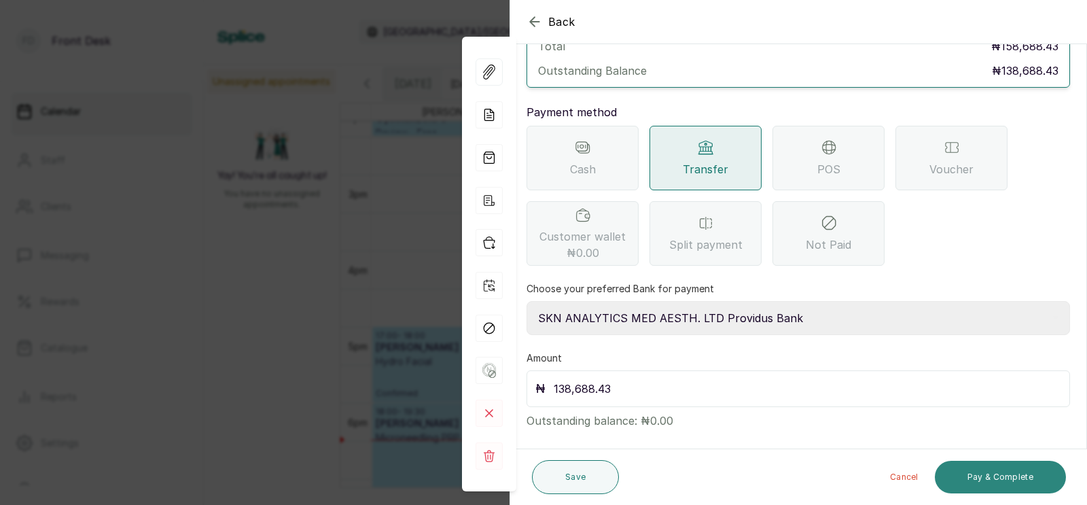
type input "138,688.43"
click at [987, 472] on button "Pay & Complete" at bounding box center [1000, 477] width 131 height 33
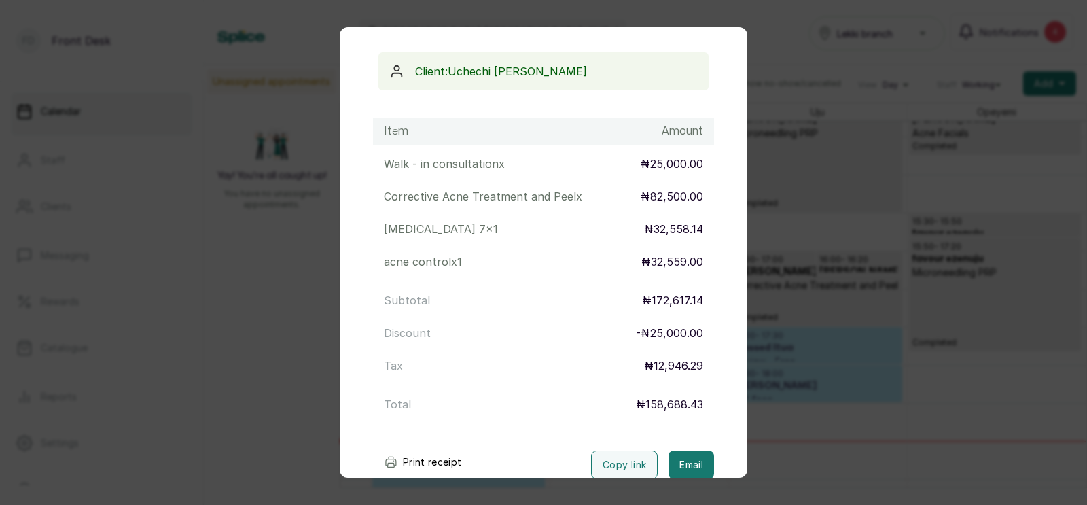
scroll to position [198, 0]
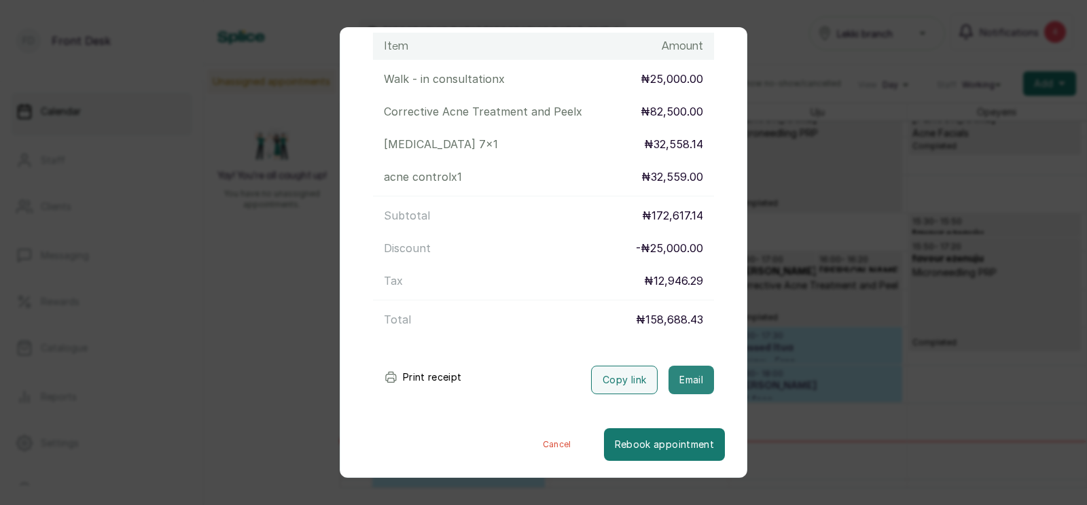
click at [689, 375] on button "Email" at bounding box center [692, 380] width 46 height 29
click at [792, 386] on div "Transaction Details Booking ID: # SPpyY7kx Date: [DATE] ・ 4:00 PM Billed to: [P…" at bounding box center [543, 252] width 1087 height 505
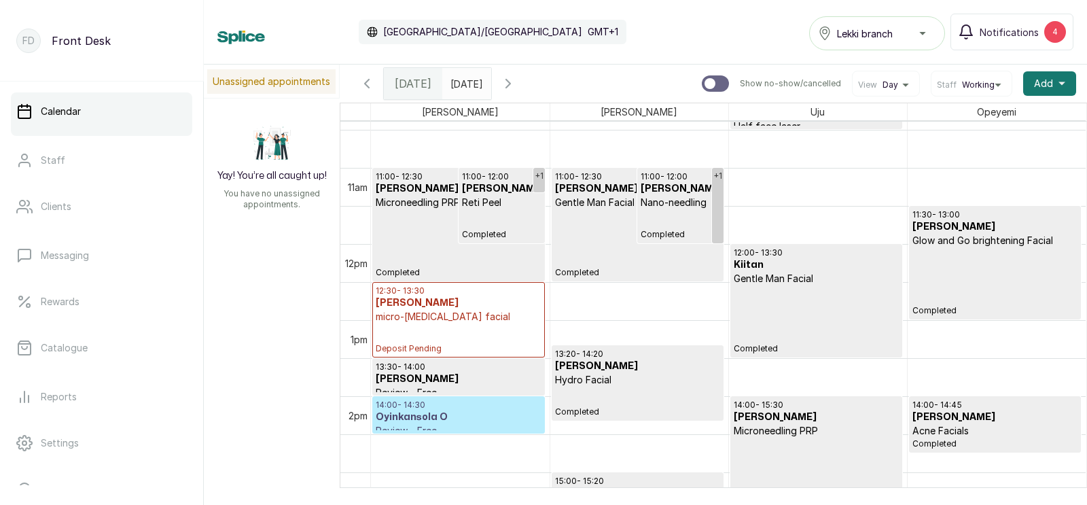
scroll to position [836, 0]
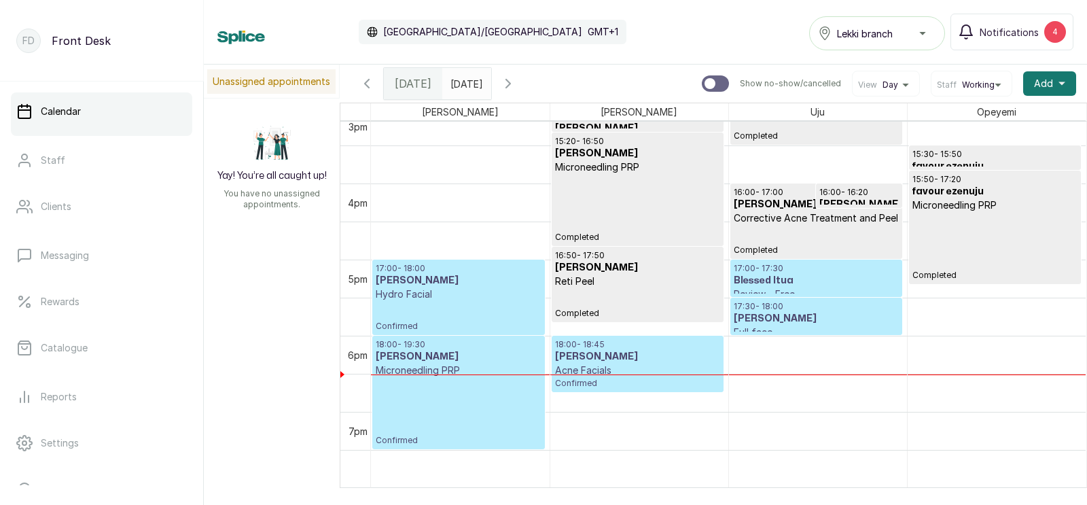
click at [780, 308] on p "17:30 - 18:00" at bounding box center [816, 306] width 165 height 11
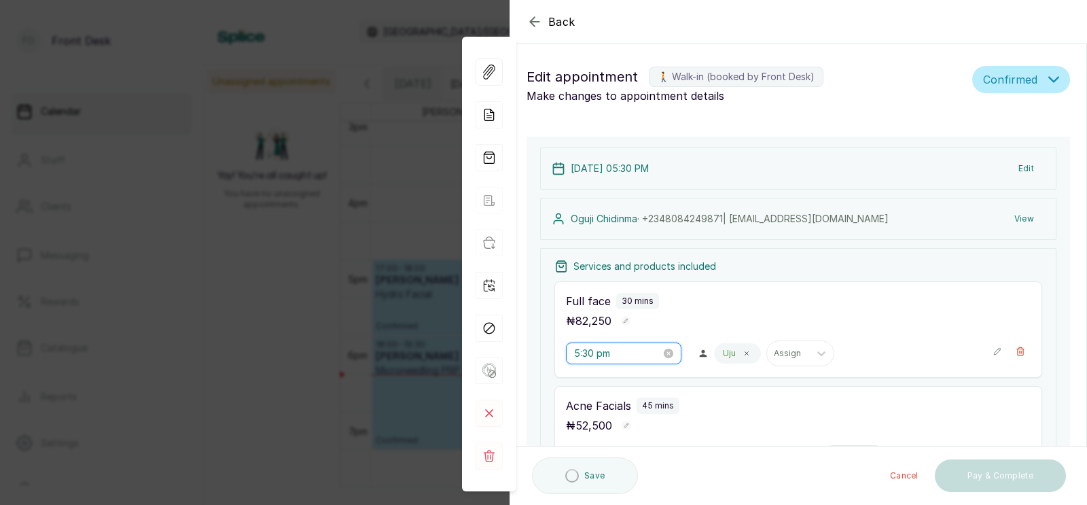
click at [616, 355] on input "5:30 pm" at bounding box center [617, 353] width 87 height 15
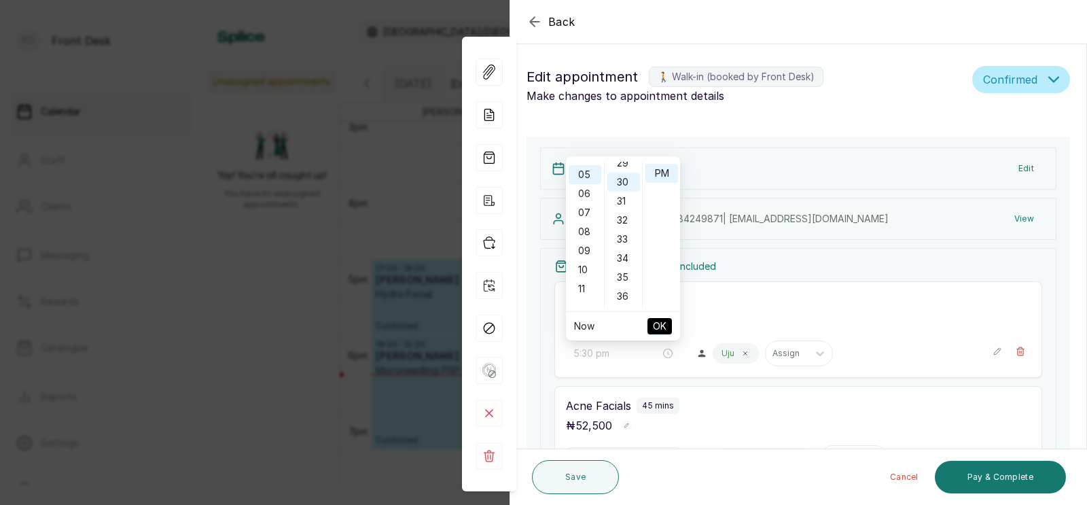
type input "5:00 pm"
click at [660, 325] on span "OK" at bounding box center [660, 326] width 14 height 26
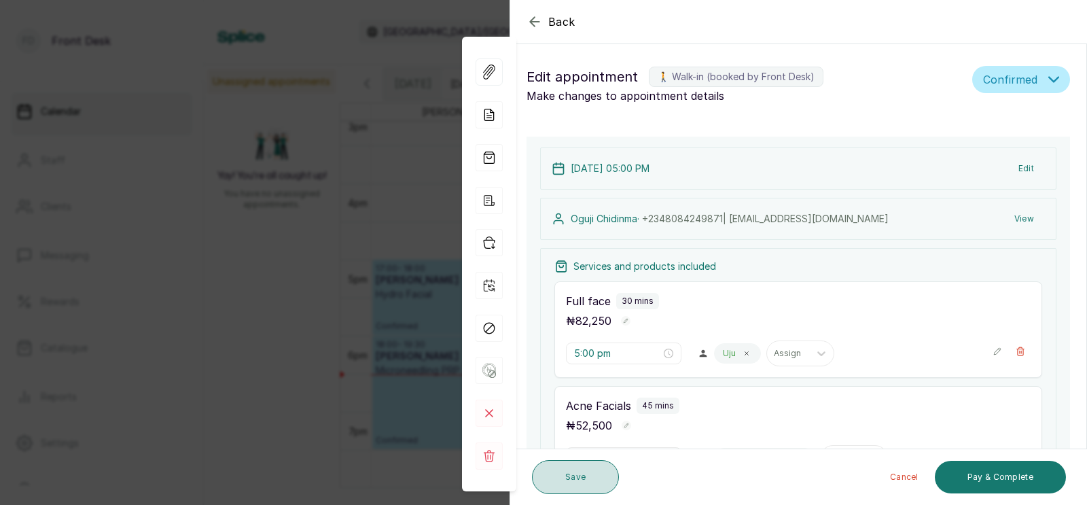
click at [578, 474] on button "Save" at bounding box center [575, 477] width 87 height 34
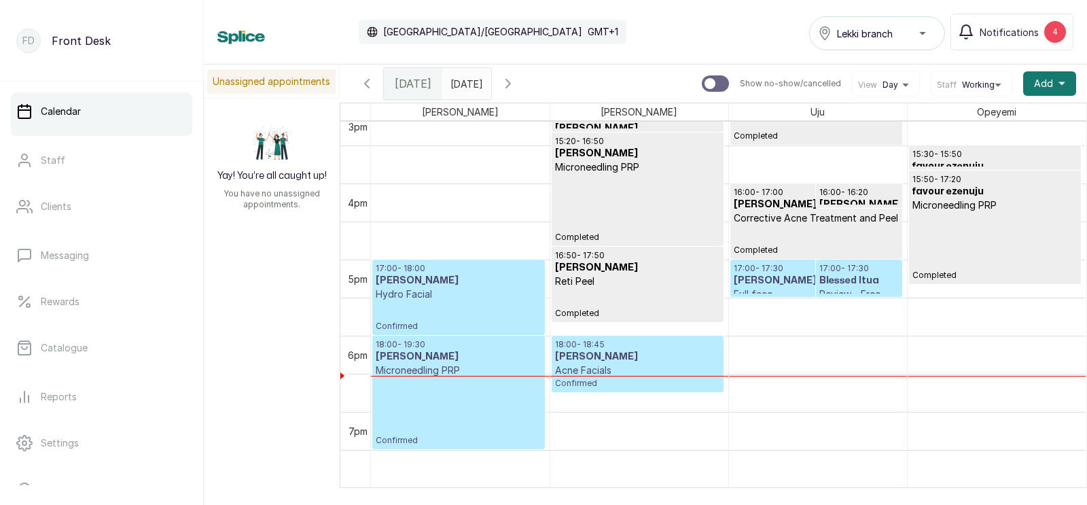
click at [843, 281] on h3 "Blessed Itua" at bounding box center [859, 281] width 80 height 14
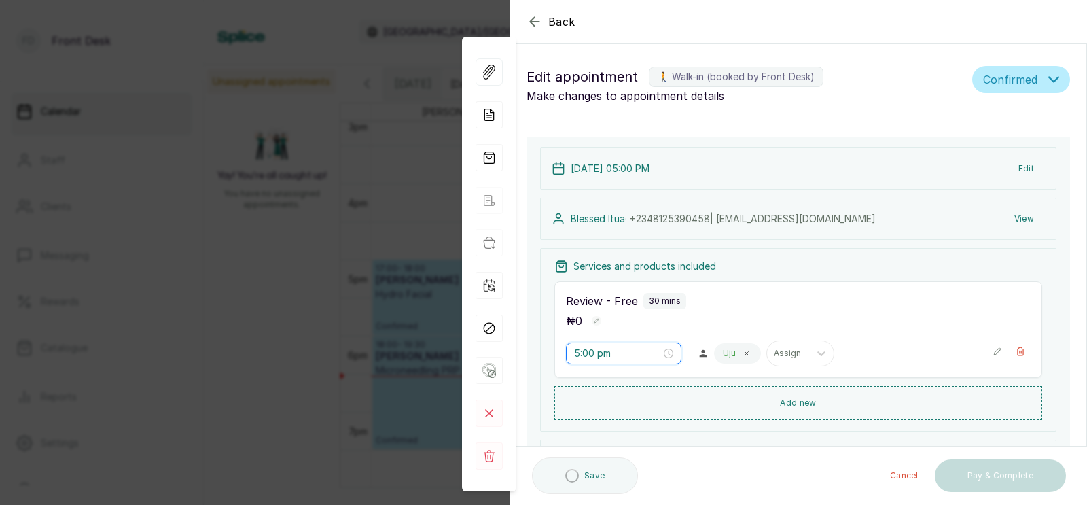
click at [598, 346] on input "5:00 pm" at bounding box center [617, 353] width 87 height 15
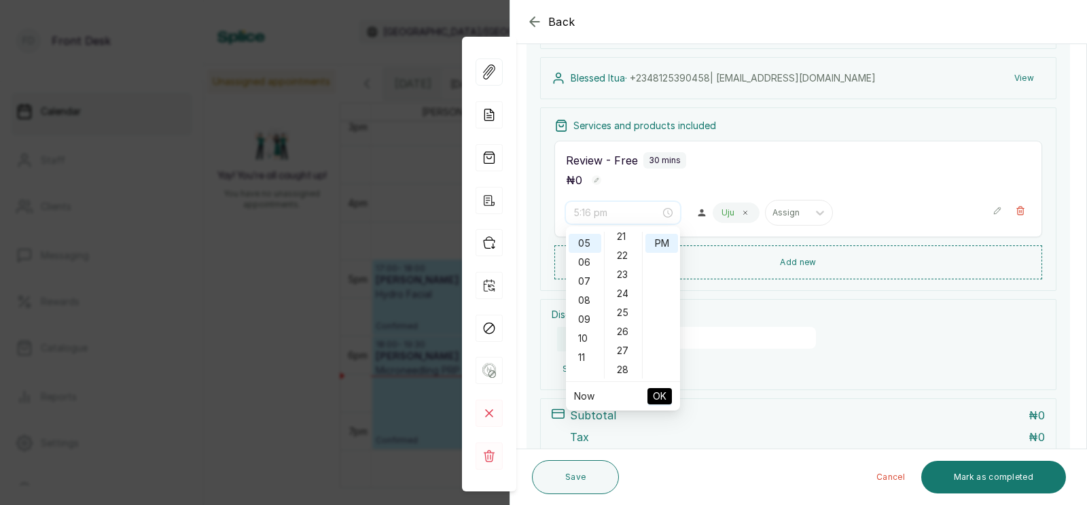
scroll to position [453, 0]
click at [625, 352] on div "30" at bounding box center [623, 358] width 33 height 19
type input "5:30 pm"
click at [658, 393] on span "OK" at bounding box center [660, 396] width 14 height 26
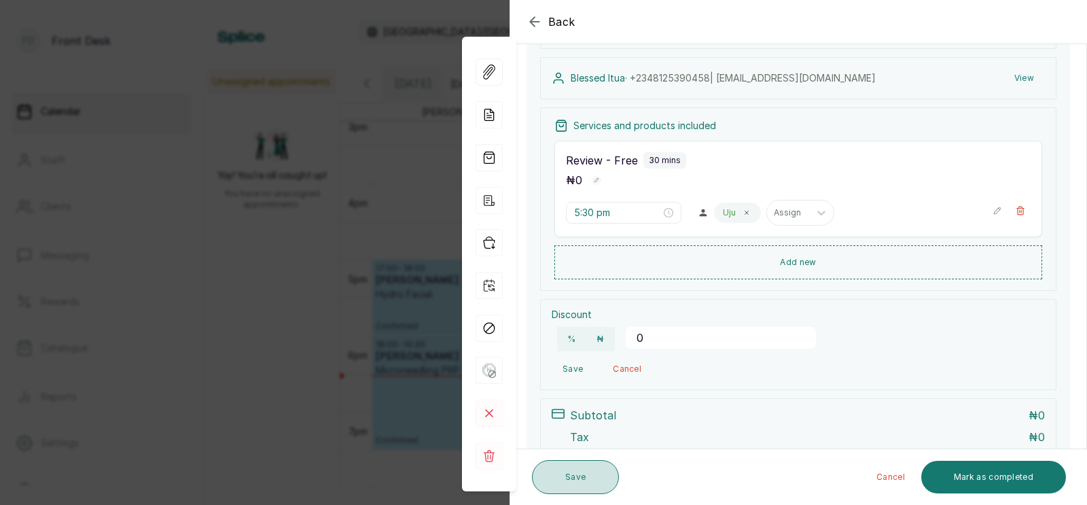
click at [572, 477] on button "Save" at bounding box center [575, 477] width 87 height 34
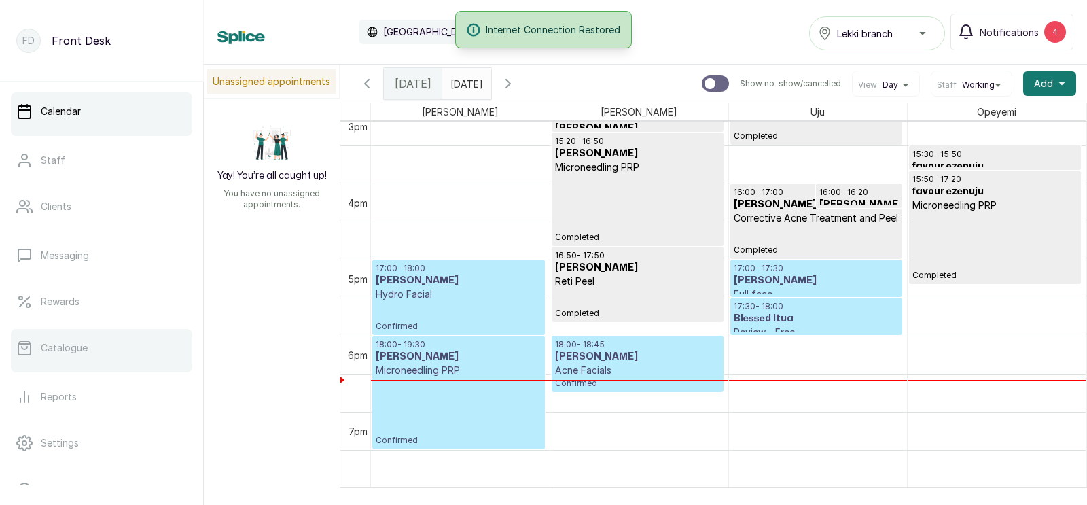
click at [70, 345] on p "Catalogue" at bounding box center [64, 348] width 47 height 14
